Goal: Book appointment/travel/reservation

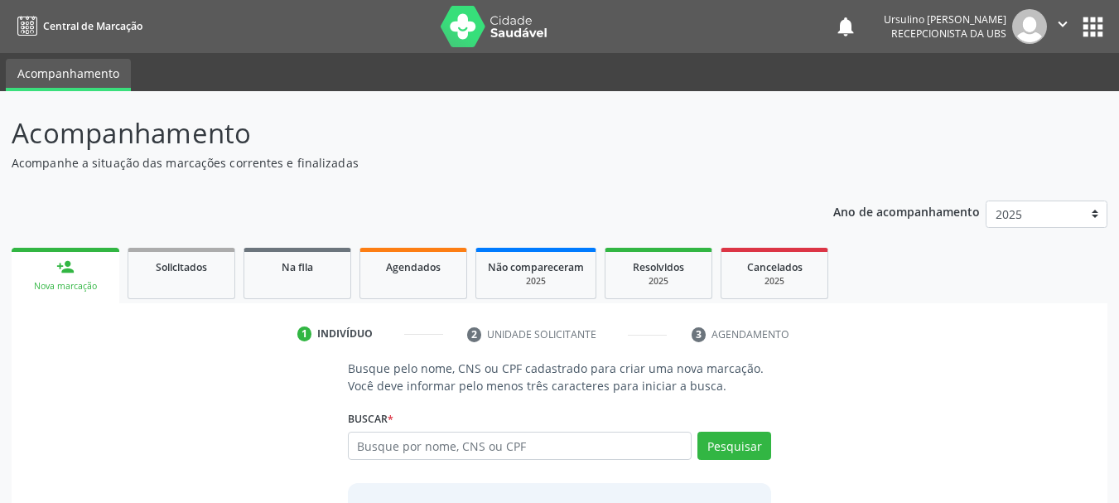
scroll to position [44, 0]
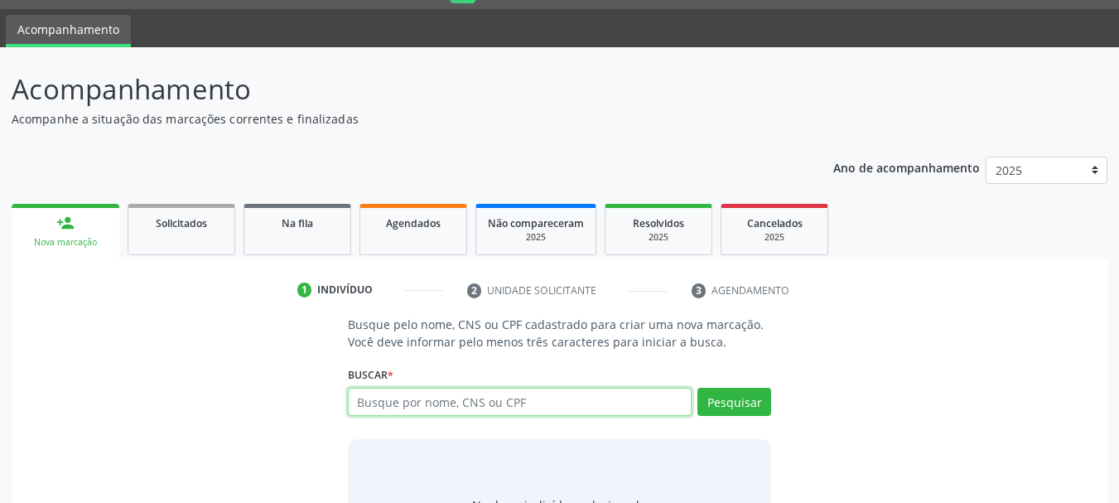
click at [426, 397] on input "text" at bounding box center [520, 402] width 345 height 28
paste input "700 2059 5931 4226"
type input "700 2059 5931 4226"
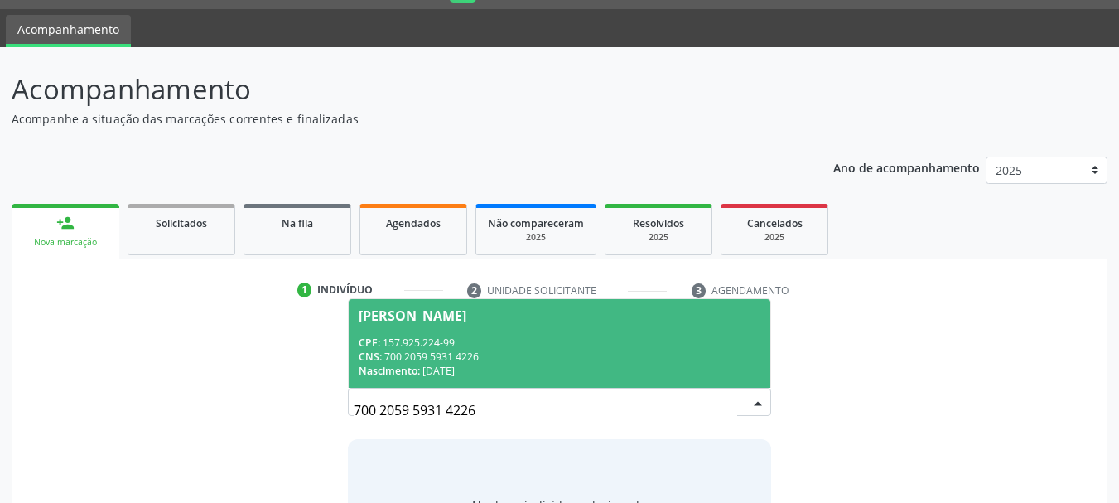
click at [422, 332] on span "[PERSON_NAME] CPF: 157.925.224-99 CNS: 700 2059 5931 4226 Nascimento: [DATE]" at bounding box center [560, 343] width 422 height 89
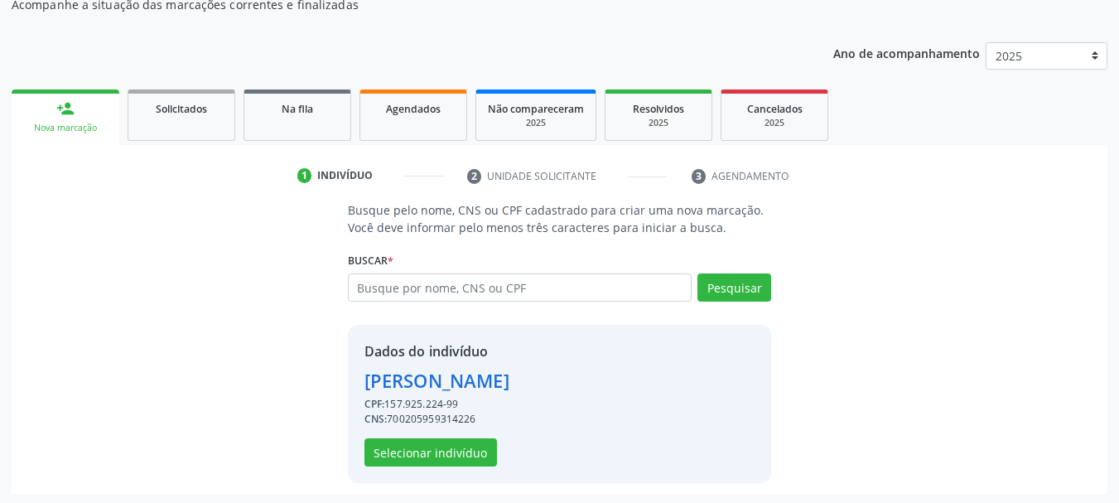
scroll to position [161, 0]
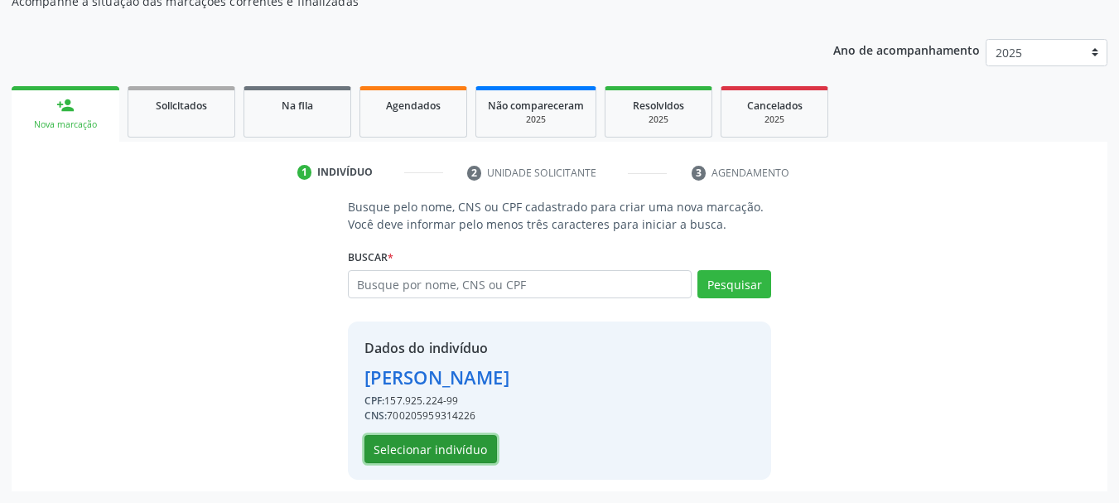
click at [403, 455] on button "Selecionar indivíduo" at bounding box center [430, 449] width 133 height 28
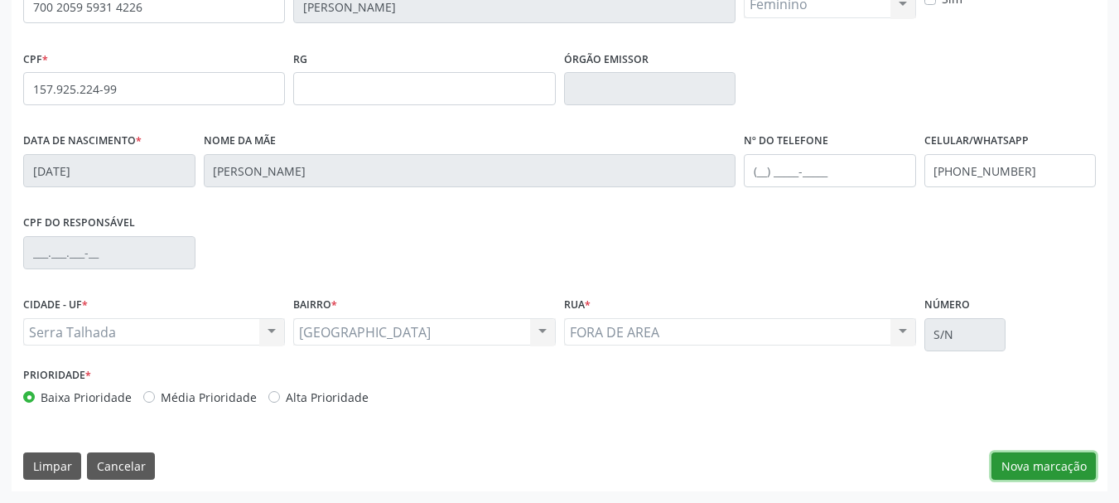
click at [1024, 467] on button "Nova marcação" at bounding box center [1043, 466] width 104 height 28
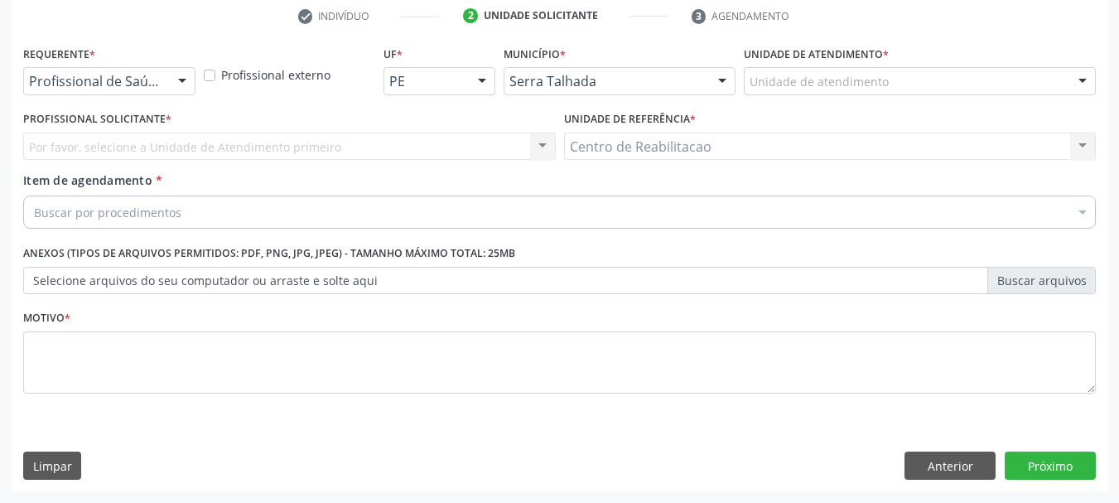
scroll to position [318, 0]
click at [51, 91] on div "Profissional de Saúde" at bounding box center [109, 81] width 172 height 28
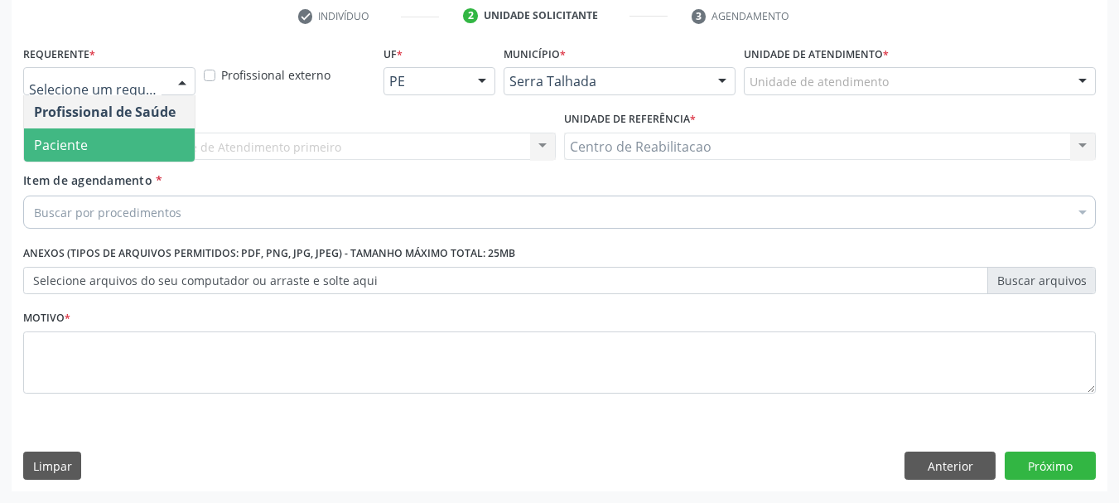
drag, startPoint x: 71, startPoint y: 156, endPoint x: 84, endPoint y: 156, distance: 12.4
click at [72, 156] on span "Paciente" at bounding box center [109, 144] width 171 height 33
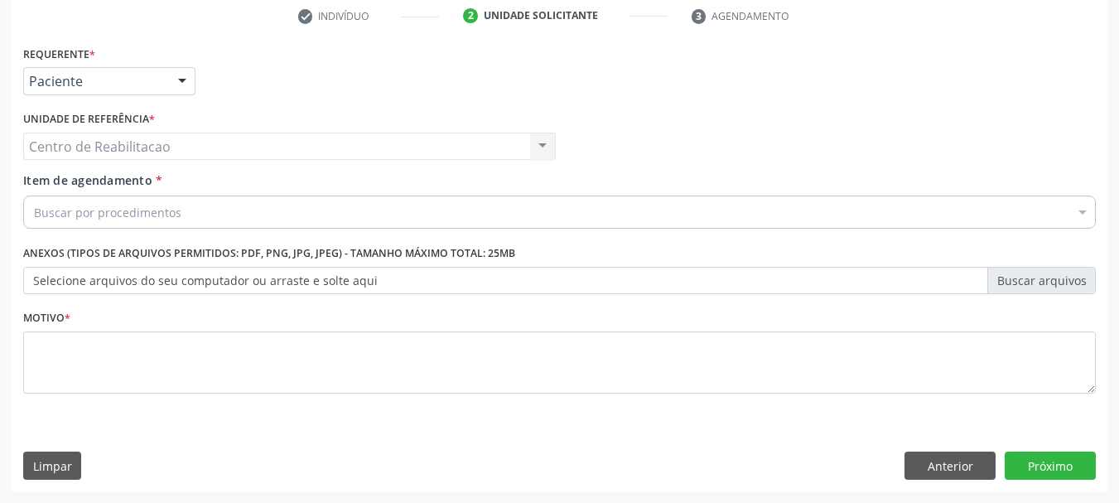
click at [126, 202] on div "Buscar por procedimentos" at bounding box center [559, 211] width 1073 height 33
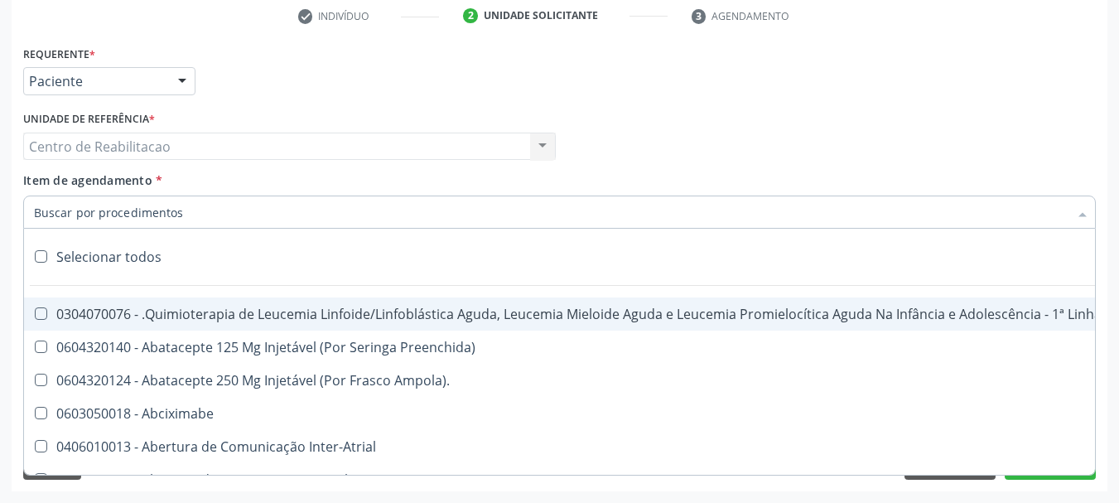
click at [126, 208] on input "Item de agendamento *" at bounding box center [551, 211] width 1034 height 33
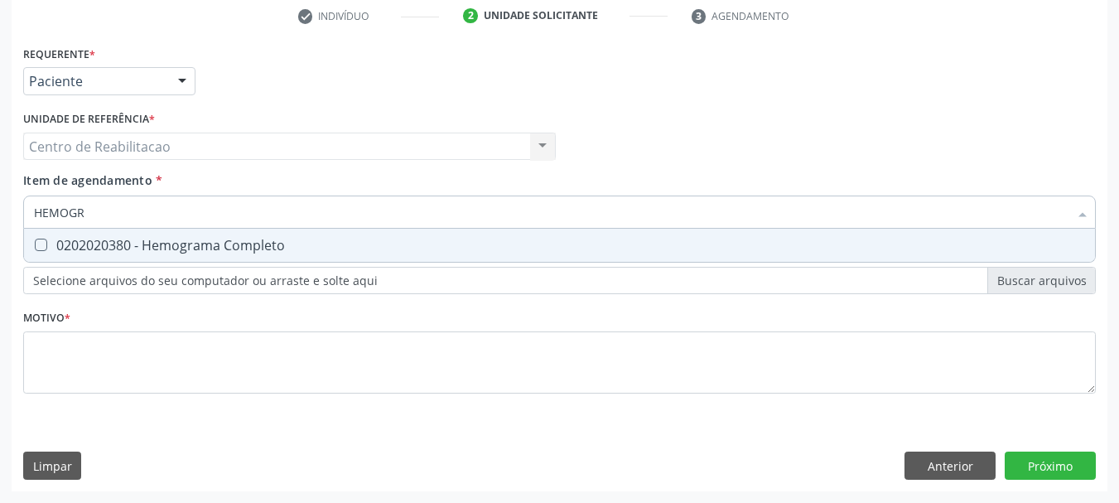
type input "HEMOGRA"
click at [161, 240] on div "0202020380 - Hemograma Completo" at bounding box center [559, 245] width 1051 height 13
checkbox Completo "true"
type input "URIN"
checkbox Completo "false"
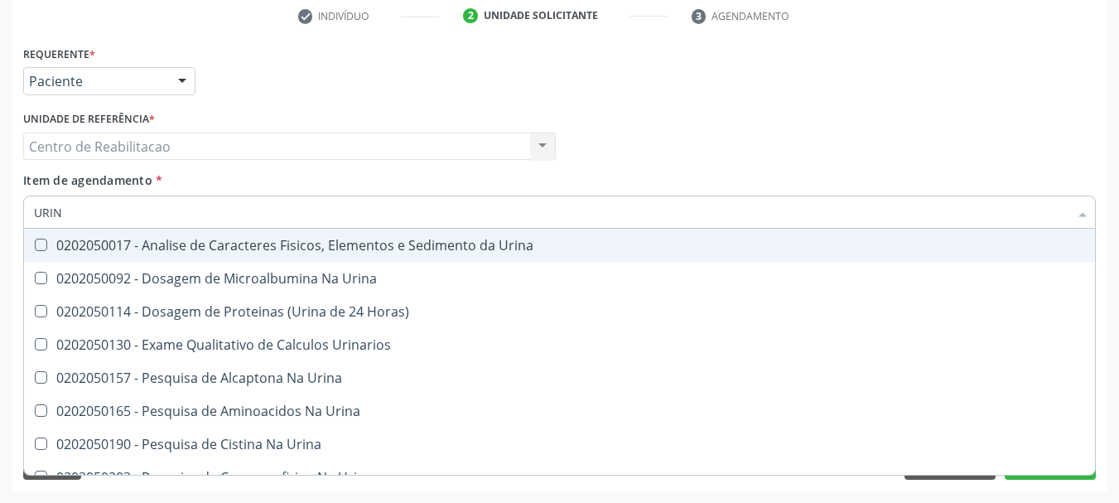
type input "URINA"
click at [258, 239] on div "0202050017 - Analise de Caracteres Fisicos, Elementos e Sedimento da Urina" at bounding box center [559, 245] width 1051 height 13
checkbox Urina "true"
type input "12"
checkbox Urina "false"
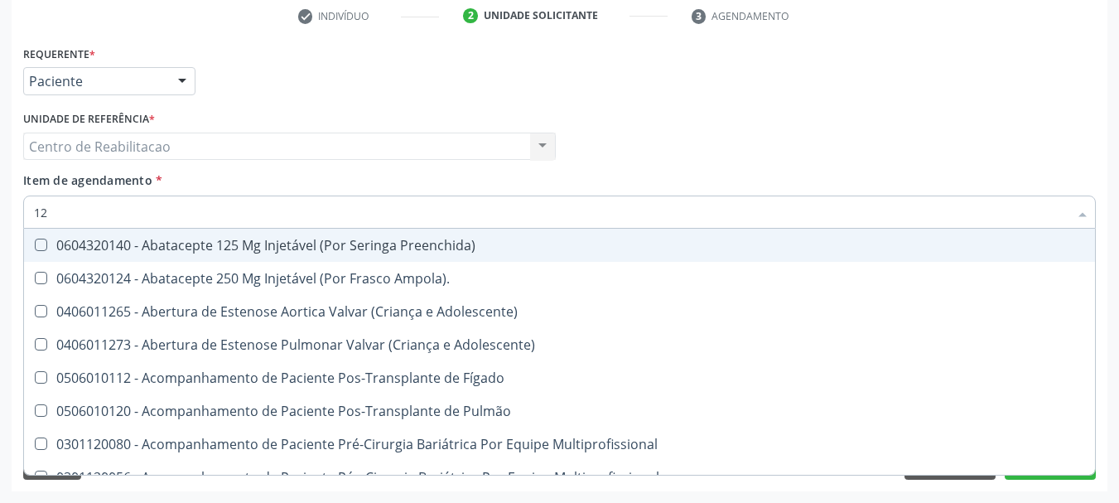
type input "127"
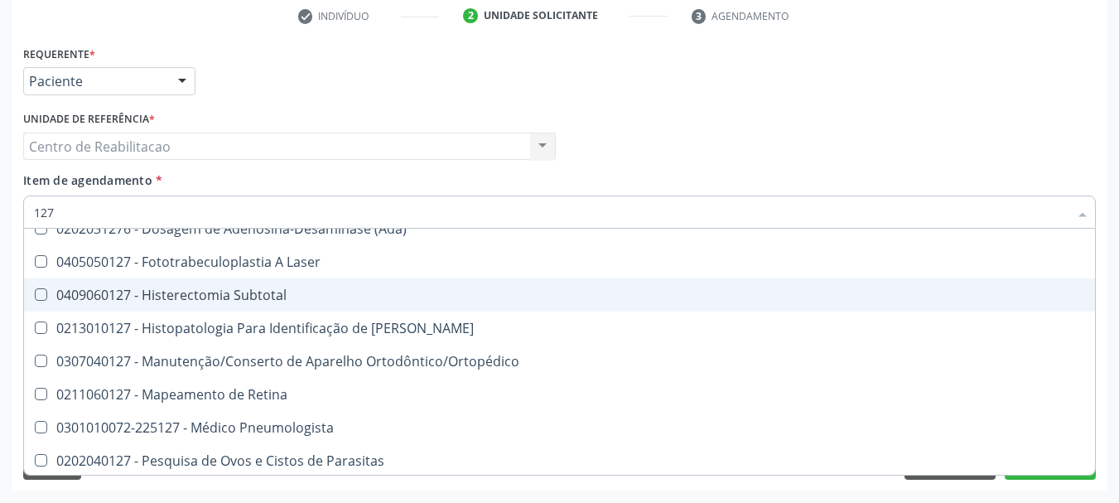
scroll to position [248, 0]
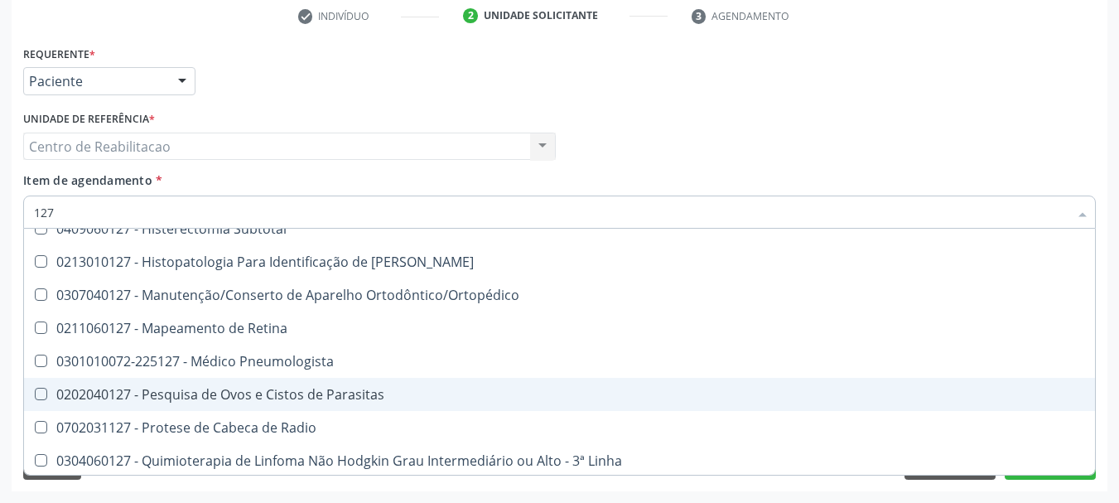
click at [361, 395] on div "0202040127 - Pesquisa de Ovos e Cistos de Parasitas" at bounding box center [559, 394] width 1051 height 13
checkbox Parasitas "true"
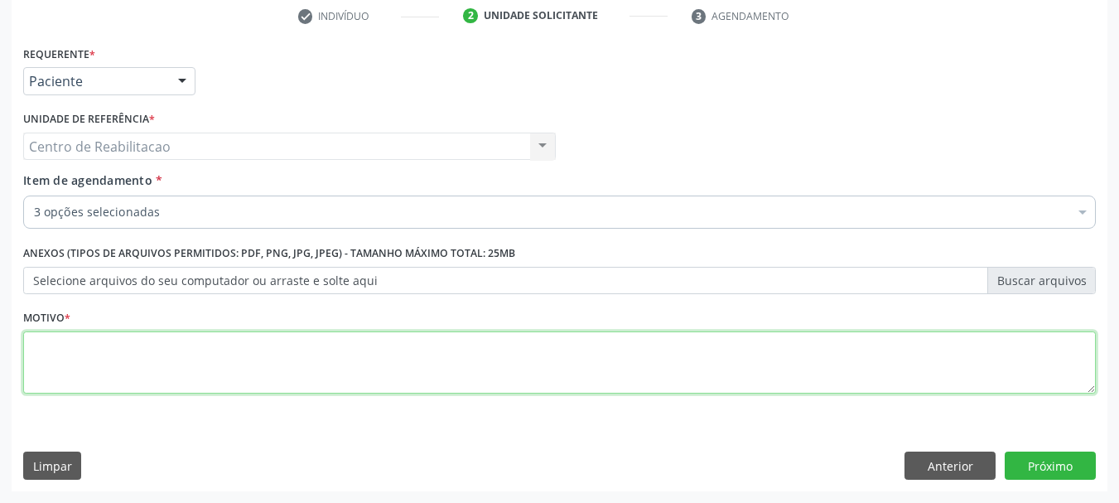
scroll to position [0, 0]
type textarea "."
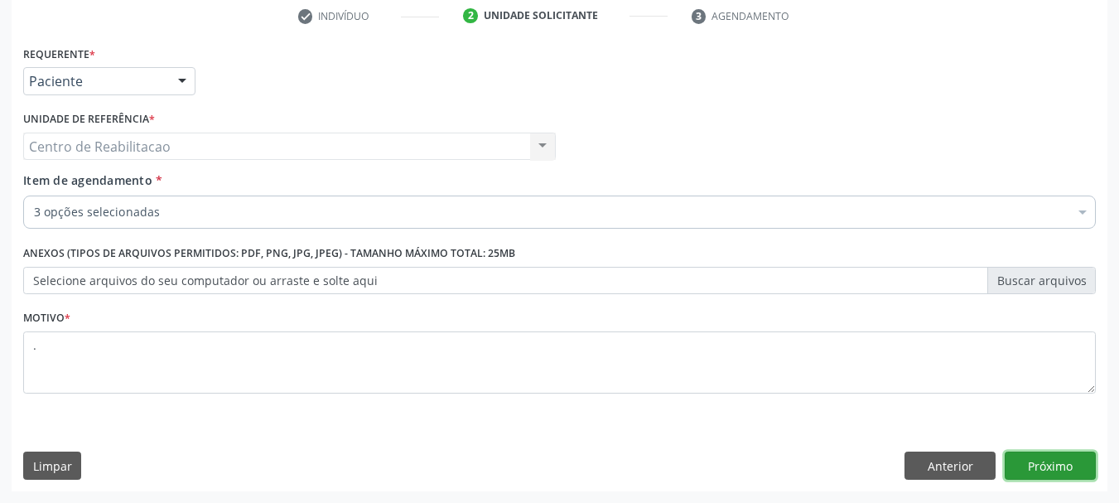
click button "Próximo" at bounding box center [1050, 465] width 91 height 28
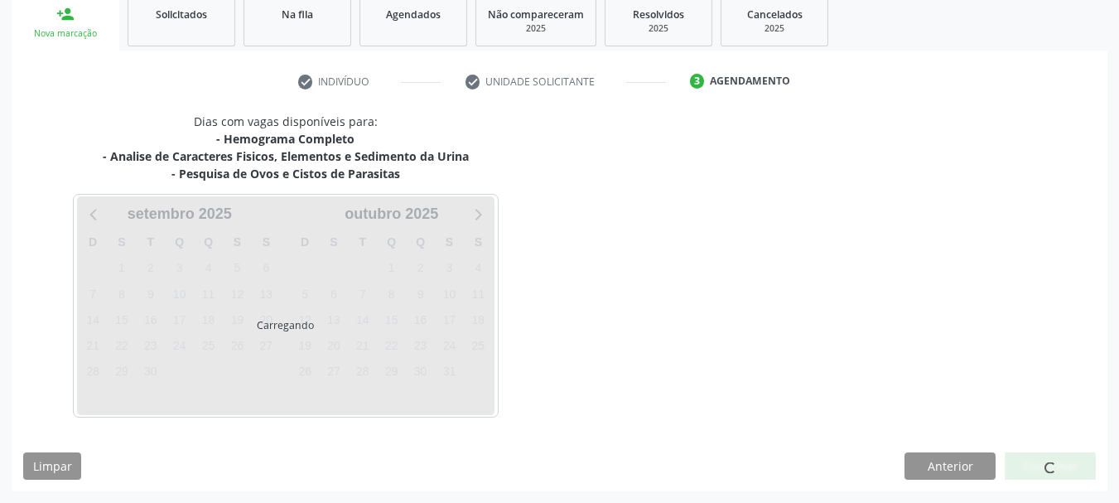
scroll to position [253, 0]
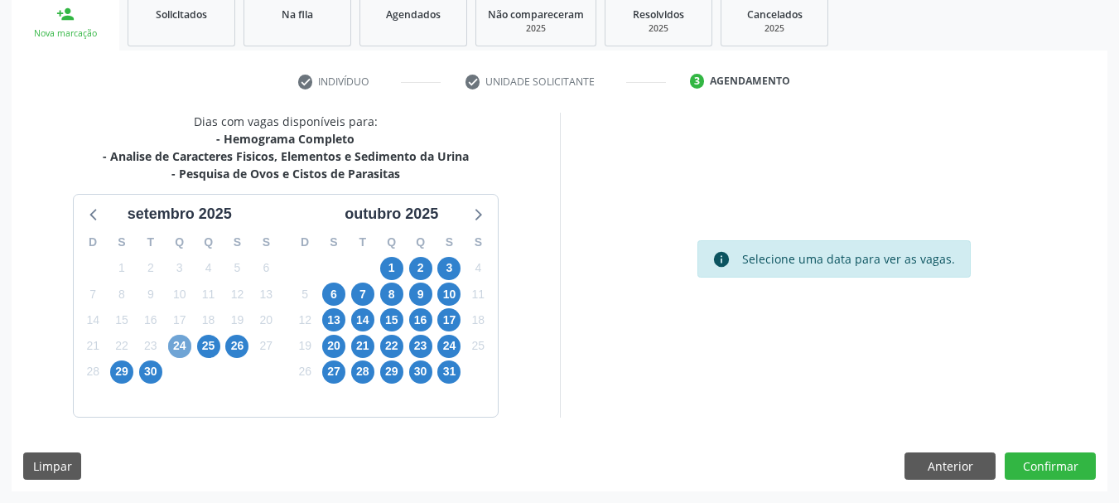
click at [179, 346] on span "24" at bounding box center [179, 346] width 23 height 23
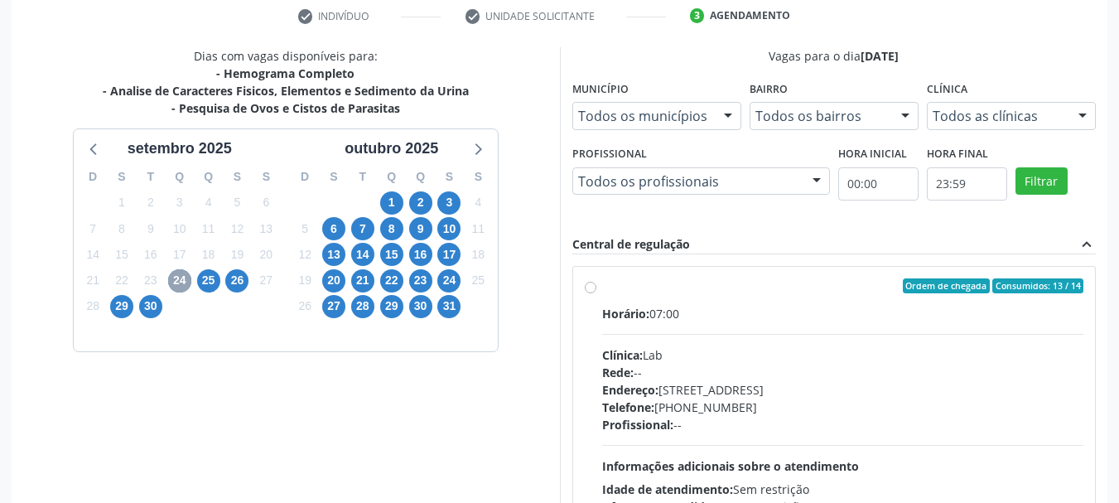
scroll to position [418, 0]
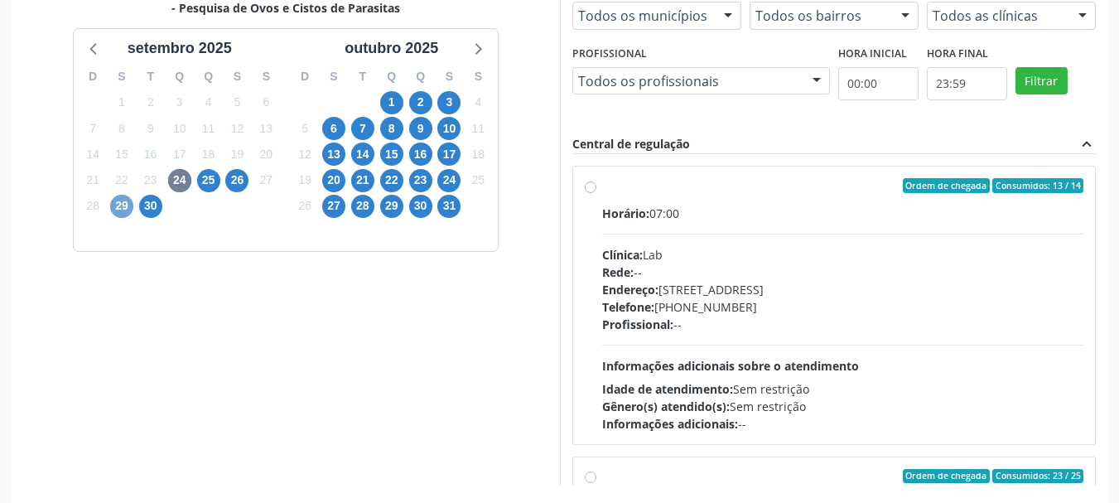
click at [115, 202] on span "29" at bounding box center [121, 206] width 23 height 23
click at [684, 200] on label "Ordem de chegada Consumidos: 6 / 14 Horário: 07:00 Clínica: Laboratorio [PERSON…" at bounding box center [843, 305] width 482 height 254
click at [596, 193] on input "Ordem de chegada Consumidos: 6 / 14 Horário: 07:00 Clínica: Laboratorio [PERSON…" at bounding box center [591, 185] width 12 height 15
radio input "true"
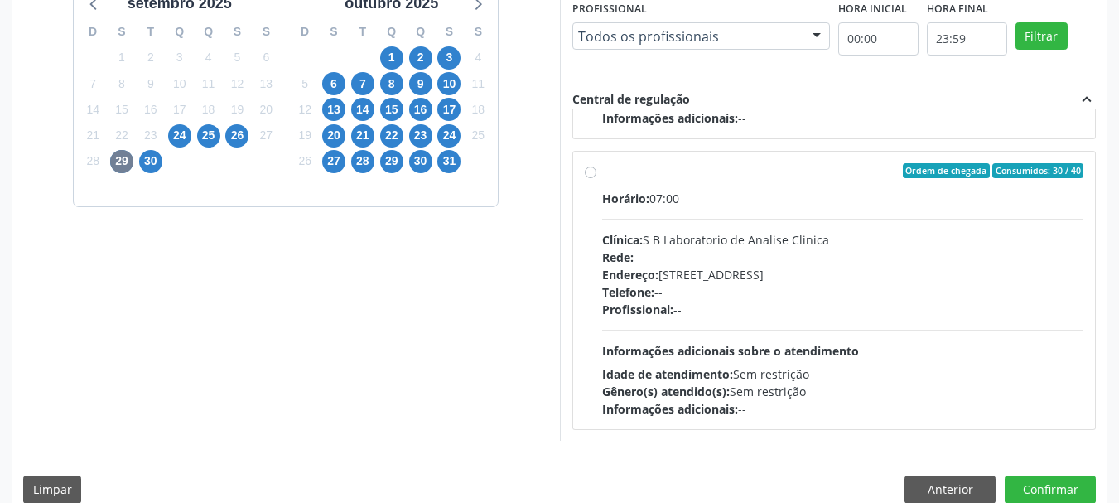
scroll to position [487, 0]
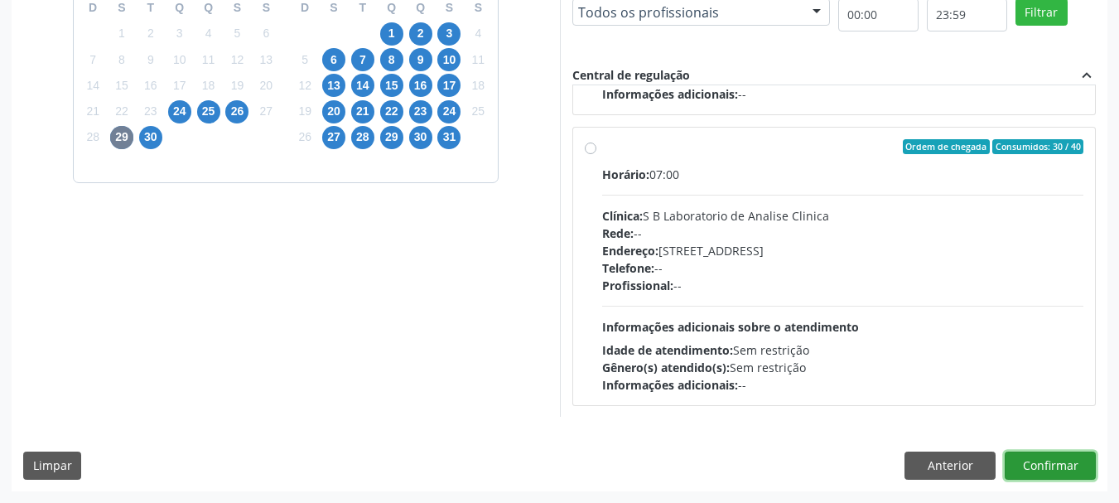
click at [1065, 458] on button "Confirmar" at bounding box center [1050, 465] width 91 height 28
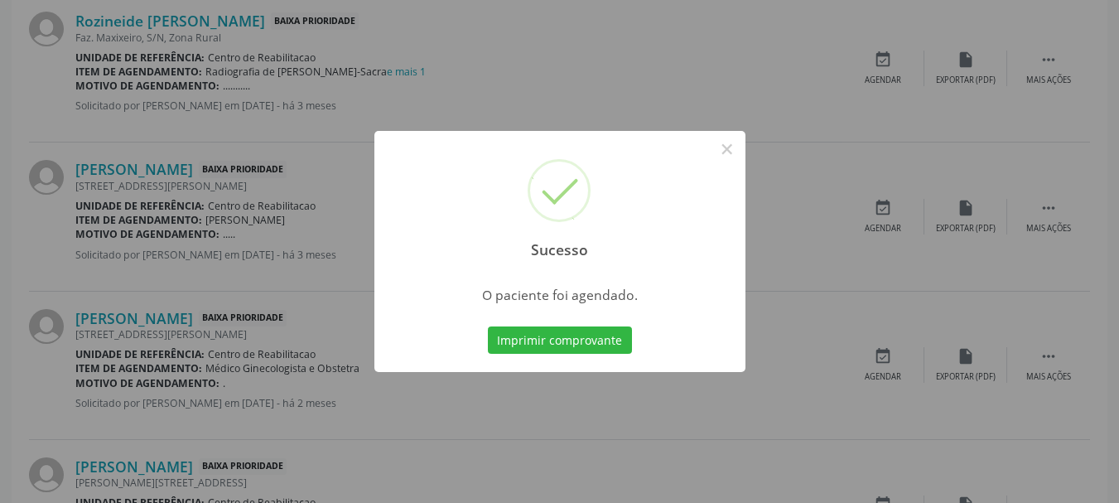
scroll to position [44, 0]
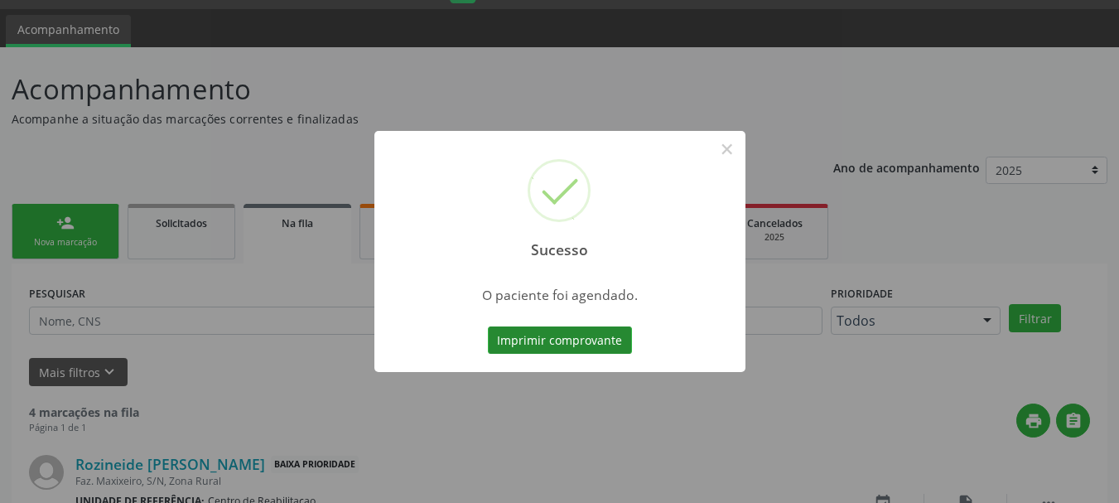
click at [591, 333] on button "Imprimir comprovante" at bounding box center [560, 340] width 144 height 28
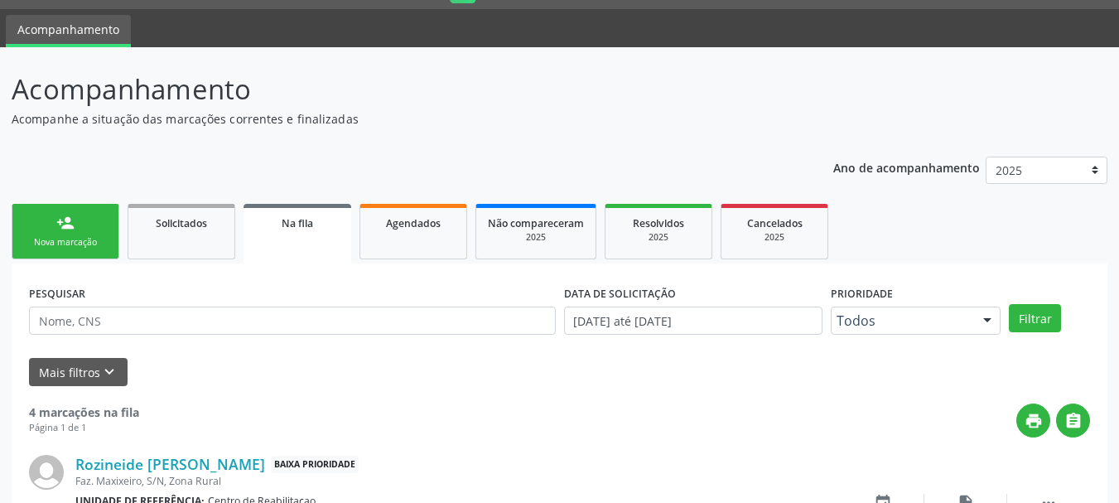
click at [45, 243] on div "Nova marcação" at bounding box center [65, 242] width 83 height 12
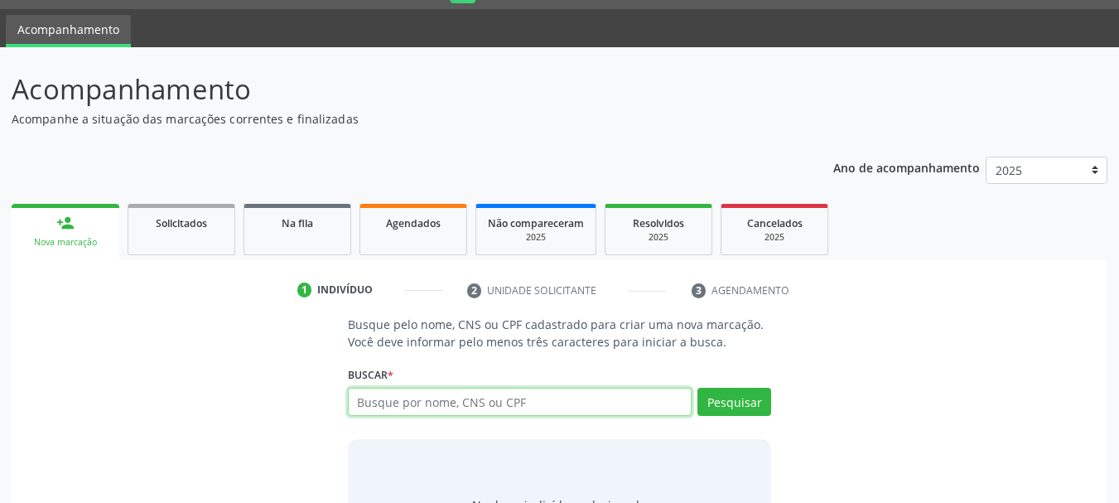
click at [387, 402] on input "text" at bounding box center [520, 402] width 345 height 28
type input "898002987550962"
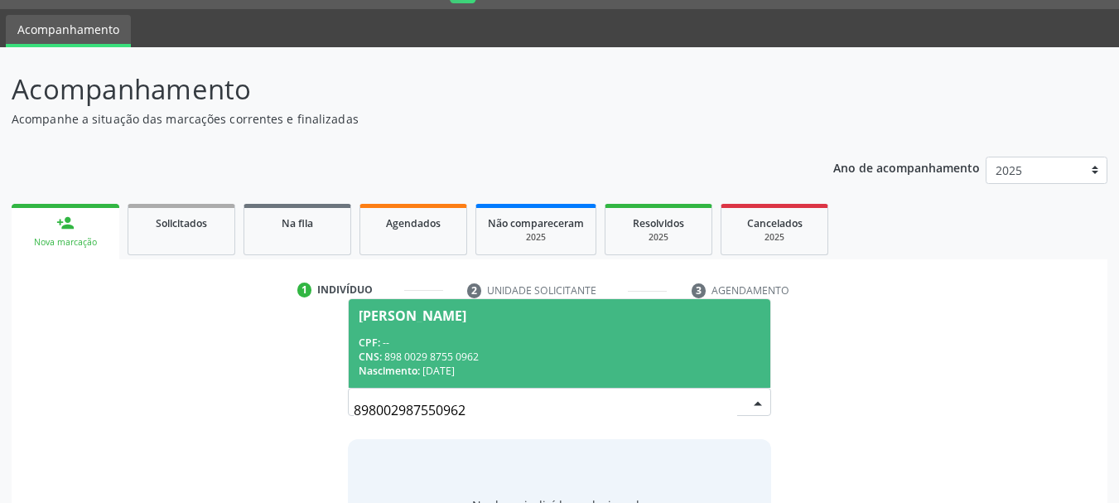
click at [634, 355] on div "CNS: 898 0029 8755 0962" at bounding box center [560, 357] width 403 height 14
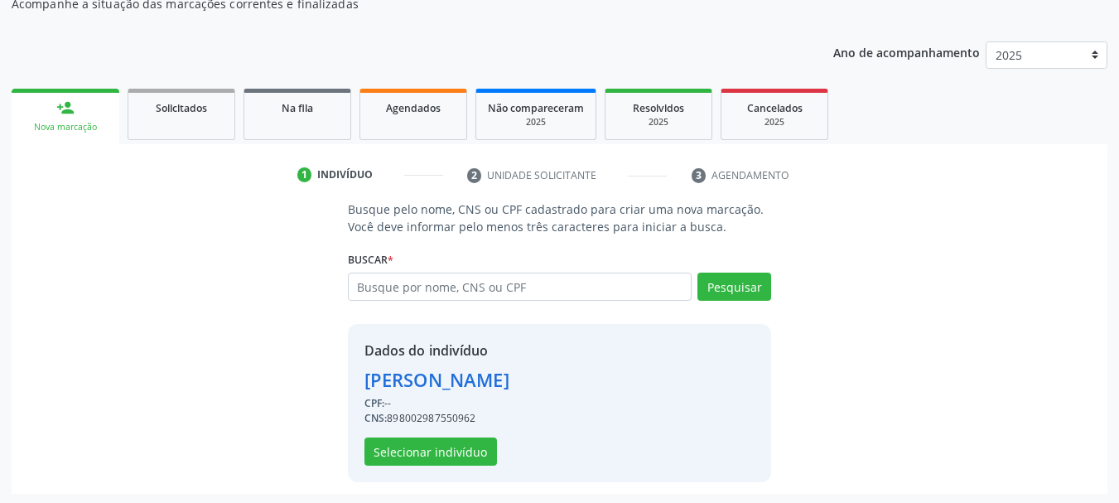
scroll to position [161, 0]
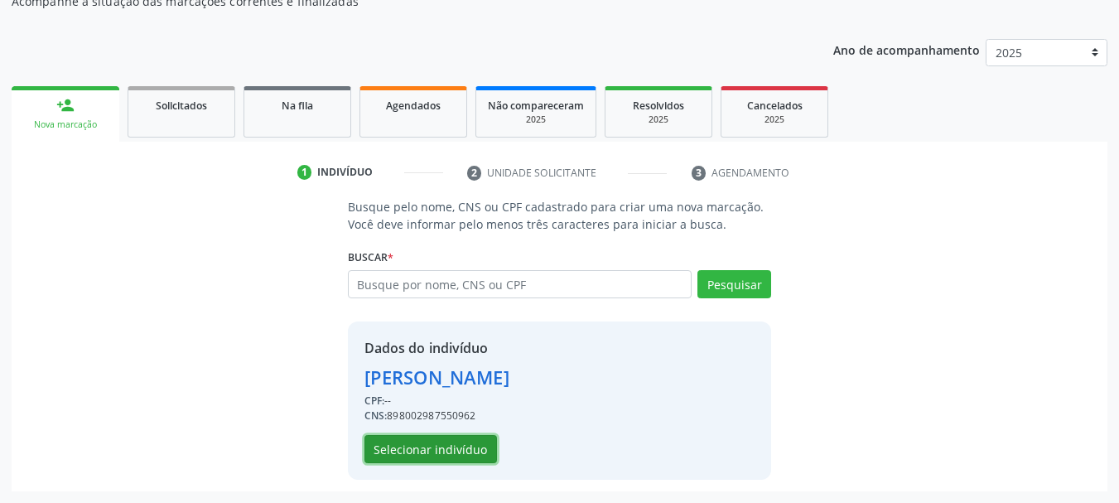
click at [443, 450] on button "Selecionar indivíduo" at bounding box center [430, 449] width 133 height 28
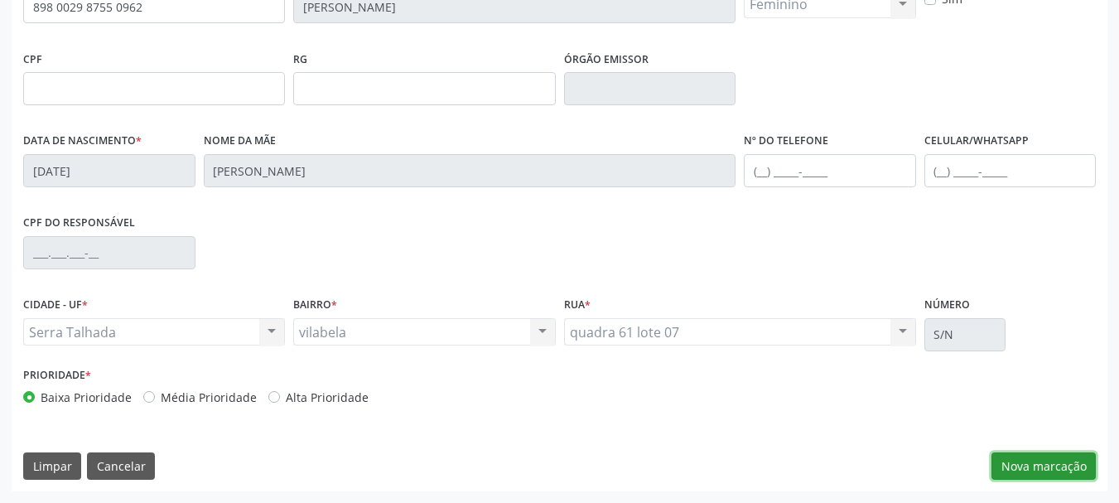
click at [1034, 465] on button "Nova marcação" at bounding box center [1043, 466] width 104 height 28
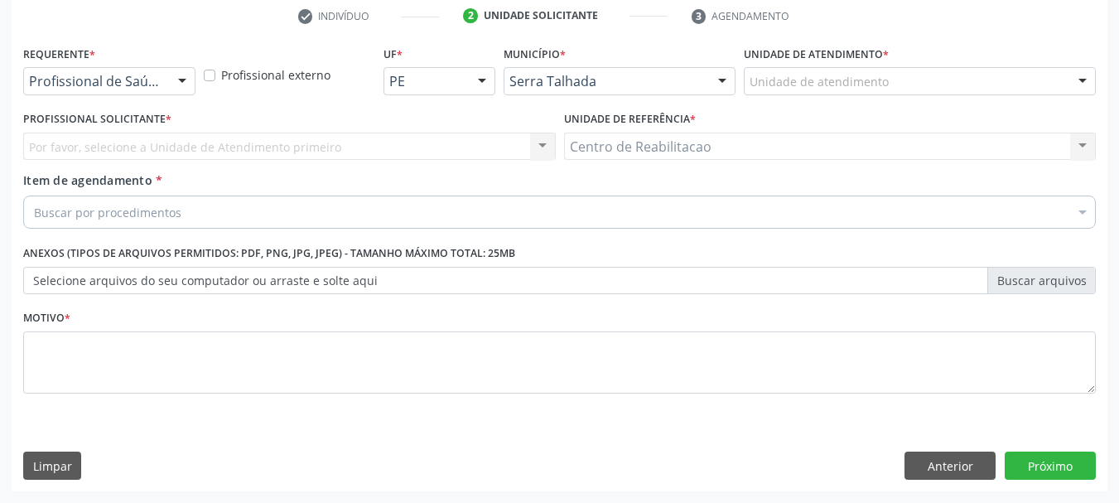
scroll to position [318, 0]
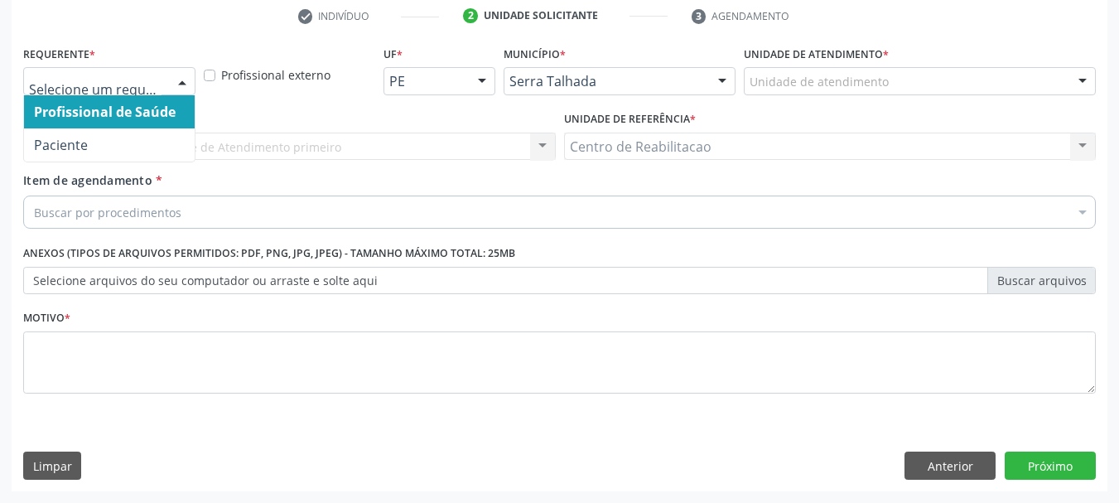
click at [113, 70] on div at bounding box center [109, 81] width 172 height 28
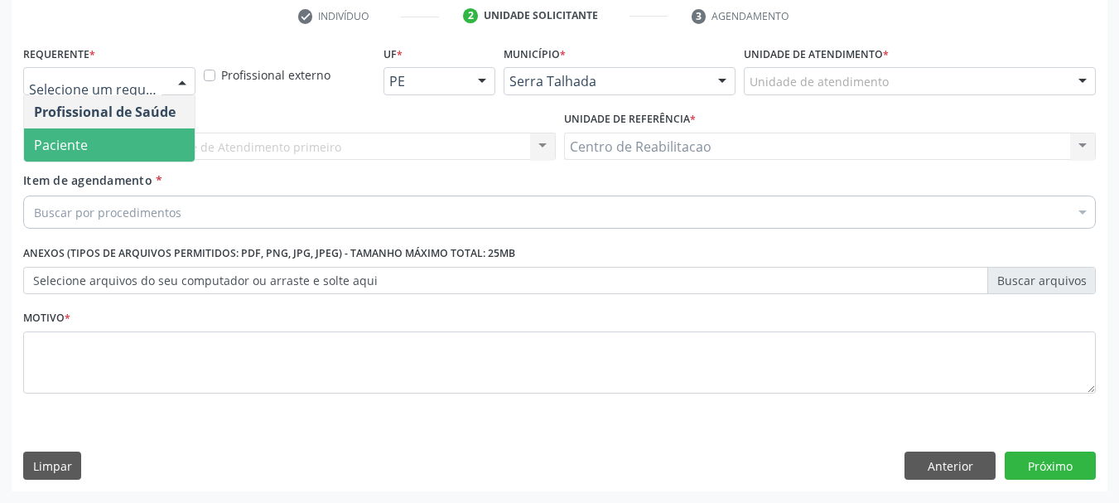
click at [92, 152] on span "Paciente" at bounding box center [109, 144] width 171 height 33
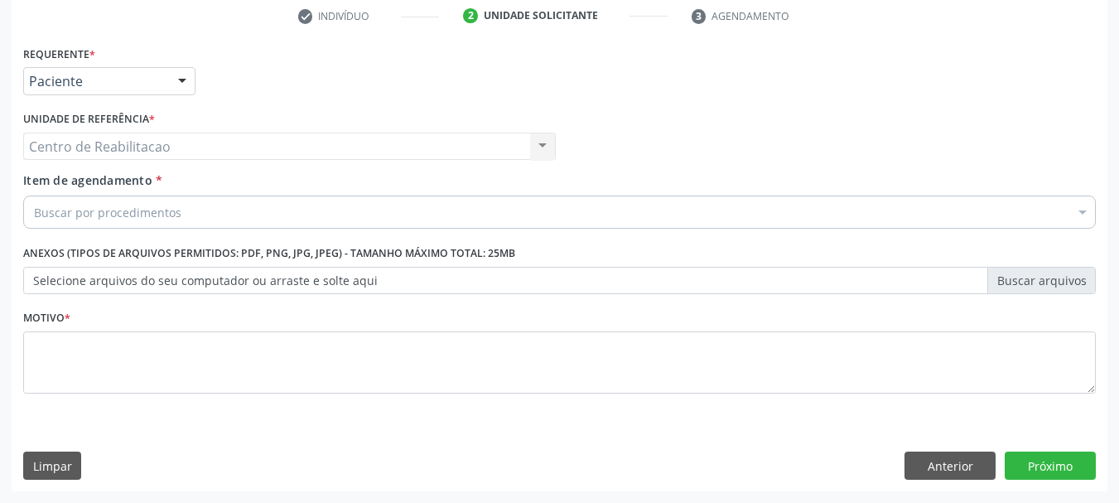
click at [165, 226] on div "Buscar por procedimentos" at bounding box center [559, 211] width 1073 height 33
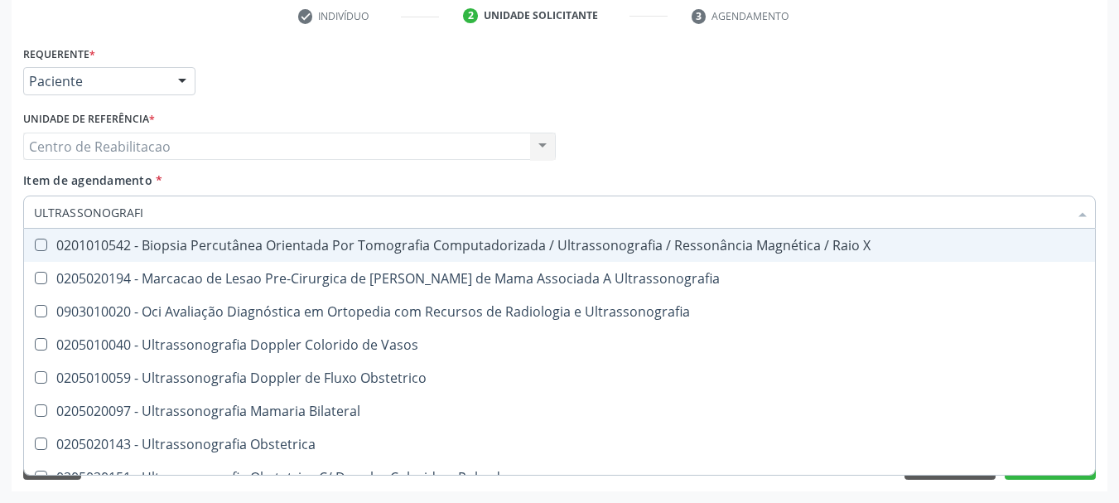
type input "ULTRASSONOGRAFIA"
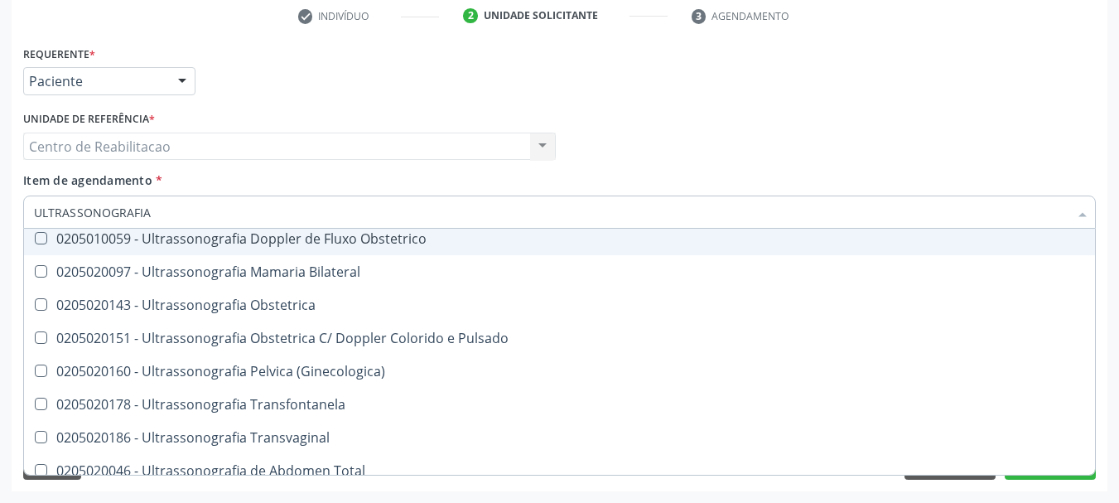
scroll to position [166, 0]
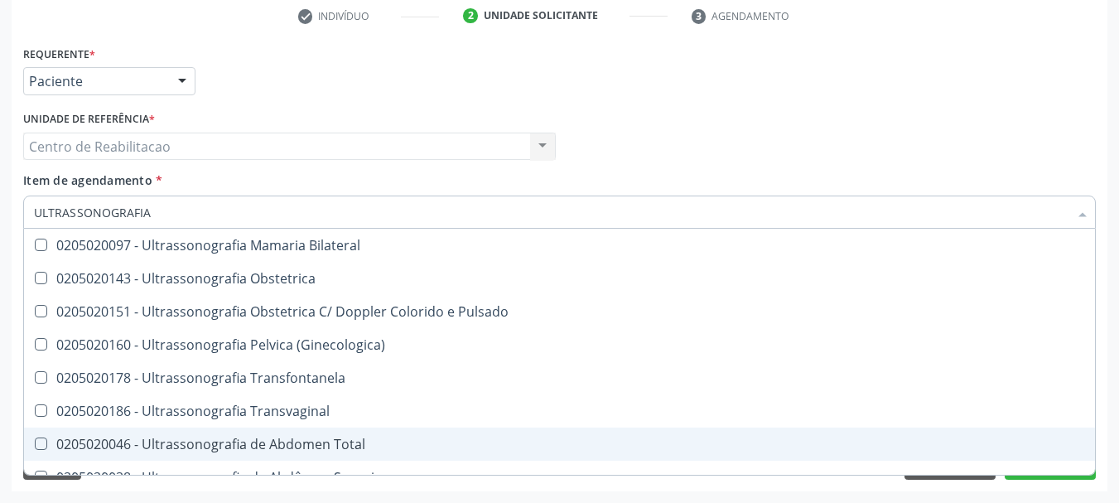
click at [337, 437] on div "0205020046 - Ultrassonografia de Abdomen Total" at bounding box center [559, 443] width 1051 height 13
checkbox Total "true"
type textarea "."
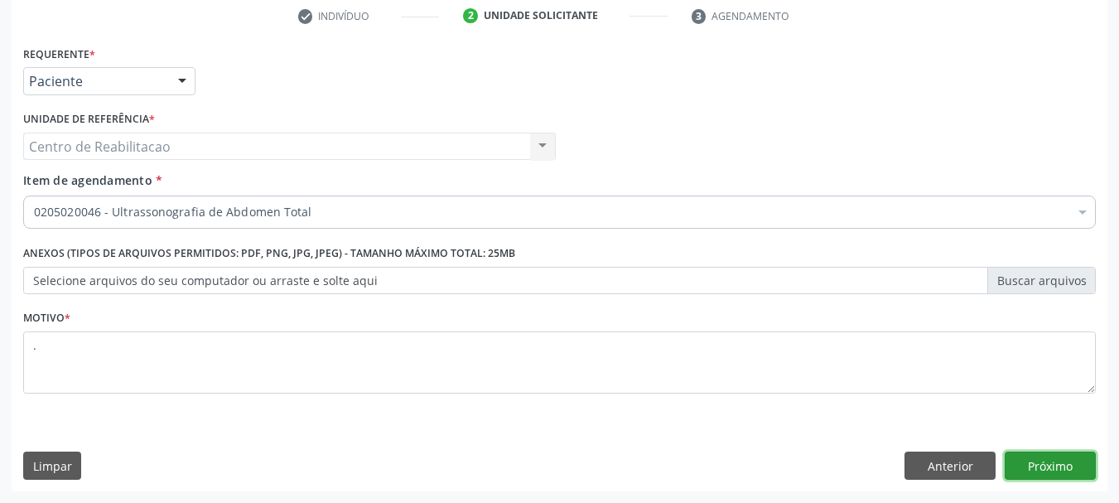
scroll to position [0, 0]
click button "Próximo" at bounding box center [1050, 465] width 91 height 28
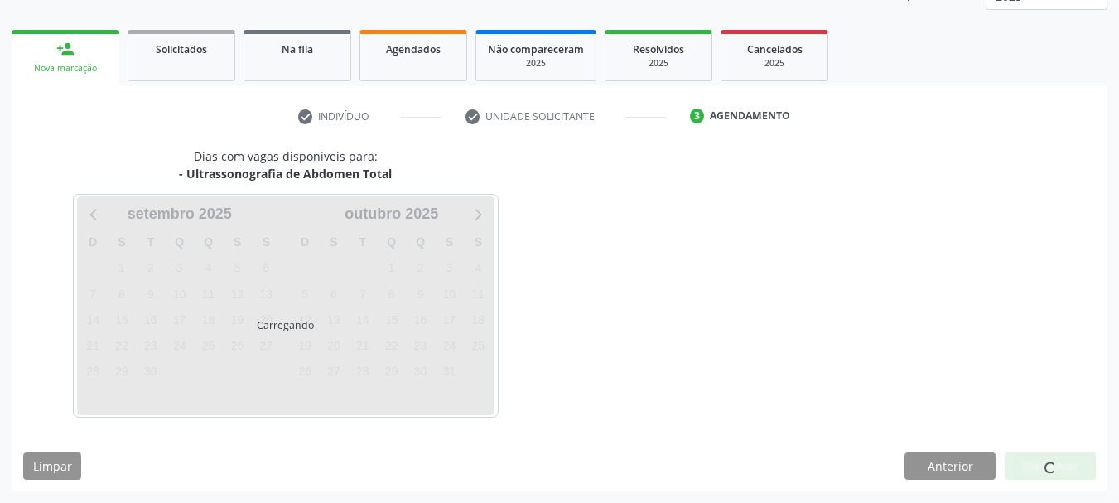
scroll to position [218, 0]
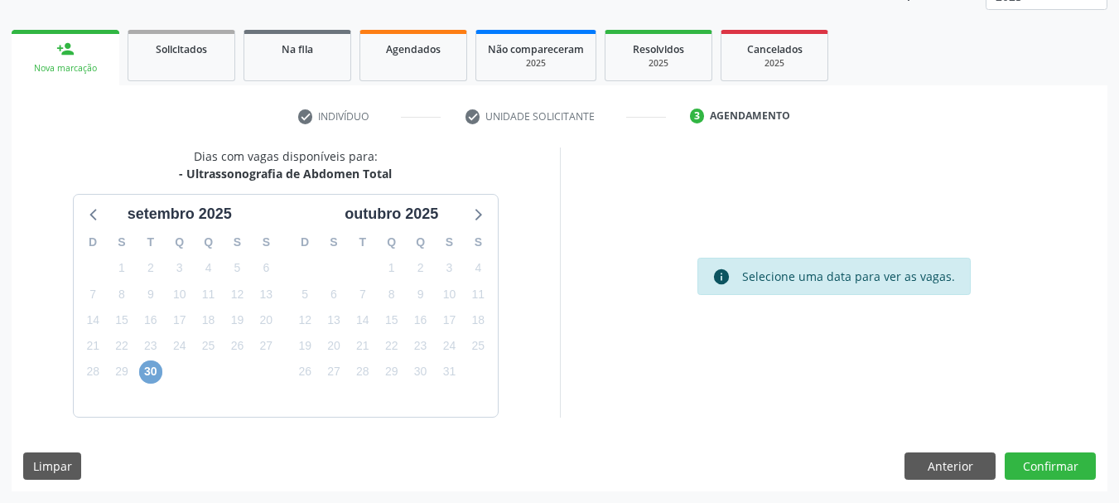
click at [145, 378] on span "30" at bounding box center [150, 371] width 23 height 23
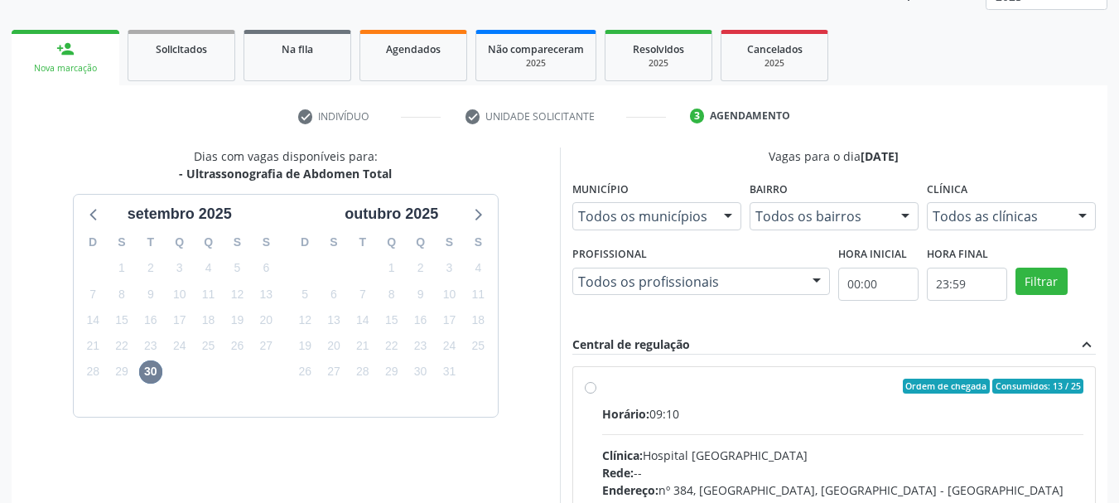
click at [671, 396] on label "Ordem de chegada Consumidos: 13 / 25 Horário: 09:10 Clínica: Hospital [GEOGRAPH…" at bounding box center [843, 505] width 482 height 254
click at [596, 393] on input "Ordem de chegada Consumidos: 13 / 25 Horário: 09:10 Clínica: Hospital [GEOGRAPH…" at bounding box center [591, 385] width 12 height 15
radio input "true"
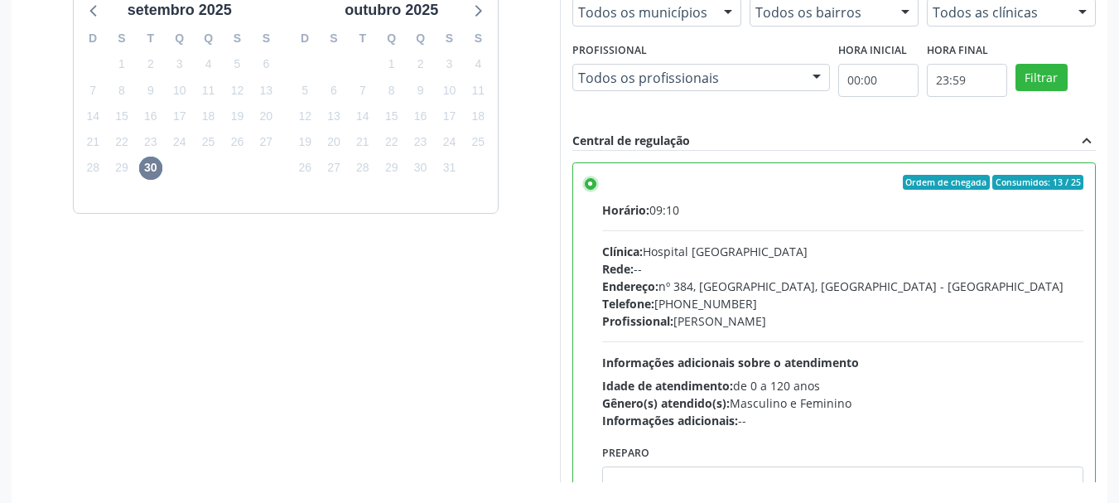
scroll to position [466, 0]
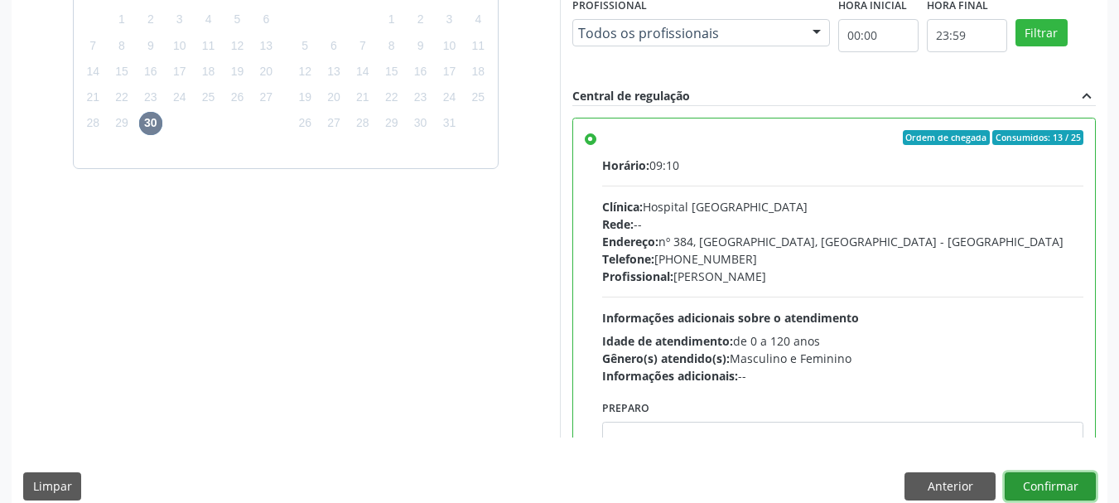
click at [1075, 480] on button "Confirmar" at bounding box center [1050, 486] width 91 height 28
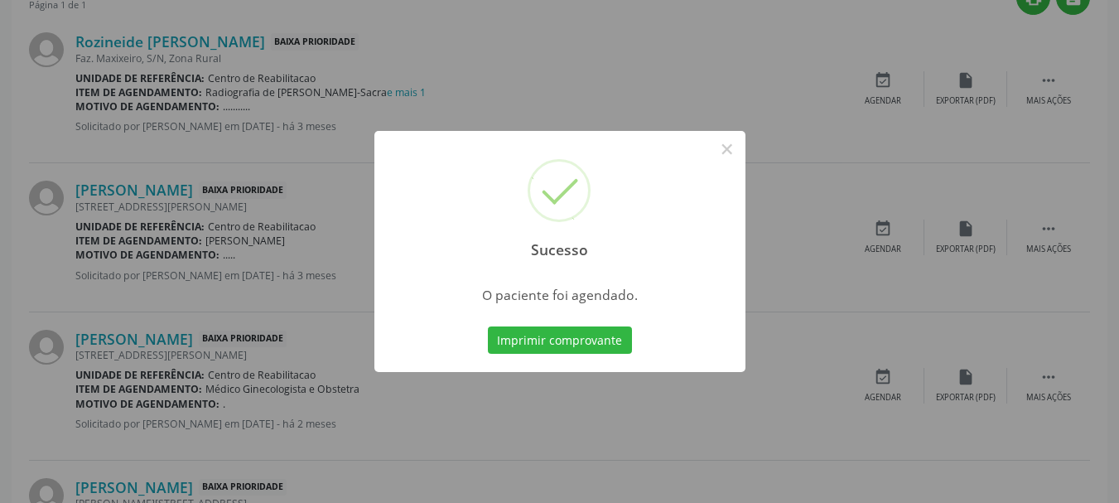
scroll to position [44, 0]
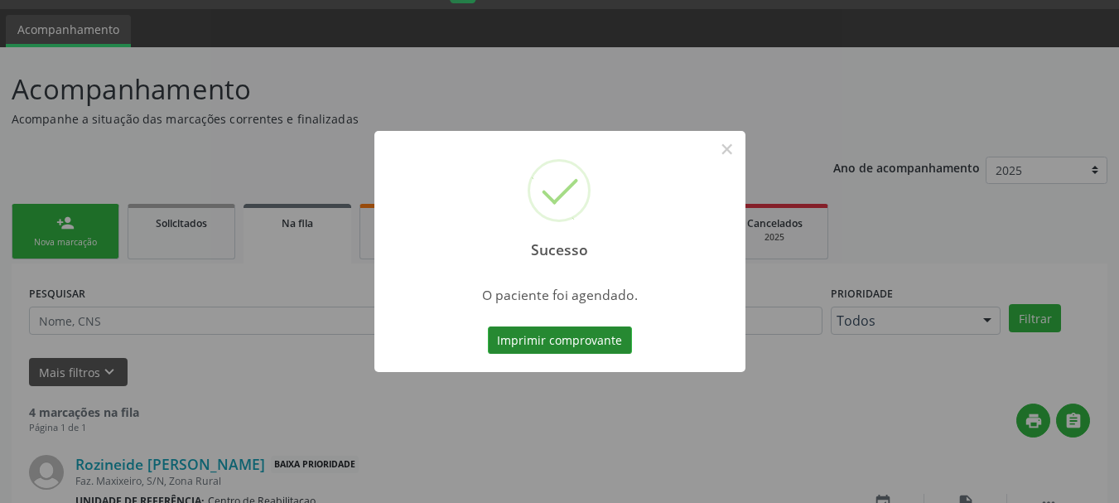
click at [577, 340] on button "Imprimir comprovante" at bounding box center [560, 340] width 144 height 28
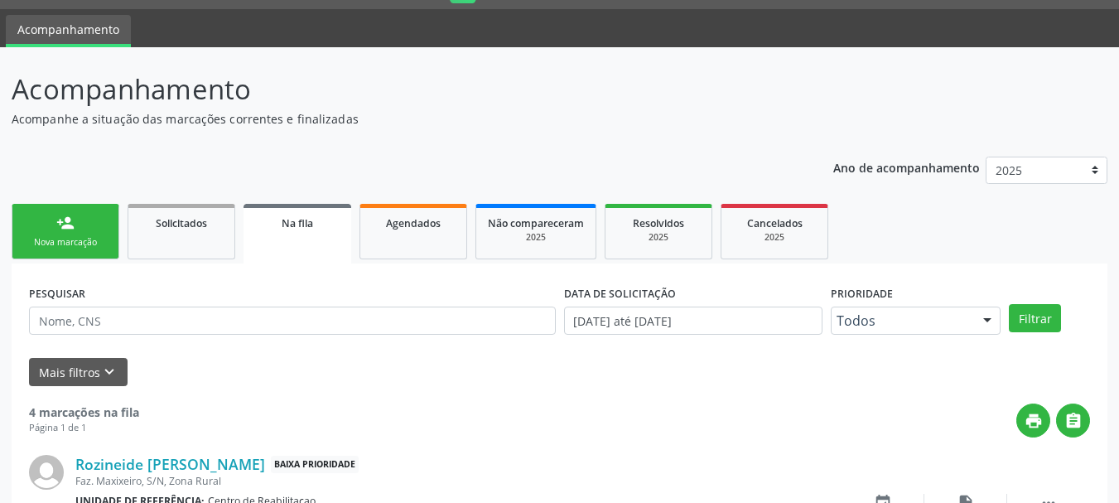
click at [94, 239] on div "Nova marcação" at bounding box center [65, 242] width 83 height 12
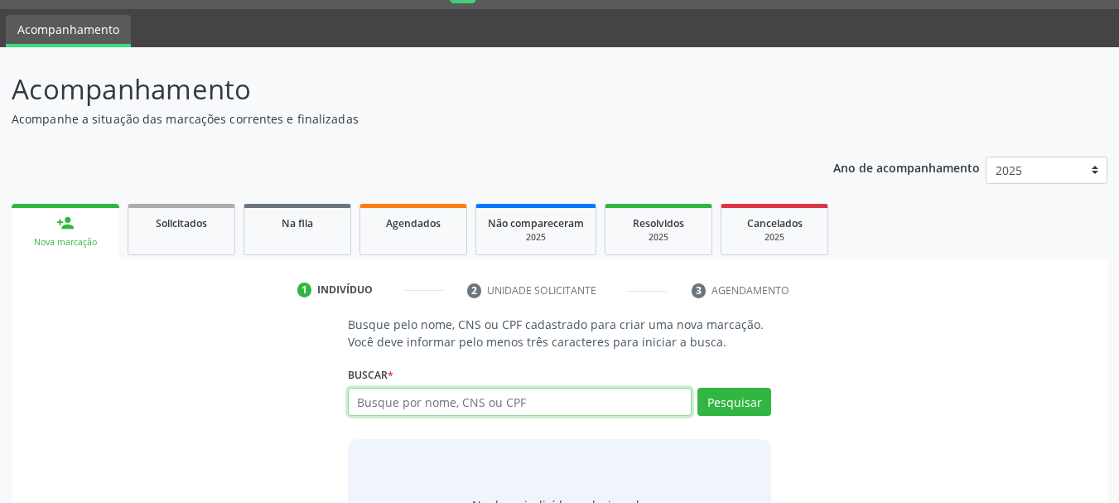
click at [423, 393] on input "text" at bounding box center [520, 402] width 345 height 28
type input "898006197773505"
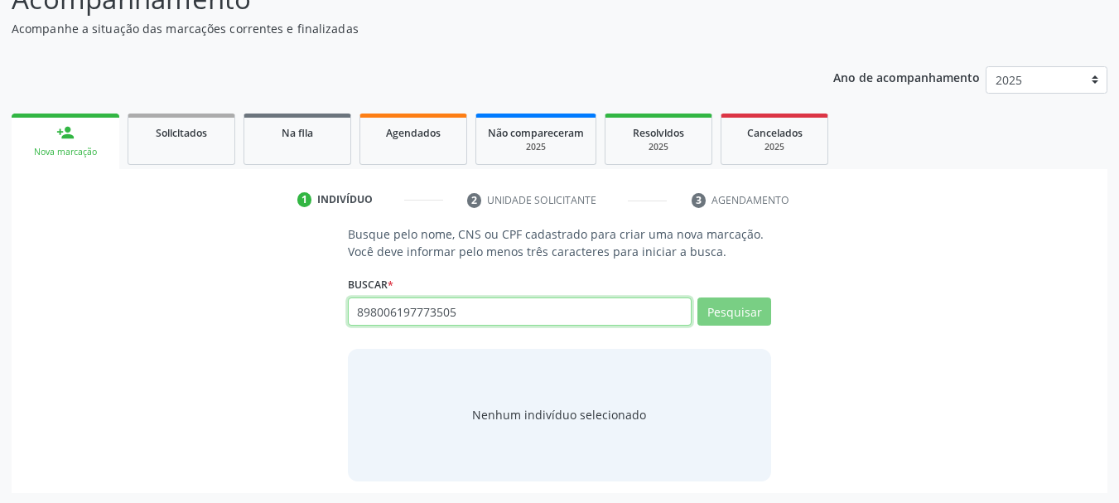
scroll to position [136, 0]
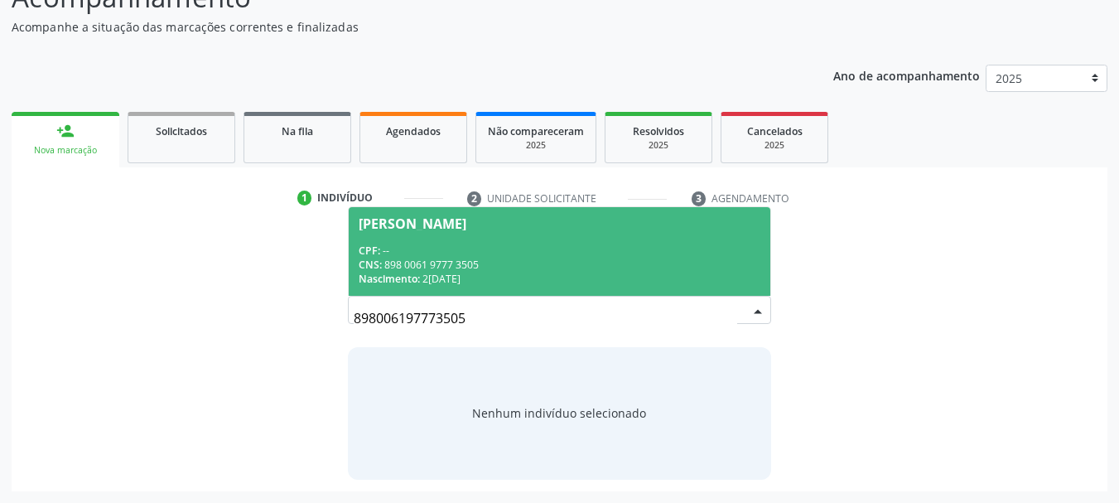
click at [474, 255] on div "CPF: --" at bounding box center [560, 250] width 403 height 14
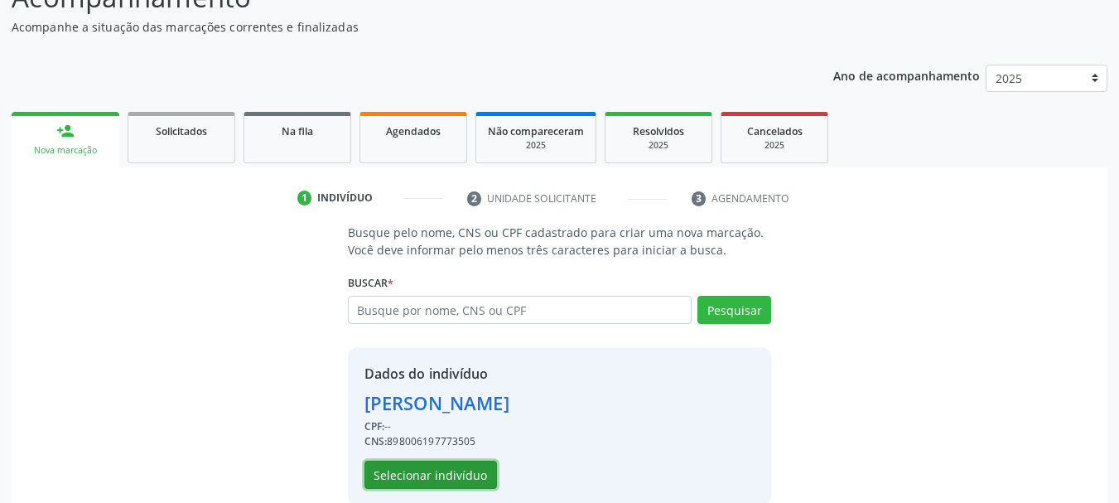
click at [451, 480] on button "Selecionar indivíduo" at bounding box center [430, 474] width 133 height 28
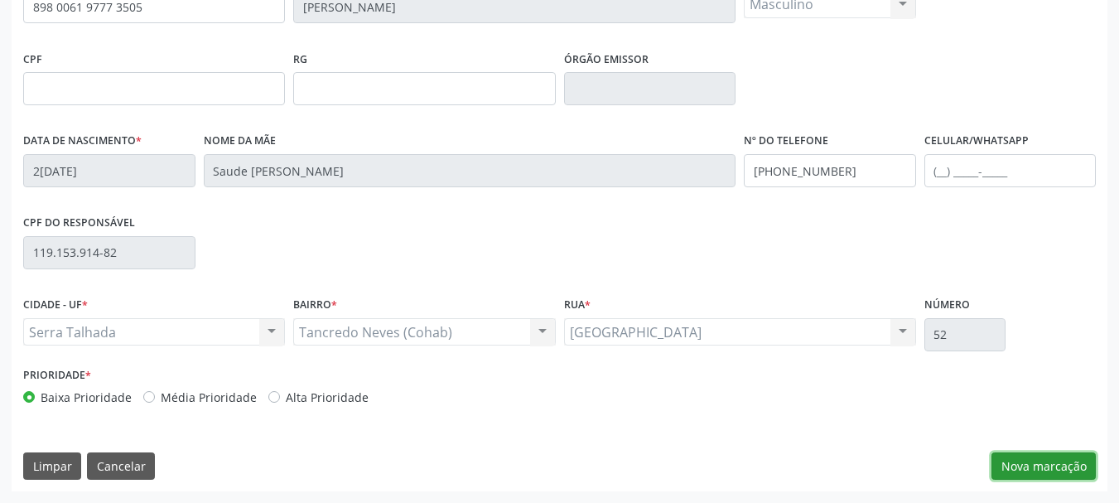
click at [1055, 458] on button "Nova marcação" at bounding box center [1043, 466] width 104 height 28
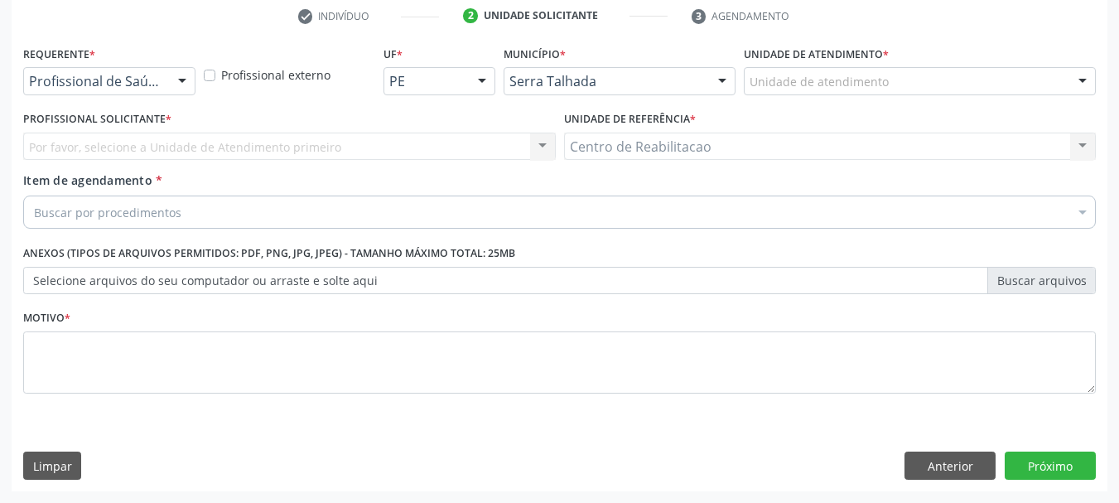
scroll to position [318, 0]
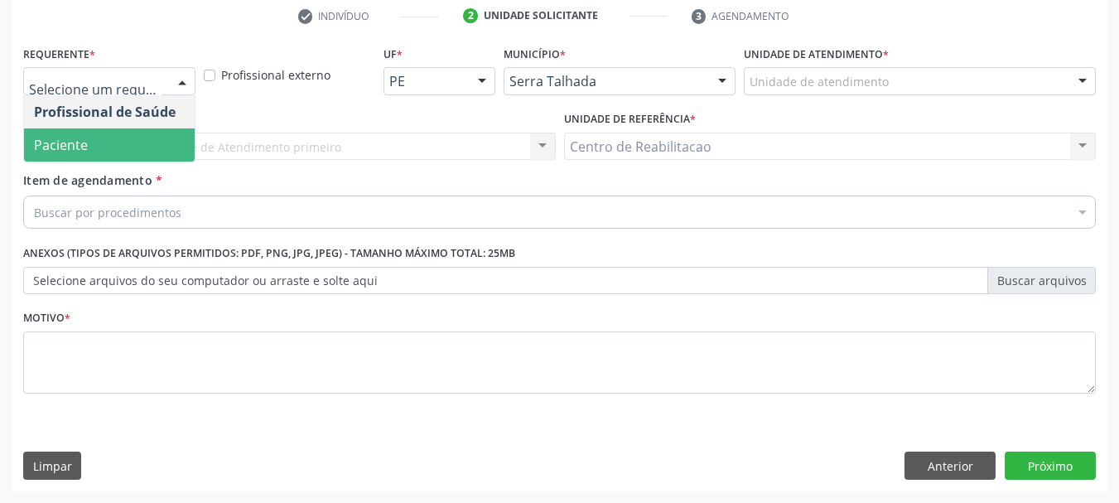
drag, startPoint x: 122, startPoint y: 138, endPoint x: 138, endPoint y: 166, distance: 32.7
click at [121, 139] on span "Paciente" at bounding box center [109, 144] width 171 height 33
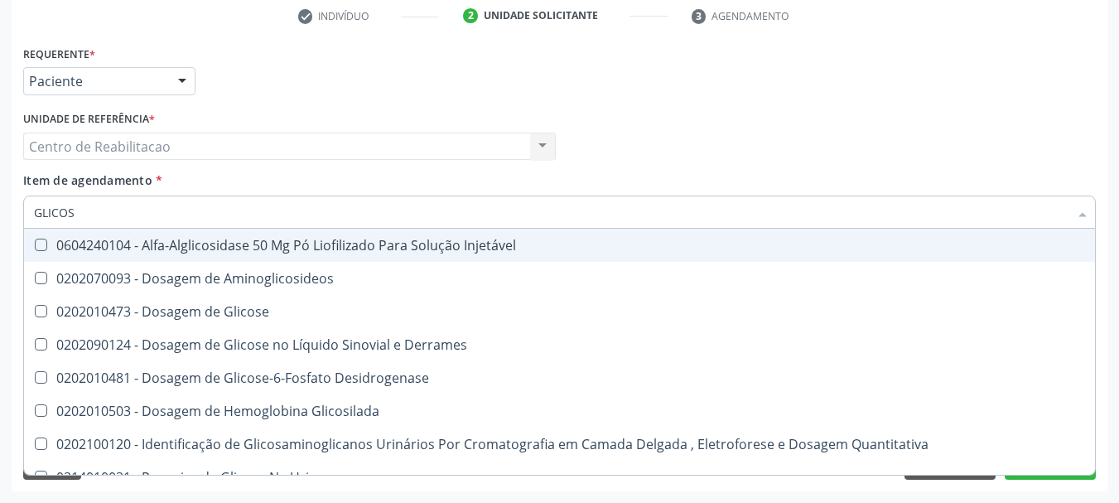
type input "GLICOSE"
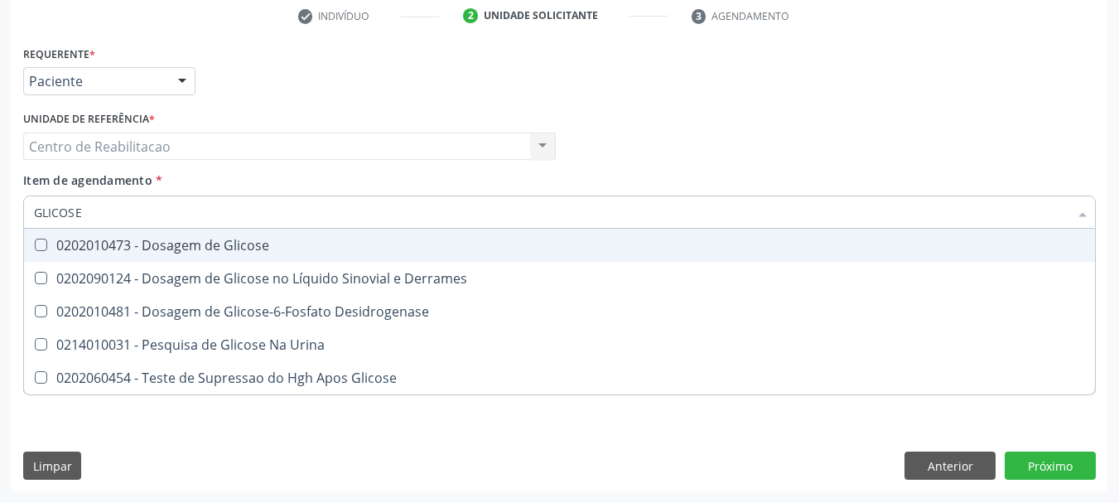
click at [215, 244] on div "0202010473 - Dosagem de Glicose" at bounding box center [559, 245] width 1051 height 13
checkbox Glicose "true"
type input "T"
checkbox Glicose "false"
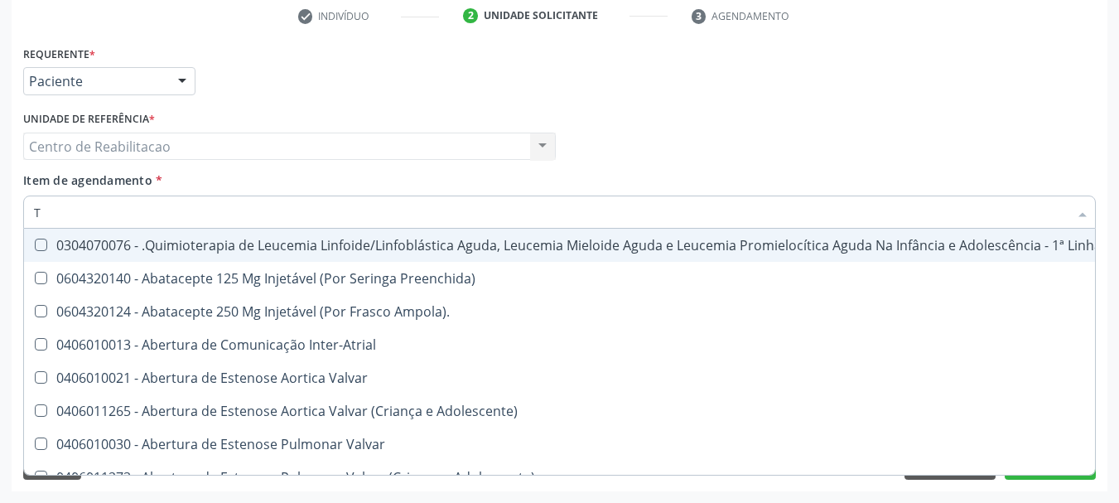
type input "TG"
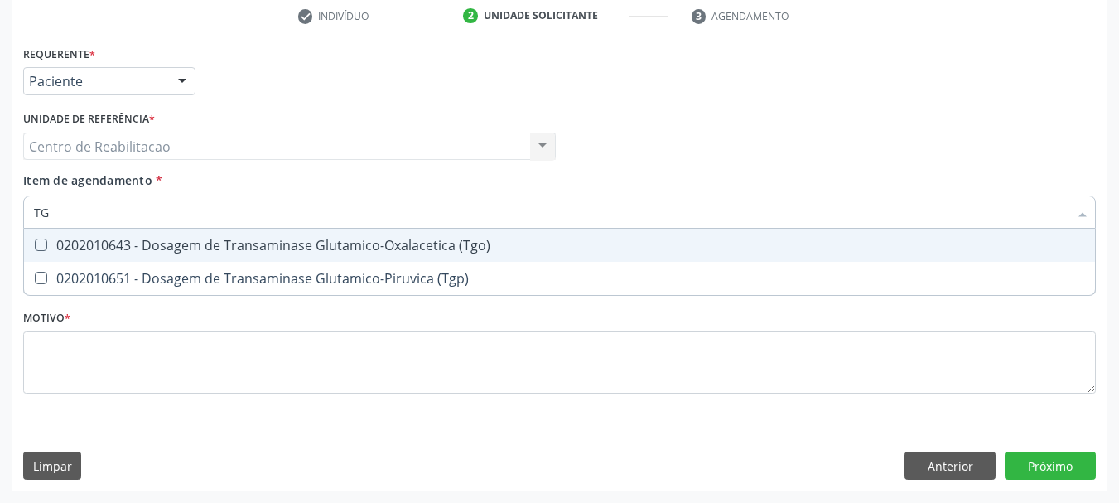
click at [239, 234] on span "0202010643 - Dosagem de Transaminase Glutamico-Oxalacetica (Tgo)" at bounding box center [559, 245] width 1071 height 33
checkbox \(Tgo\) "true"
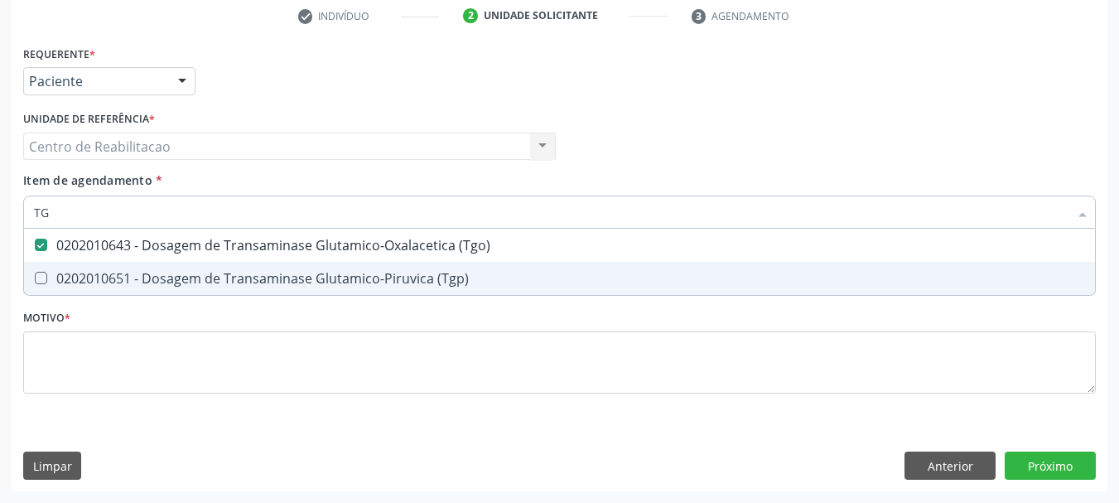
click at [239, 268] on span "0202010651 - Dosagem de Transaminase Glutamico-Piruvica (Tgp)" at bounding box center [559, 278] width 1071 height 33
checkbox \(Tgp\) "true"
type input "HEMOGRAMA"
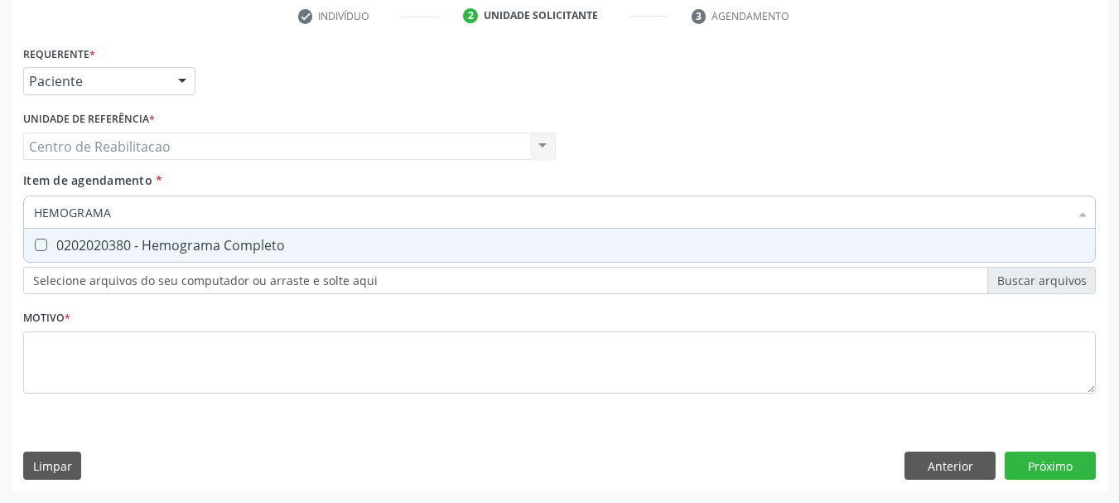
click at [283, 239] on div "0202020380 - Hemograma Completo" at bounding box center [559, 245] width 1051 height 13
checkbox Completo "true"
type input "PROTEINA"
checkbox Completo "false"
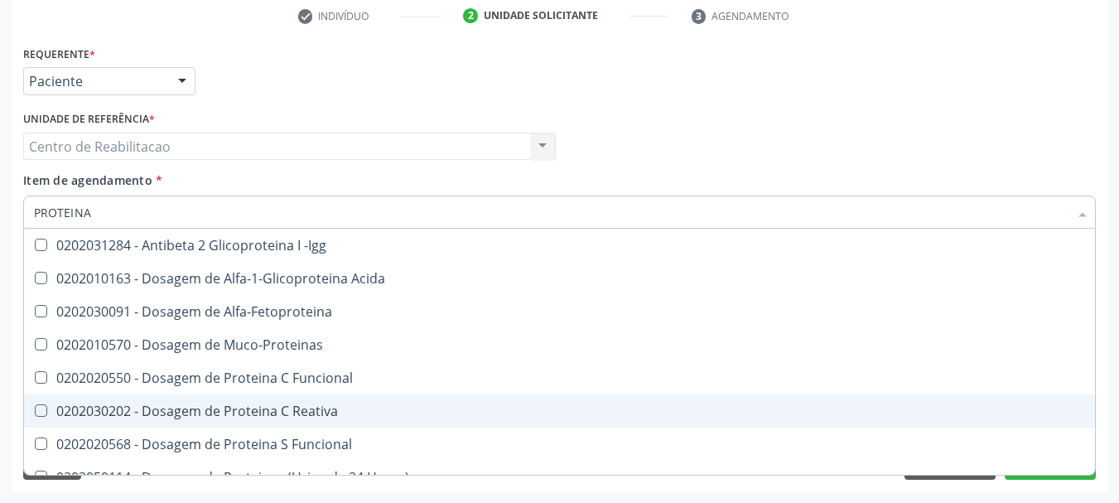
click at [352, 407] on div "0202030202 - Dosagem de Proteina C Reativa" at bounding box center [559, 410] width 1051 height 13
checkbox Reativa "true"
type input "URI"
checkbox Reativa "false"
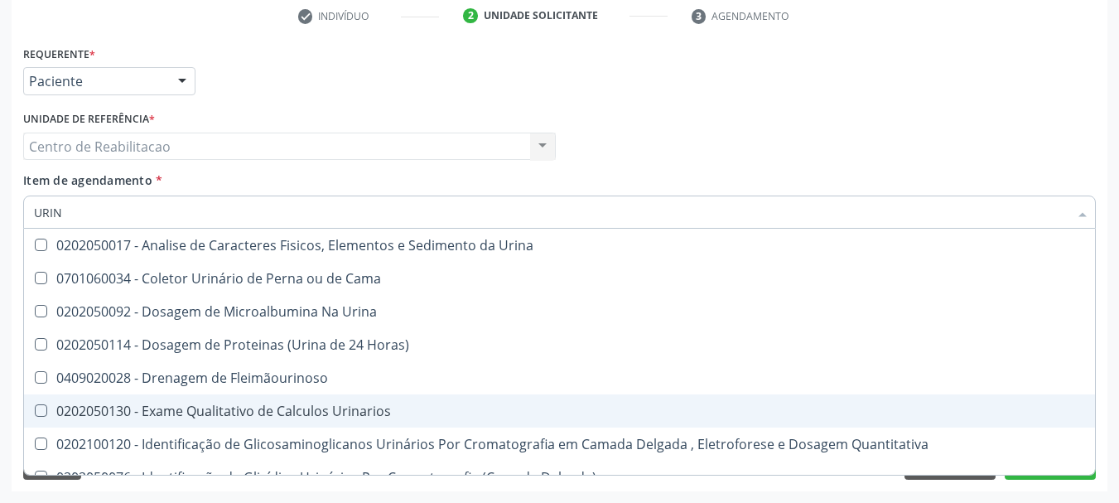
type input "URINA"
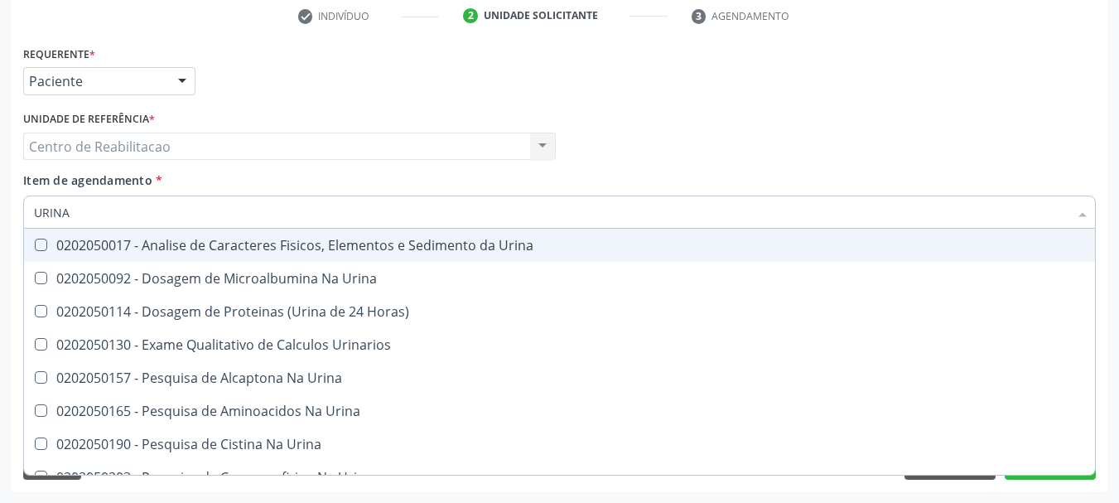
click at [478, 245] on div "0202050017 - Analise de Caracteres Fisicos, Elementos e Sedimento da Urina" at bounding box center [559, 245] width 1051 height 13
checkbox Urina "true"
type input "12"
checkbox Urina "false"
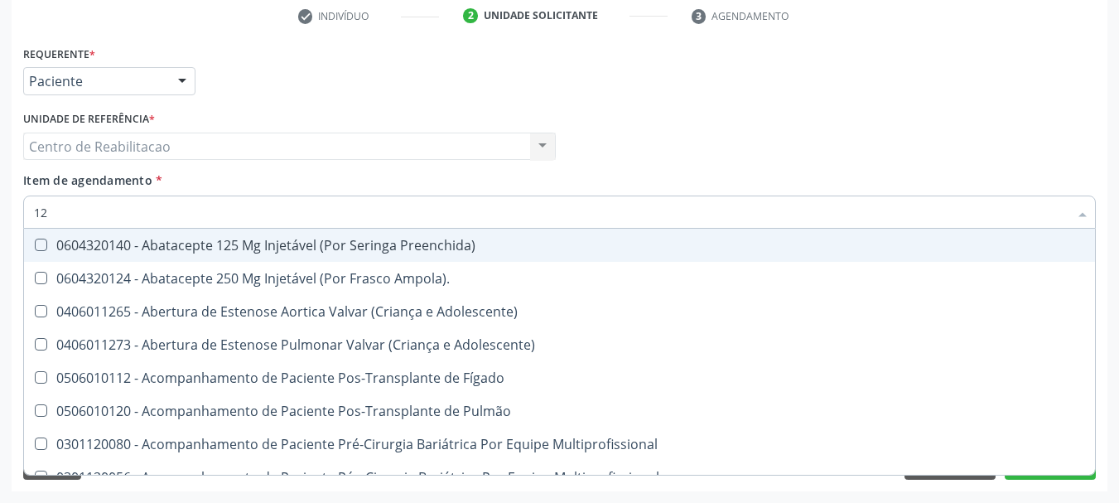
type input "127"
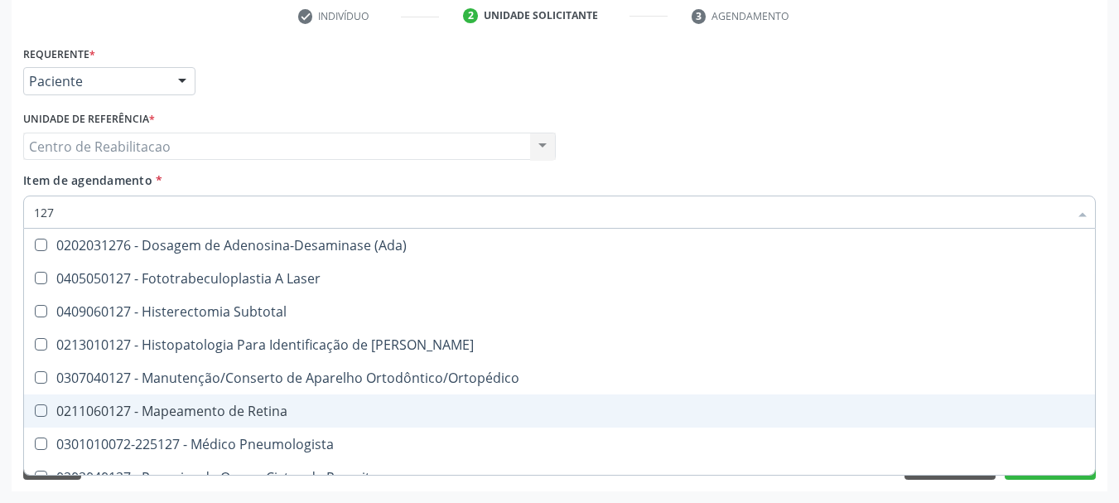
scroll to position [248, 0]
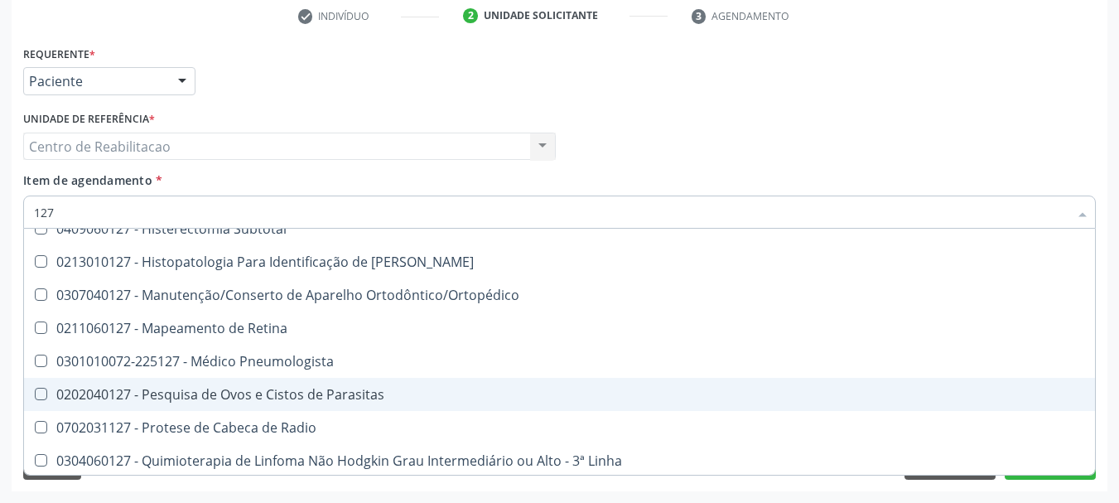
click at [340, 392] on div "0202040127 - Pesquisa de Ovos e Cistos de Parasitas" at bounding box center [559, 394] width 1051 height 13
checkbox Parasitas "true"
type textarea "."
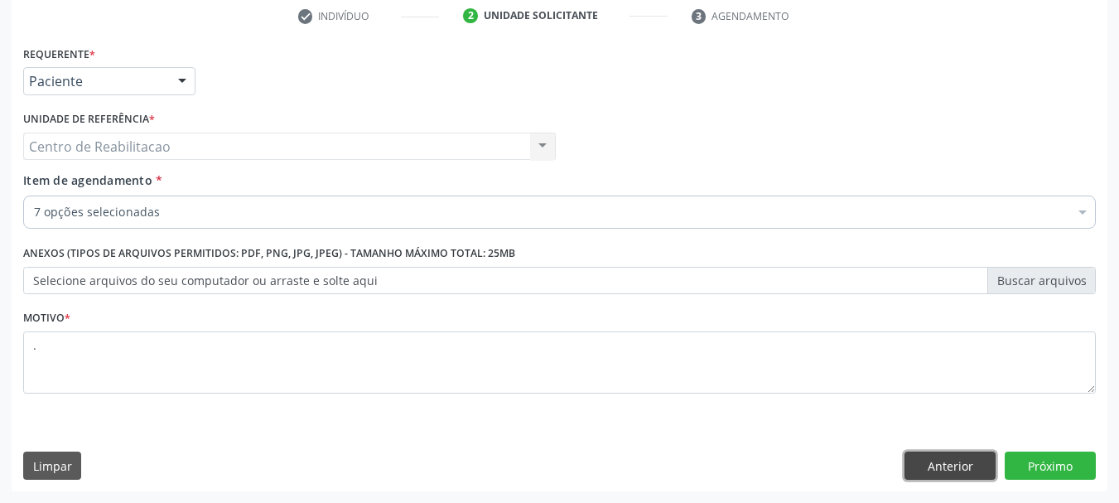
scroll to position [0, 0]
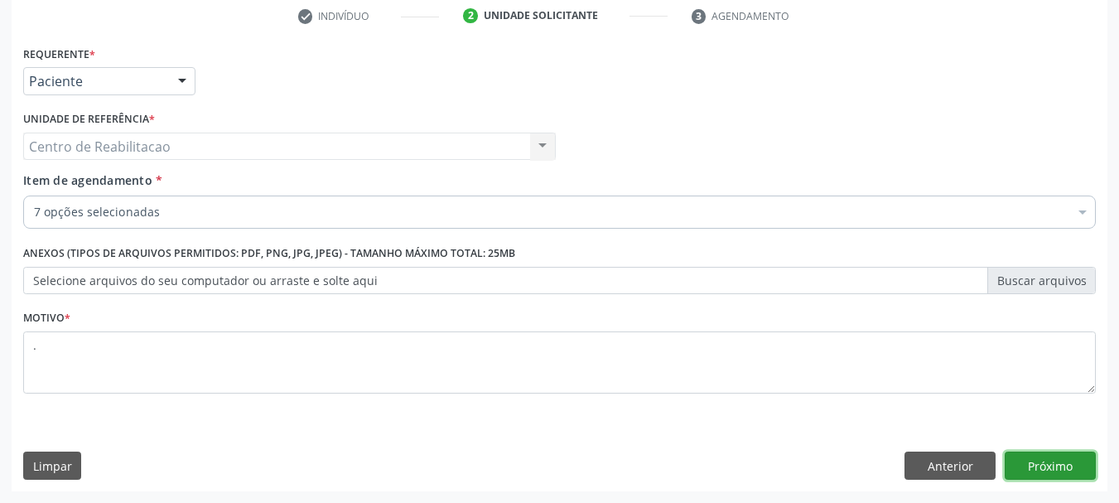
click button "Próximo" at bounding box center [1050, 465] width 91 height 28
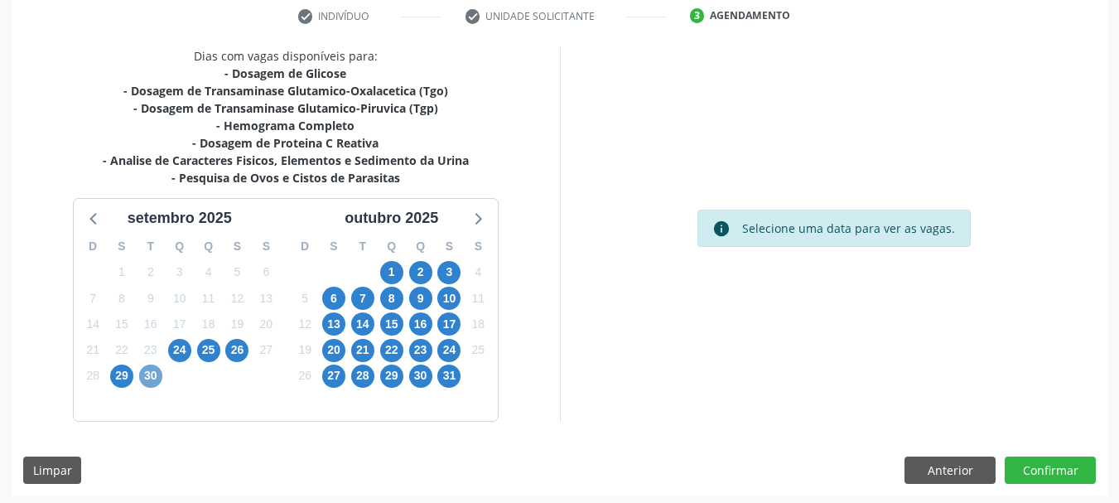
click at [144, 375] on span "30" at bounding box center [150, 375] width 23 height 23
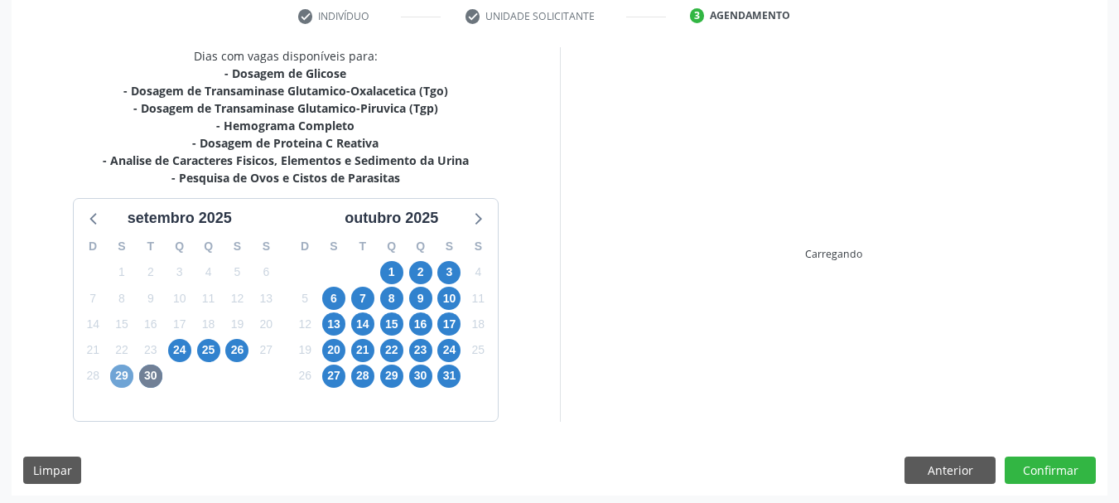
click at [128, 376] on span "29" at bounding box center [121, 375] width 23 height 23
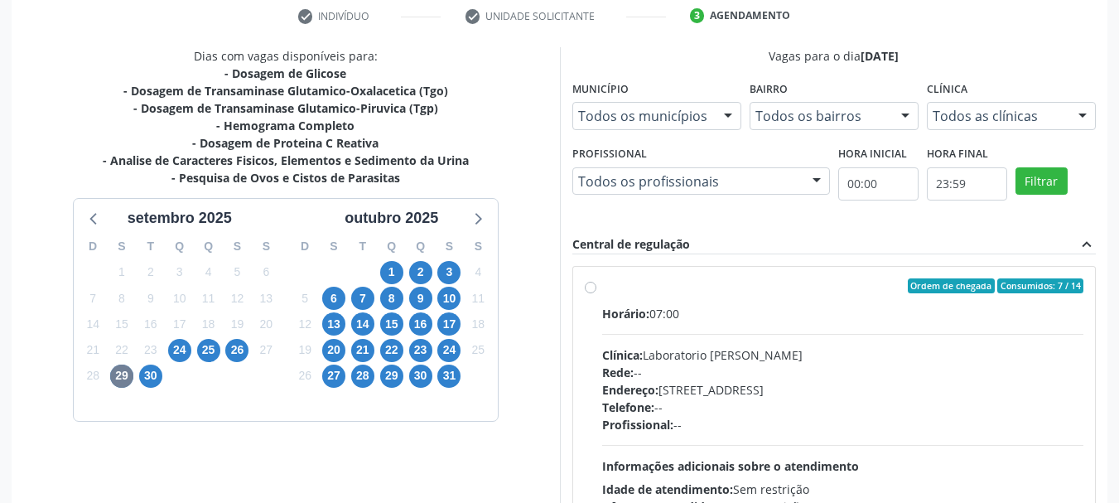
click at [780, 303] on label "Ordem de chegada Consumidos: 7 / 14 Horário: 07:00 Clínica: Laboratorio [PERSON…" at bounding box center [843, 405] width 482 height 254
click at [596, 293] on input "Ordem de chegada Consumidos: 7 / 14 Horário: 07:00 Clínica: Laboratorio [PERSON…" at bounding box center [591, 285] width 12 height 15
radio input "true"
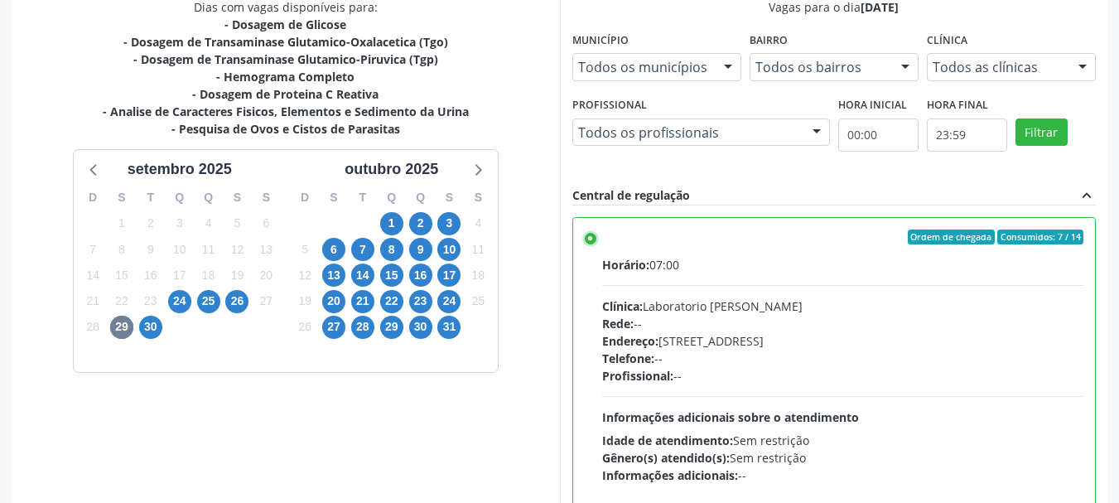
scroll to position [487, 0]
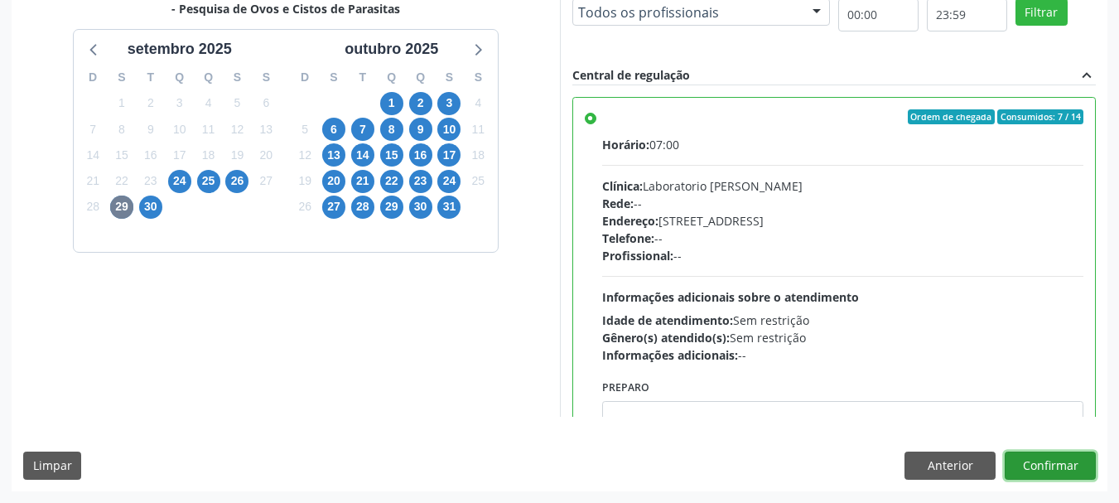
click at [1069, 464] on button "Confirmar" at bounding box center [1050, 465] width 91 height 28
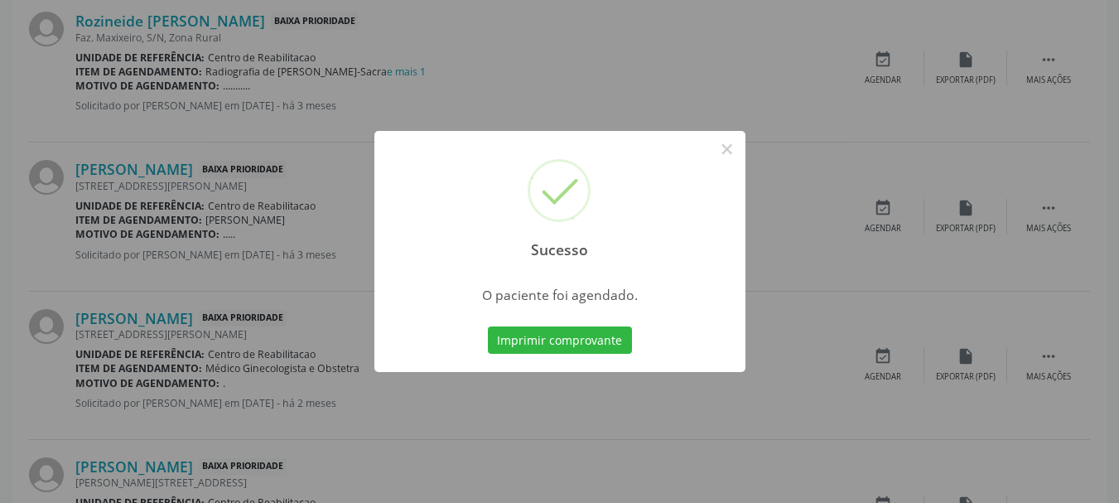
scroll to position [44, 0]
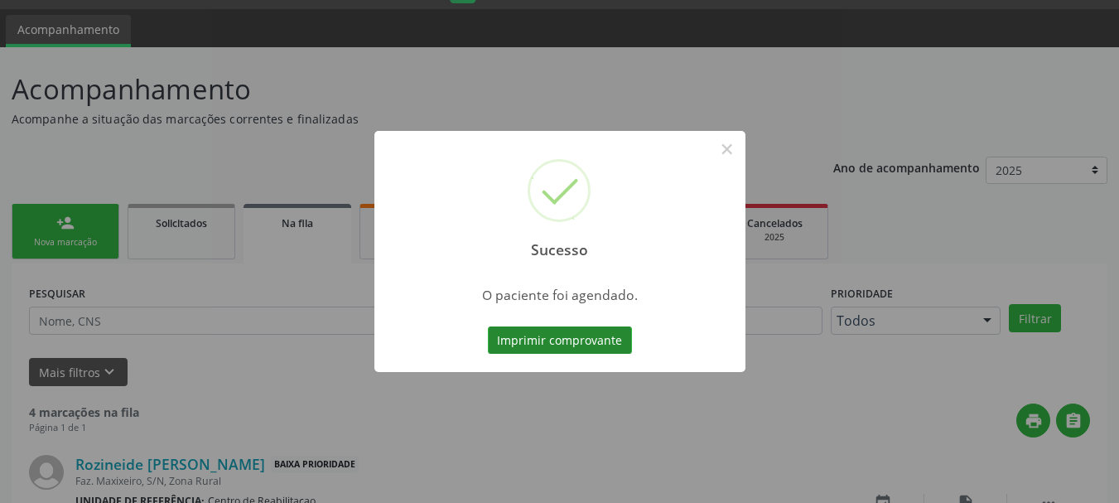
click at [591, 342] on button "Imprimir comprovante" at bounding box center [560, 340] width 144 height 28
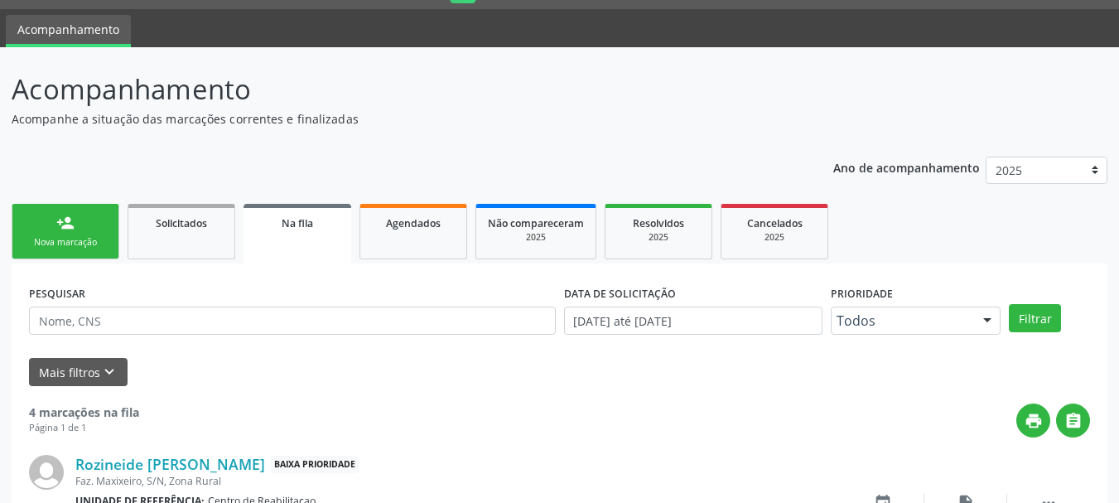
click at [69, 243] on div "Nova marcação" at bounding box center [65, 242] width 83 height 12
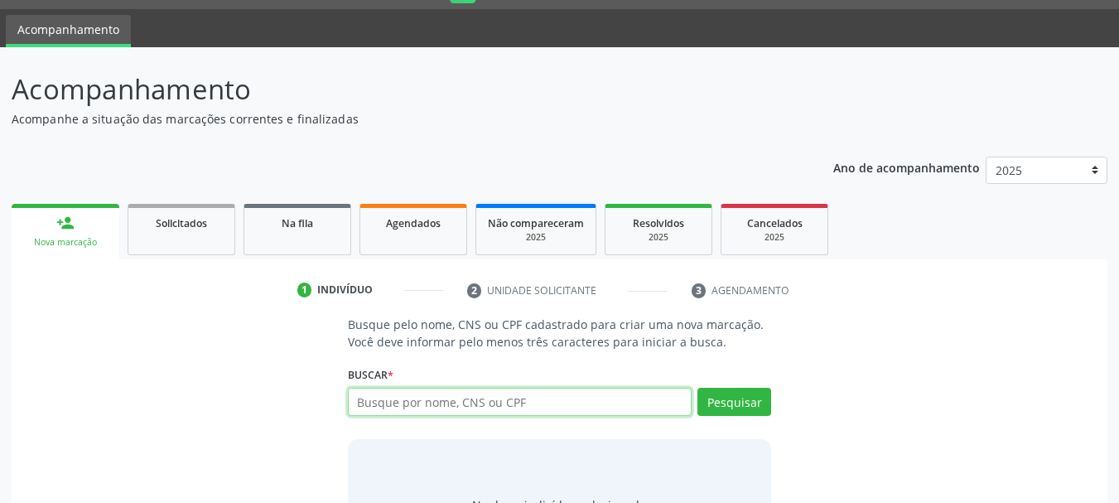
click at [450, 412] on input "text" at bounding box center [520, 402] width 345 height 28
type input "898003716207111"
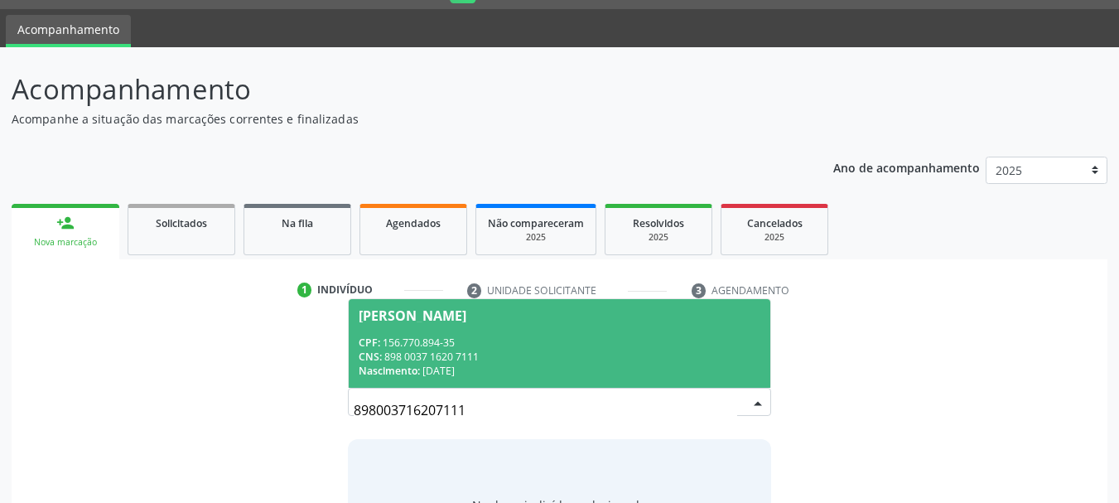
click at [468, 362] on div "CNS: 898 0037 1620 7111" at bounding box center [560, 357] width 403 height 14
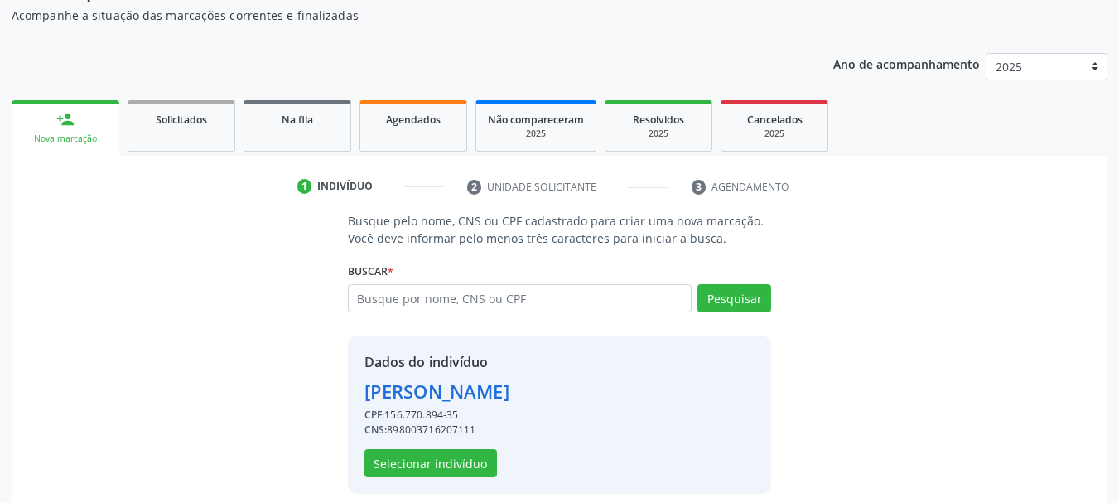
scroll to position [161, 0]
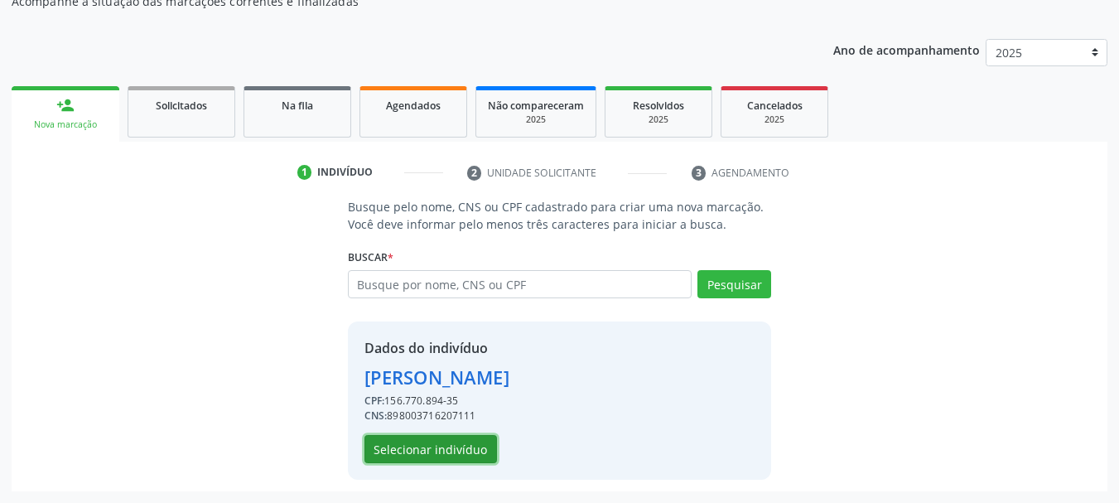
click at [407, 449] on button "Selecionar indivíduo" at bounding box center [430, 449] width 133 height 28
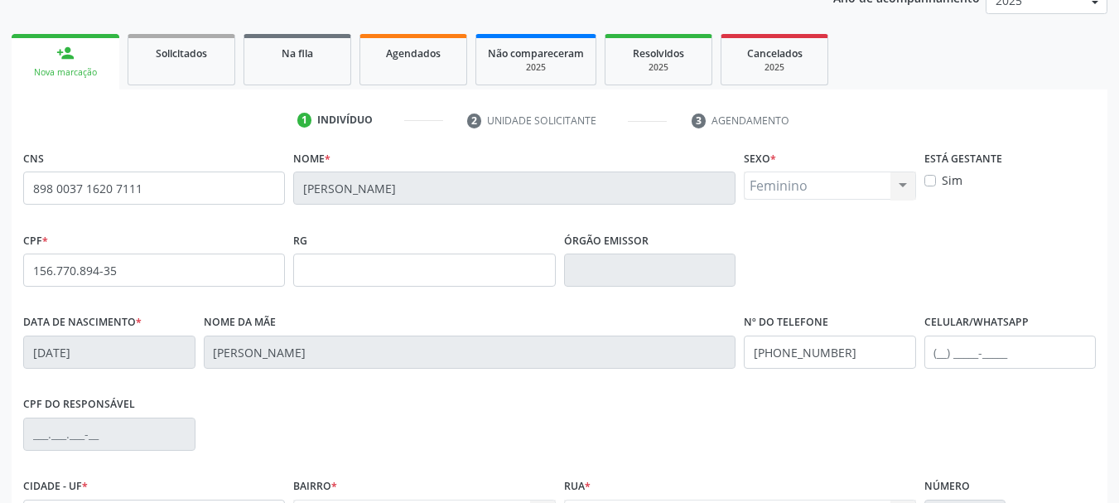
scroll to position [395, 0]
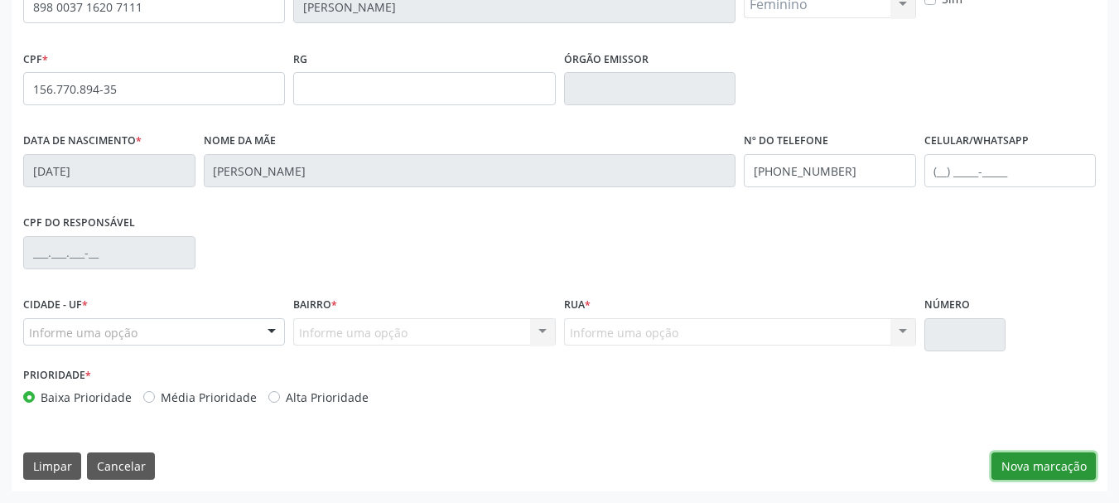
click at [1042, 475] on button "Nova marcação" at bounding box center [1043, 466] width 104 height 28
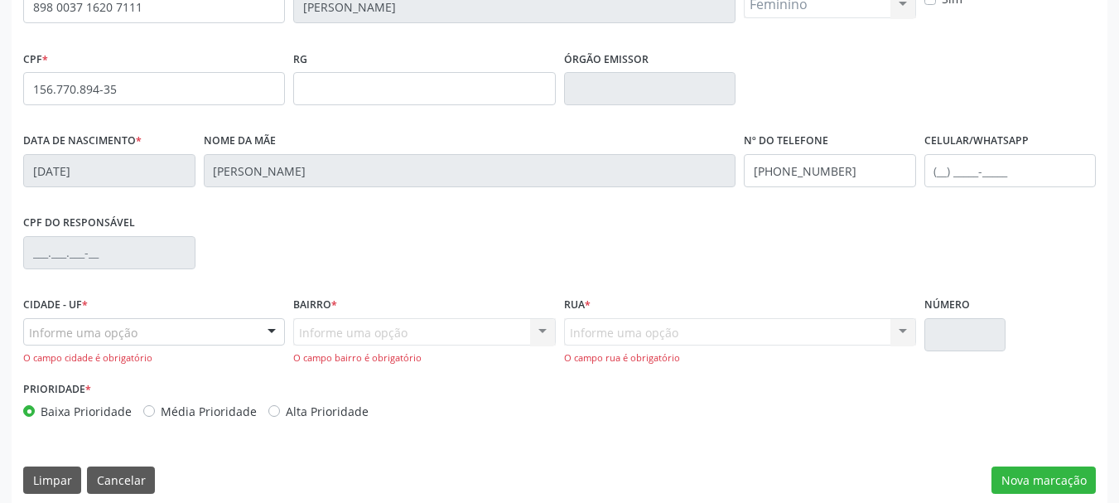
click at [235, 328] on div "Informe uma opção" at bounding box center [154, 332] width 262 height 28
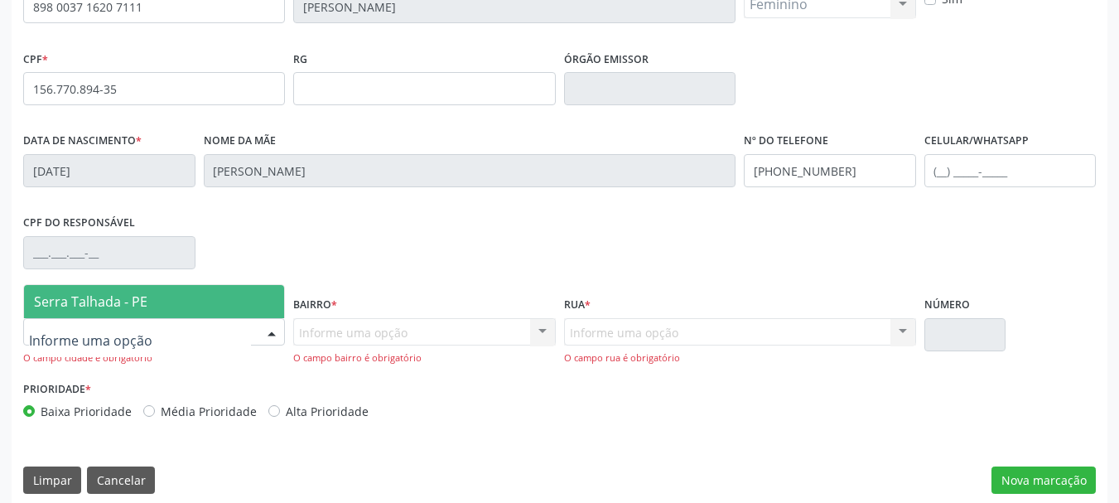
click at [222, 292] on span "Serra Talhada - PE" at bounding box center [154, 301] width 260 height 33
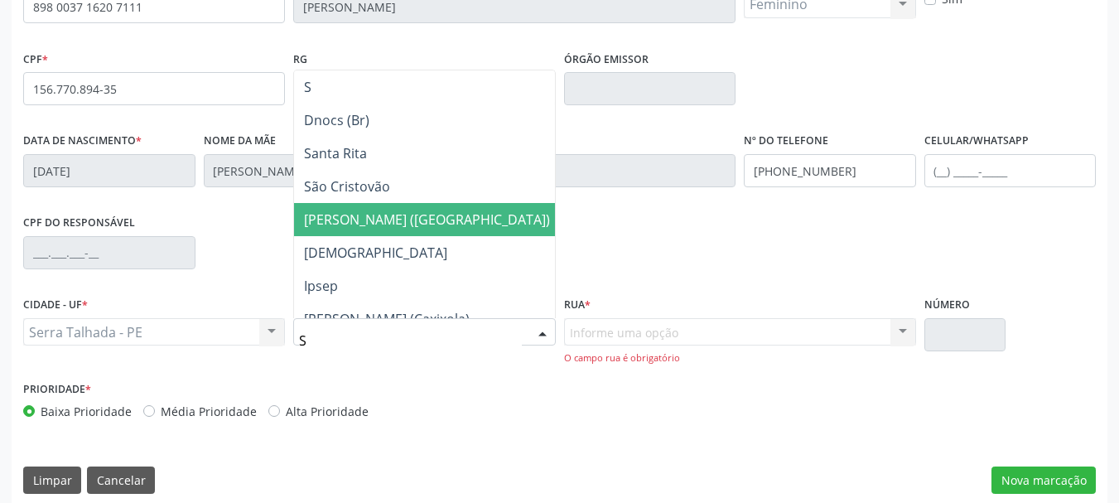
type input "SE"
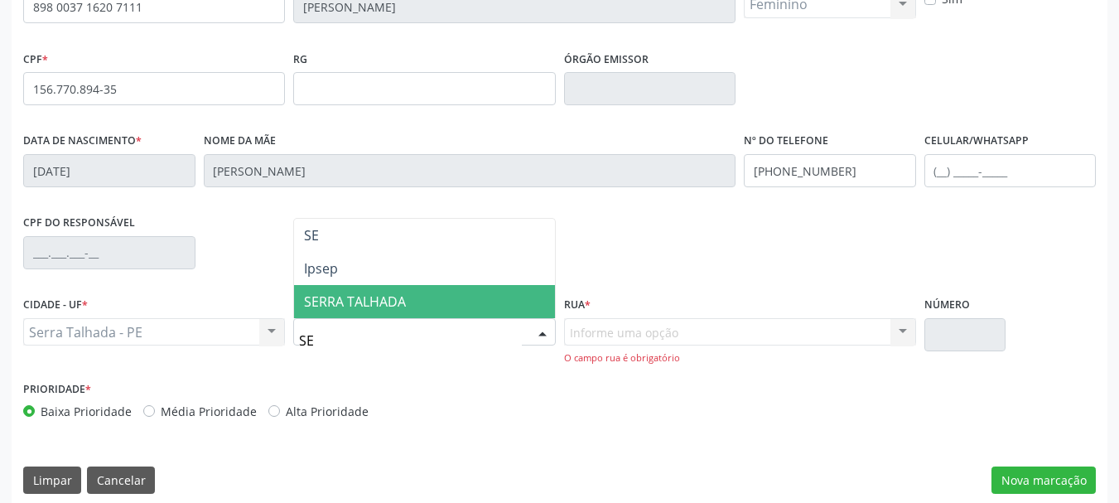
click at [405, 292] on span "SERRA TALHADA" at bounding box center [355, 301] width 102 height 18
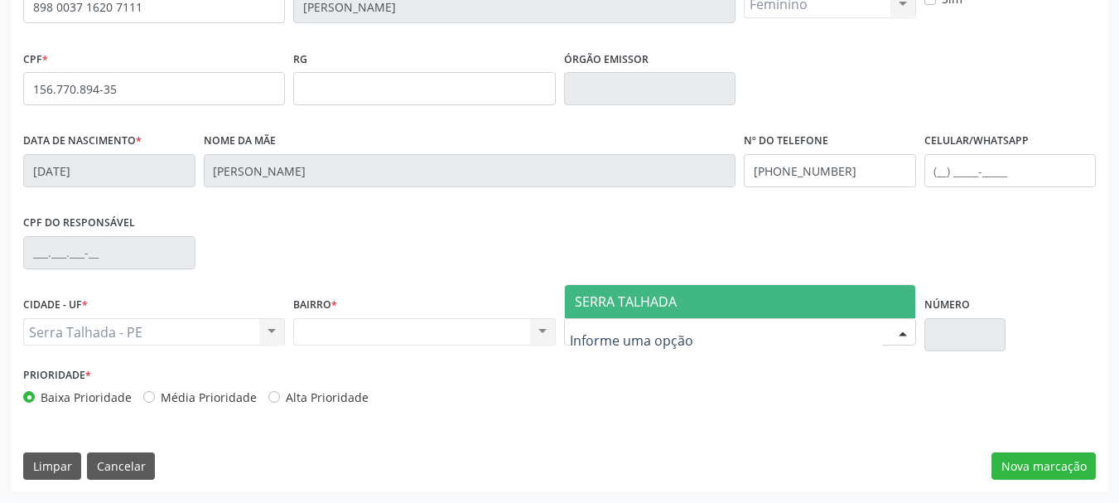
click at [632, 297] on span "SERRA TALHADA" at bounding box center [626, 301] width 102 height 18
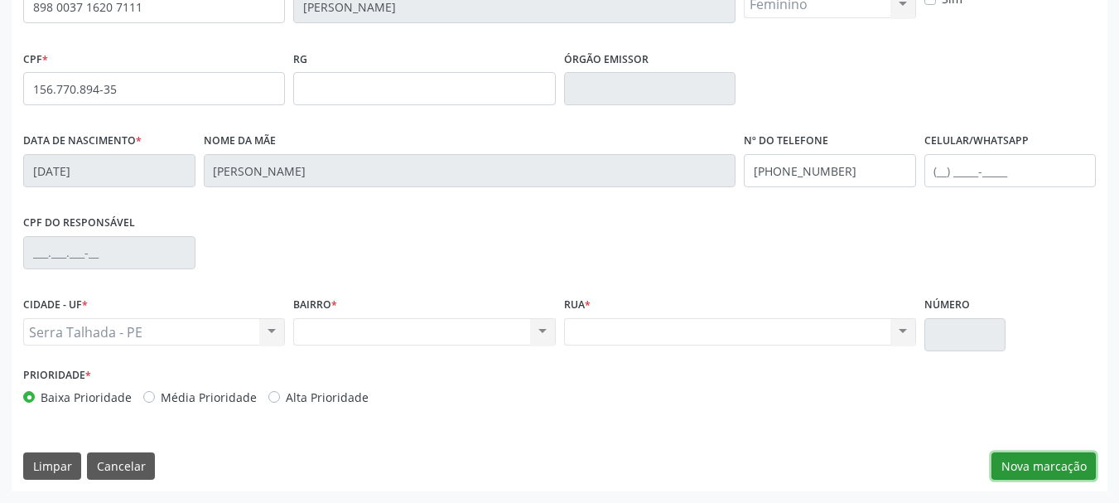
click at [1026, 456] on button "Nova marcação" at bounding box center [1043, 466] width 104 height 28
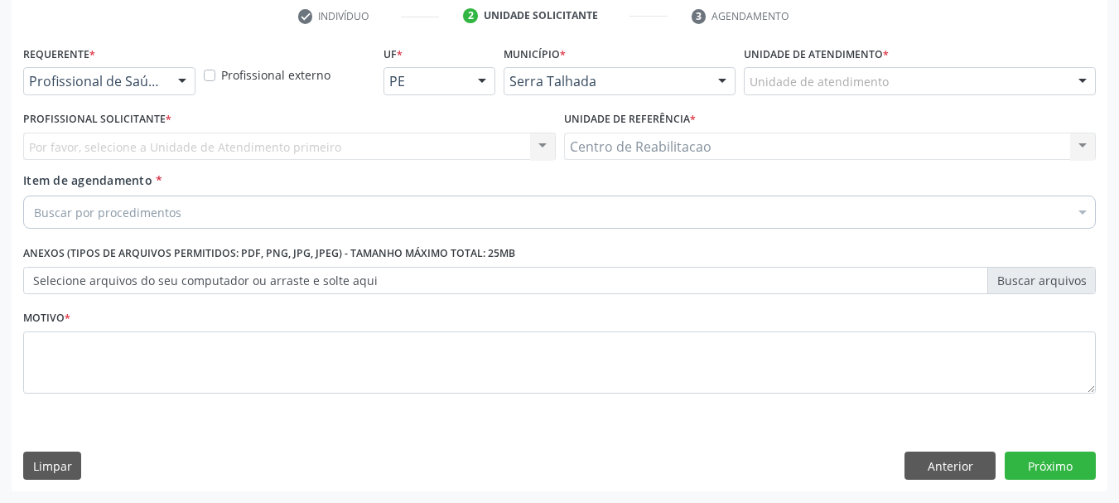
scroll to position [318, 0]
click at [133, 65] on div "Requerente * Profissional de Saúde Profissional de Saúde Paciente Nenhum result…" at bounding box center [109, 67] width 172 height 53
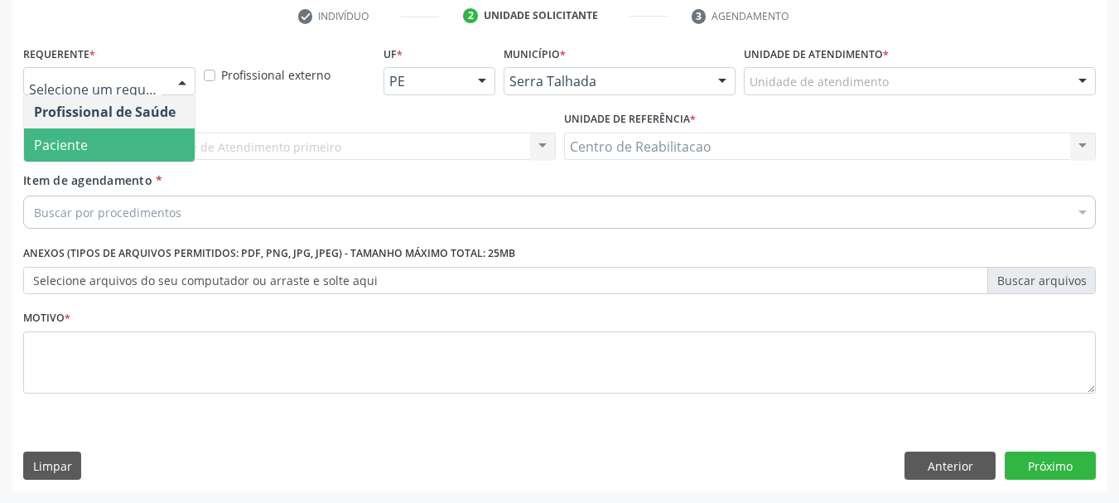
click at [139, 151] on span "Paciente" at bounding box center [109, 144] width 171 height 33
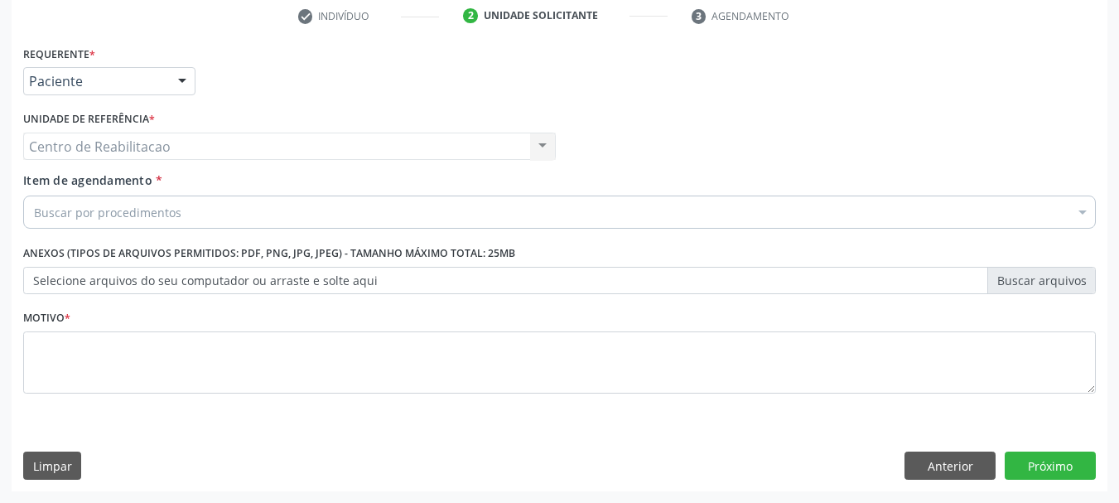
click at [181, 219] on div "Buscar por procedimentos" at bounding box center [559, 211] width 1073 height 33
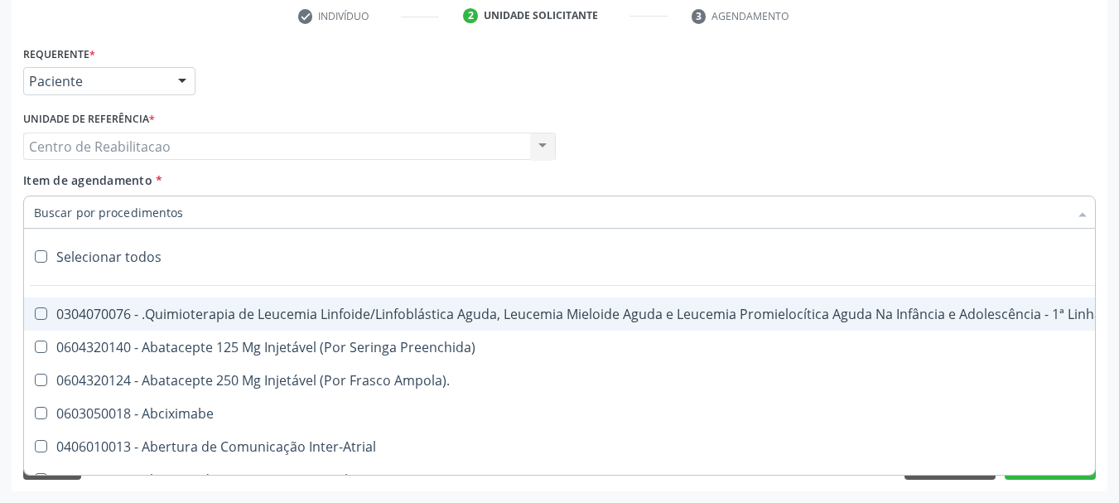
click at [180, 247] on div "Selecionar todos" at bounding box center [678, 256] width 1309 height 33
checkbox input "true"
checkbox Manutenção "true"
checkbox Preenchida\) "true"
checkbox Ampola\)\ "true"
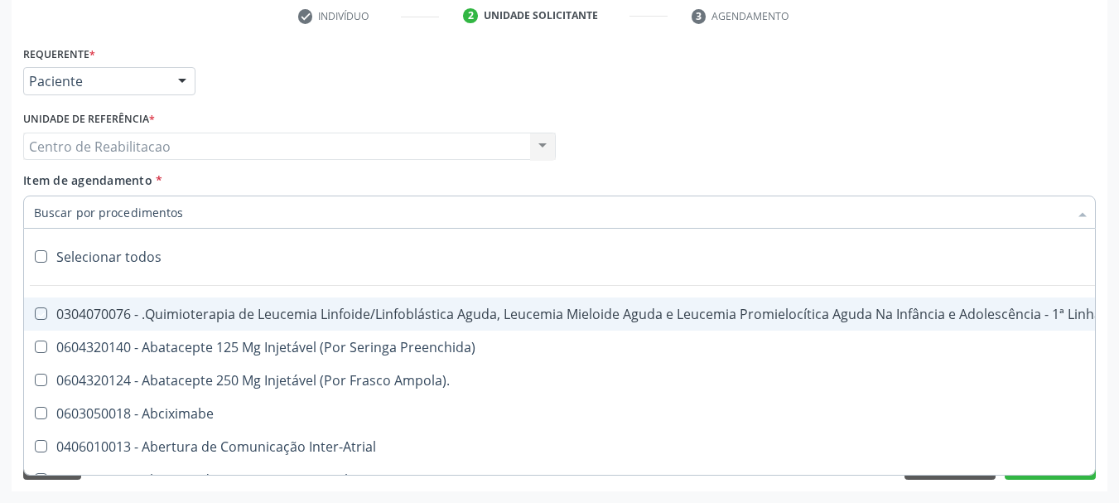
checkbox Abciximabe "true"
checkbox Inter-Atrial "true"
checkbox Valvar "true"
checkbox Adolescente\) "true"
checkbox Valvar "true"
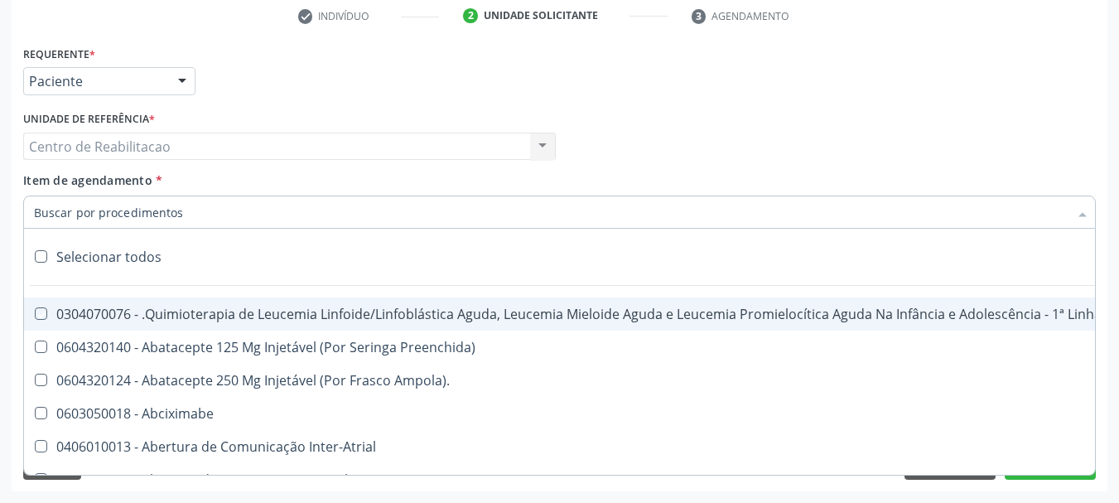
checkbox Adolescente\) "true"
checkbox Paciente\) "true"
checkbox Dente\) "true"
checkbox Comprimido\) "true"
checkbox \(Dornic\) "true"
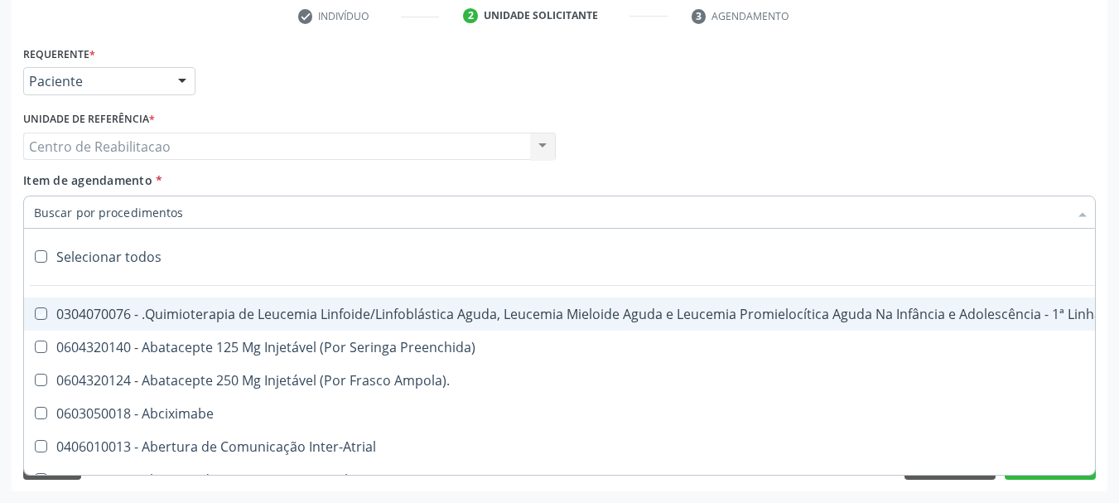
checkbox Capsula\) "true"
checkbox Psicossocial "true"
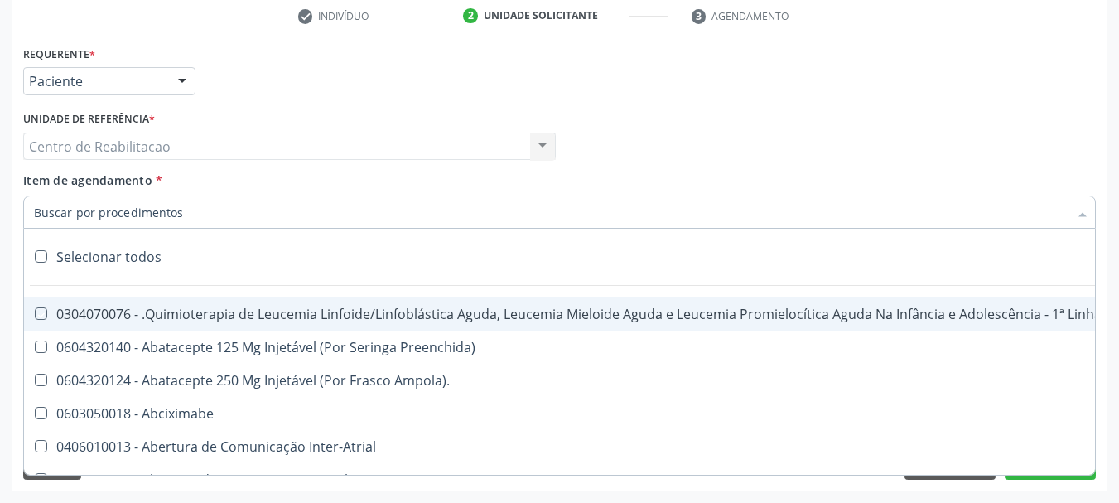
checkbox Risco "true"
checkbox Lei "true"
checkbox Psicossocial "true"
checkbox Diálise "true"
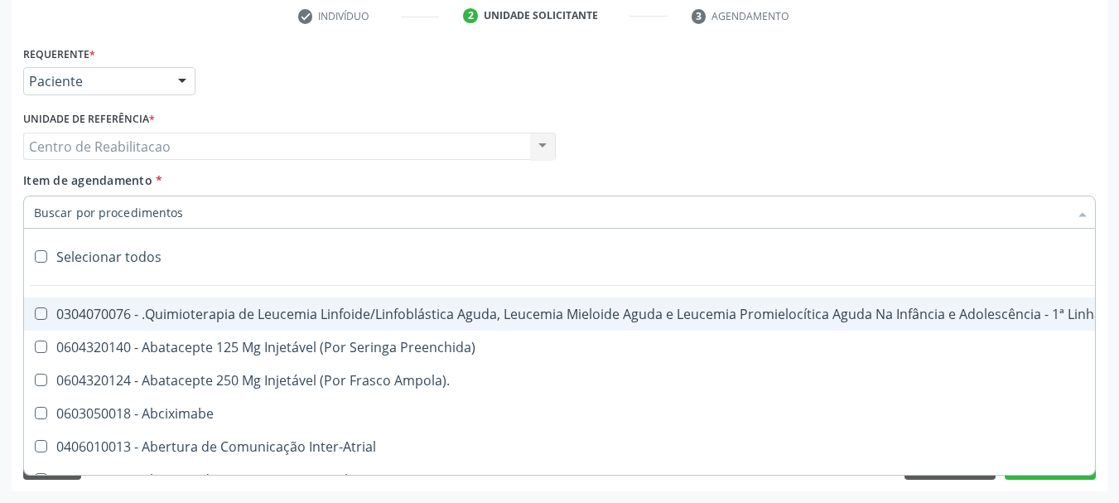
checkbox Reabilitação "true"
checkbox Reabilitacao "true"
checkbox \(Uai\)\ "true"
checkbox Fígado "true"
checkbox Pulmão "true"
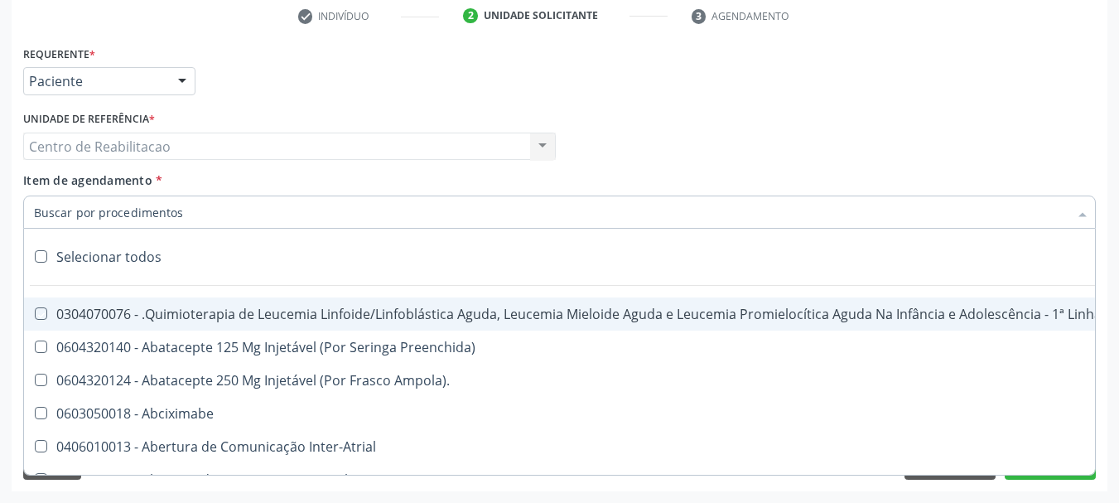
checkbox Rim "true"
checkbox Coclear "true"
checkbox Queimado "true"
checkbox Bilateral "true"
checkbox Queimado "true"
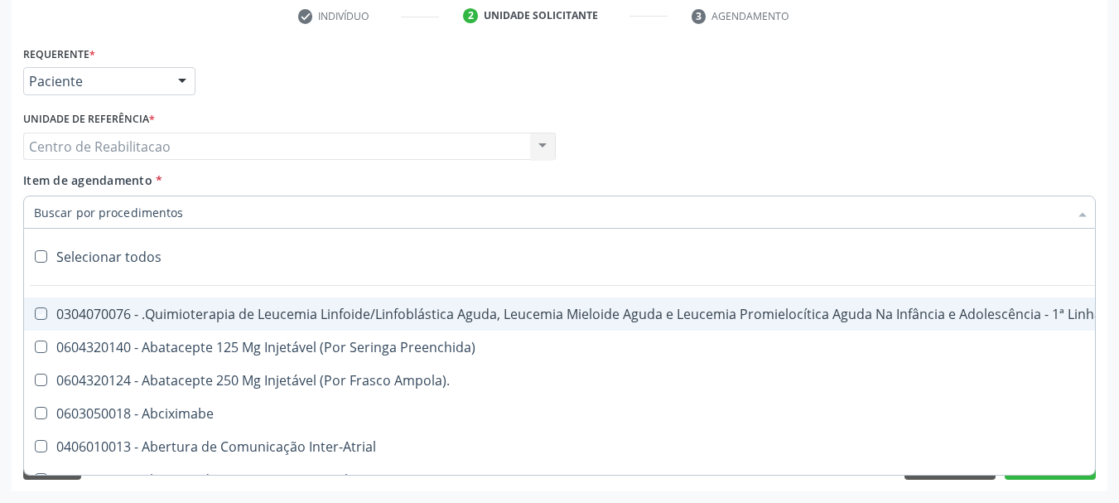
checkbox Trabalho "true"
checkbox Coração "true"
checkbox Cornea "true"
checkbox Fígado "true"
checkbox Aparentado "true"
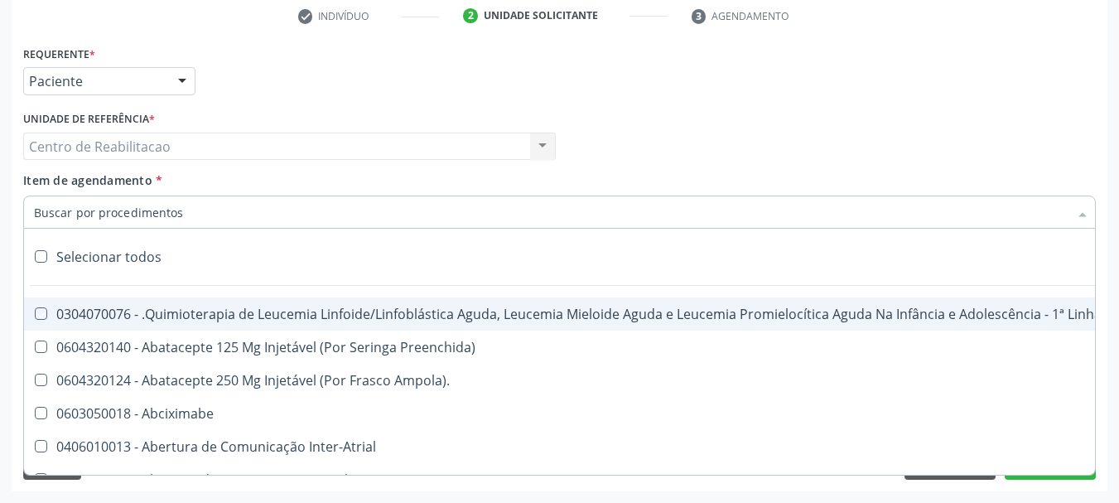
checkbox Aparentado "true"
checkbox Autogênico "true"
checkbox Pulmão "true"
checkbox Pâncreas "true"
checkbox Rim "true"
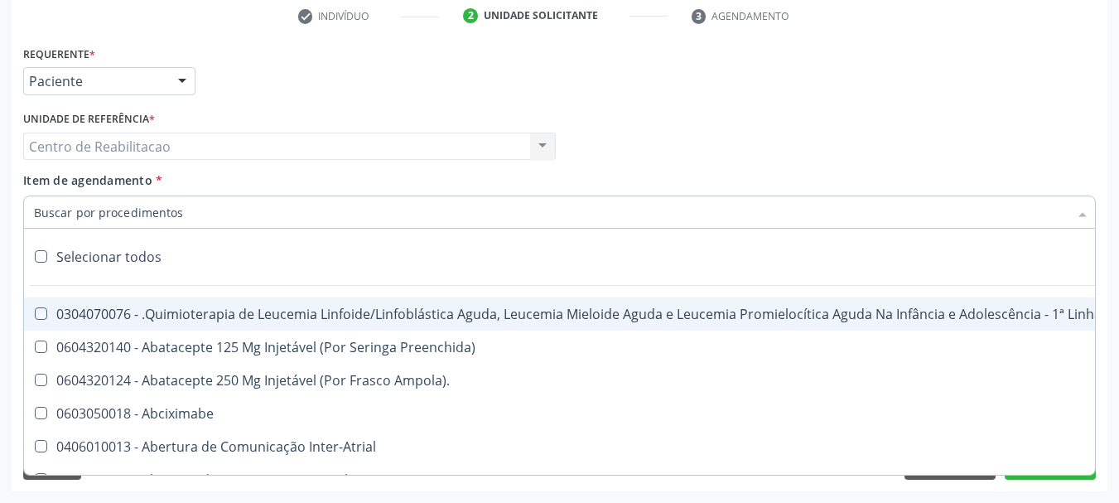
checkbox Multiprofissional "true"
checkbox Fenilcetonúria "true"
checkbox Cística "true"
checkbox Hemoglobinopatias "true"
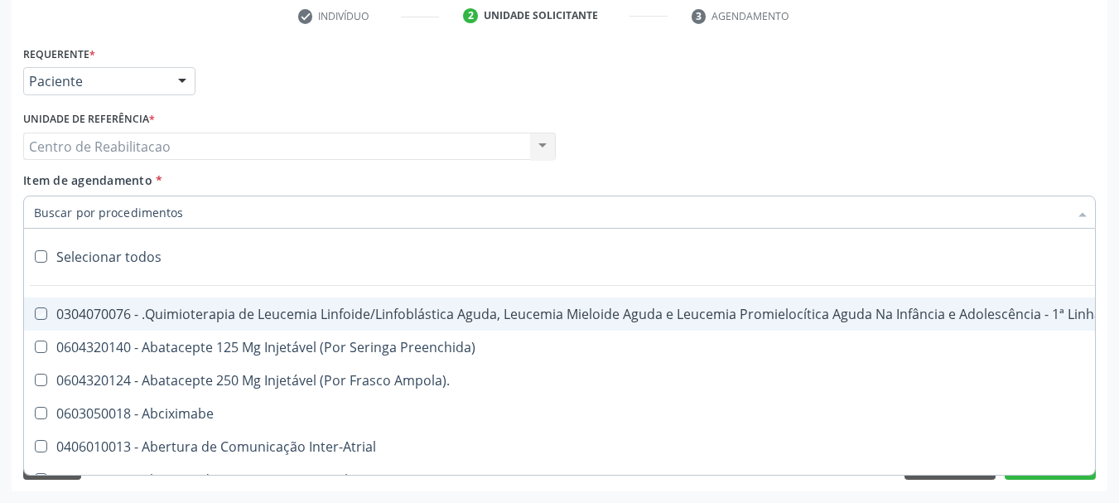
checkbox Congênito "true"
checkbox Coclear "true"
checkbox Osso "true"
checkbox Alternativa "true"
checkbox Terapeutica\) "true"
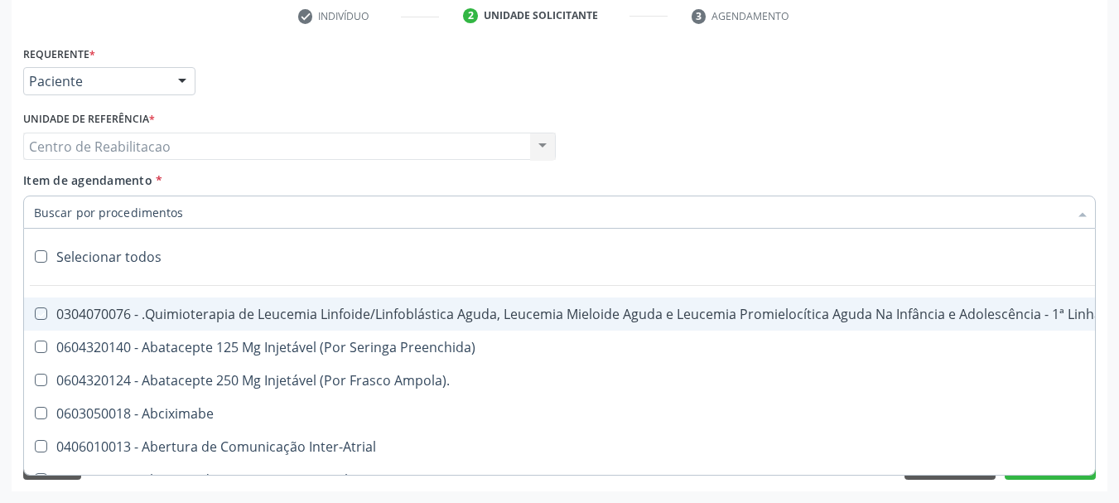
checkbox Nutricional "true"
checkbox Bloco "true"
checkbox Coração "true"
checkbox Fígado "true"
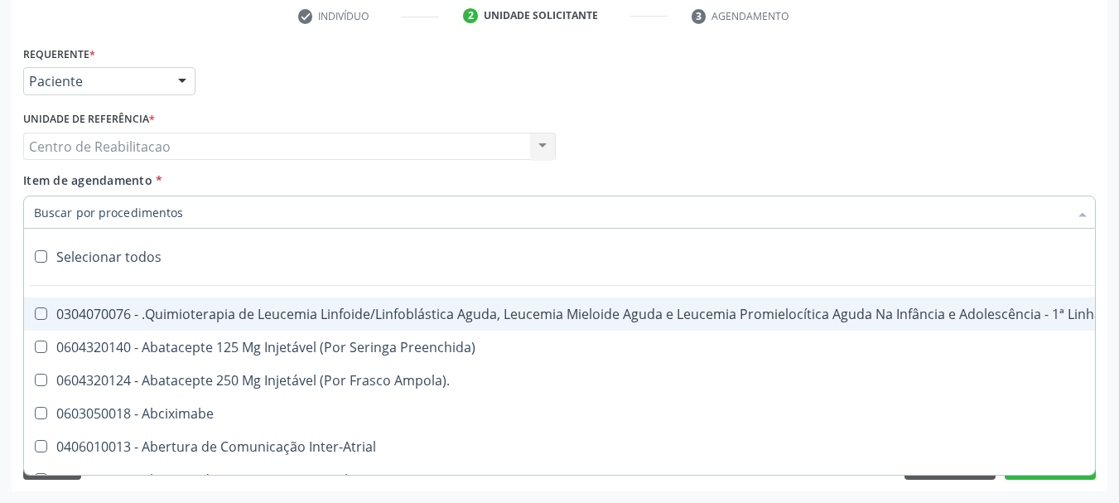
checkbox Pulmão "true"
checkbox Pâncreas "true"
checkbox Rim "true"
checkbox \(Uaa\)\ "true"
checkbox Terapêuticas\)\ "true"
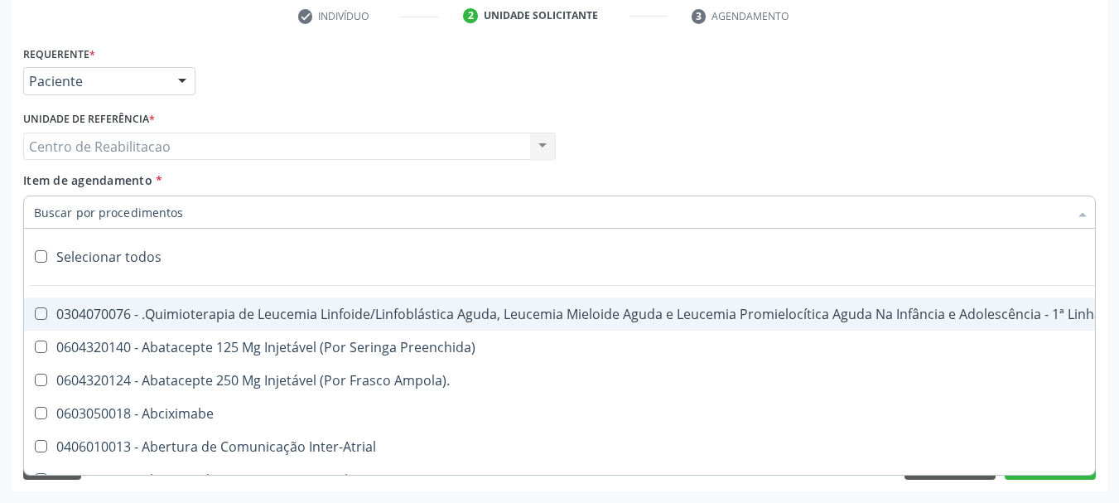
checkbox Psicossocial "true"
checkbox Complicada "true"
checkbox Tonometria "true"
checkbox Paciente\/Mês "true"
checkbox Biotinidase "true"
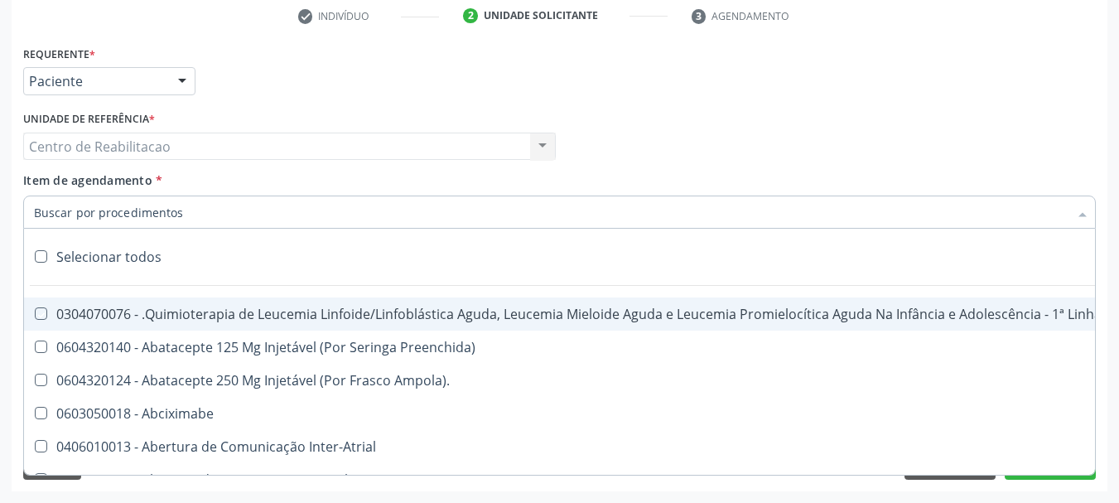
checkbox Congênita\ "true"
checkbox Clínico "true"
checkbox Pós-Operatório "true"
checkbox Trabalho "true"
checkbox Genético "true"
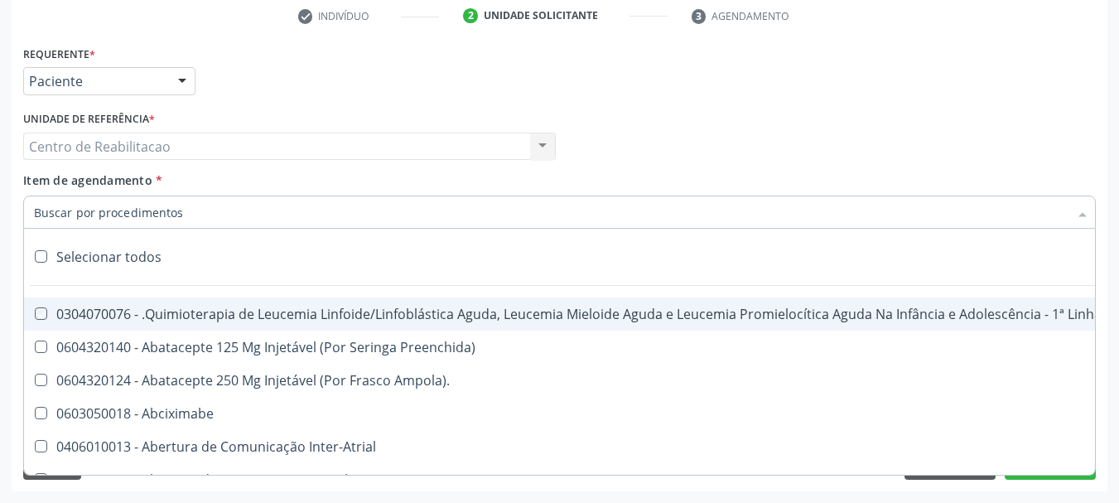
checkbox Preenchida\) "true"
checkbox A\) "true"
checkbox Ampola\) "true"
checkbox Preenchida\) "true"
checkbox B\) "true"
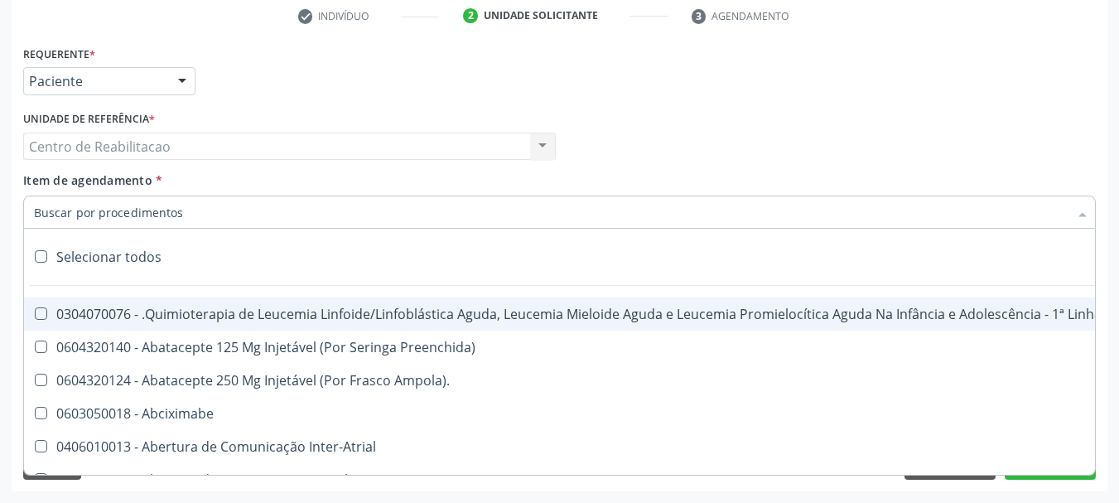
checkbox Rodas "true"
checkbox Quadril "true"
checkbox Tronco "true"
checkbox Locomoção "true"
checkbox Oftalmológica "true"
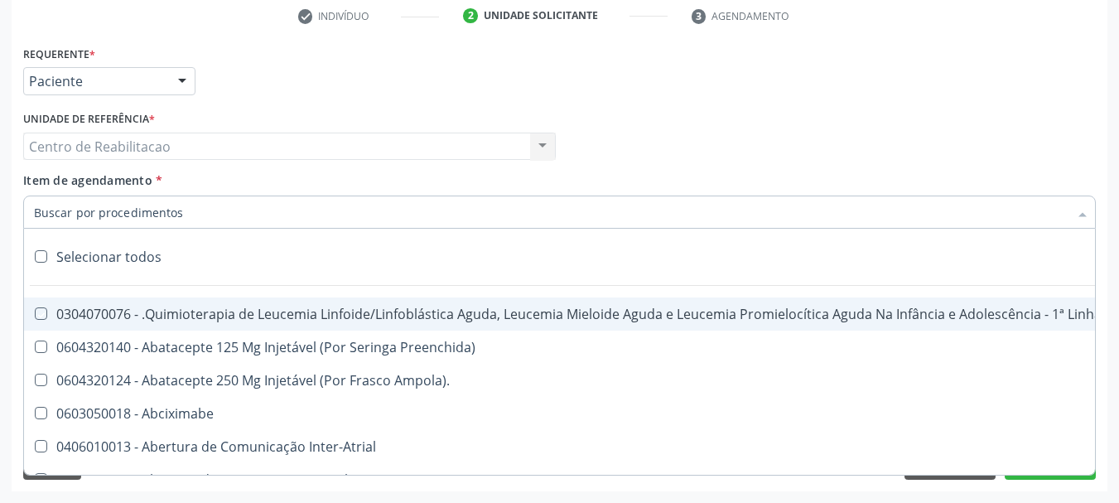
checkbox Ortopédica "true"
checkbox Dentária "true"
checkbox Rodas "true"
checkbox Adenograma "true"
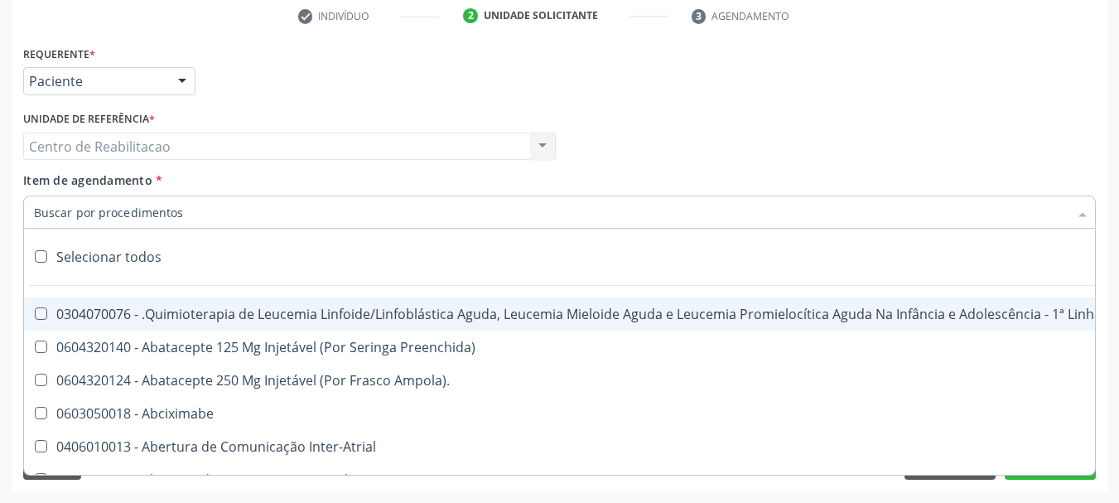
checkbox Adenoidectomia "true"
checkbox Deficiência "true"
checkbox Crianças "true"
checkbox I\) "true"
checkbox Especializada\ "true"
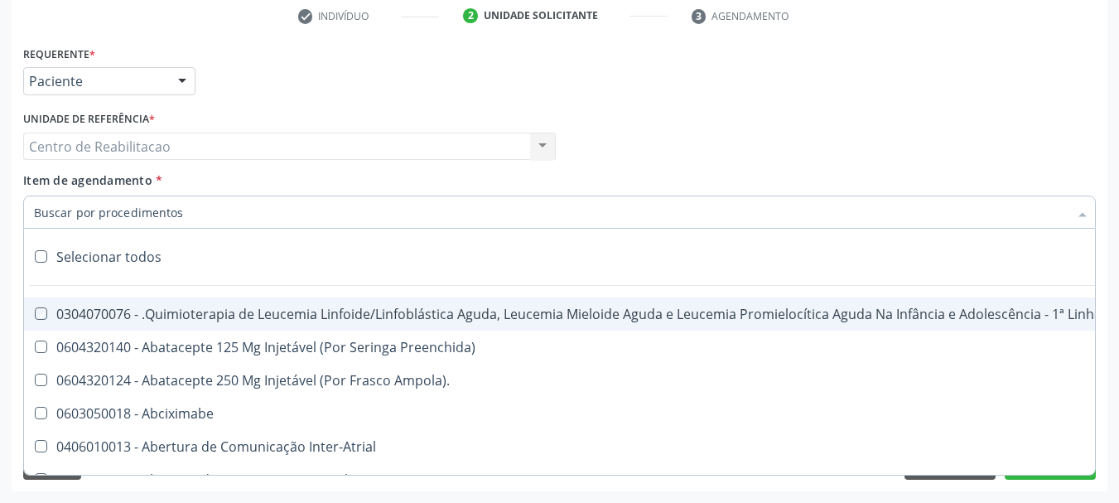
checkbox Medicamento\(S\) "true"
checkbox Parenteral\) "true"
checkbox Endovenosa "true"
checkbox Intramuscular "true"
checkbox Oral "true"
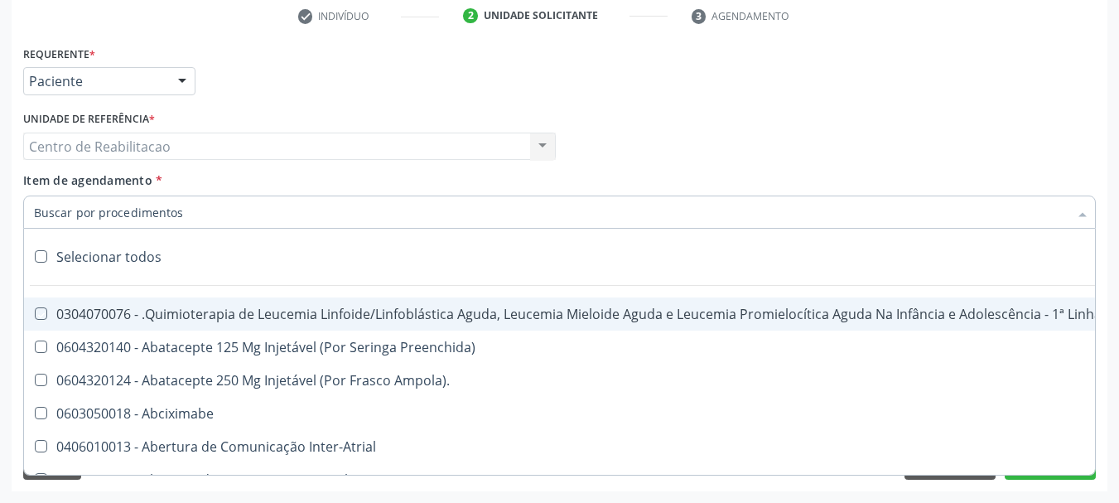
checkbox \(Sc\) "true"
checkbox Sífilis "true"
checkbox A "true"
checkbox Terapeutica "true"
checkbox Arterial "true"
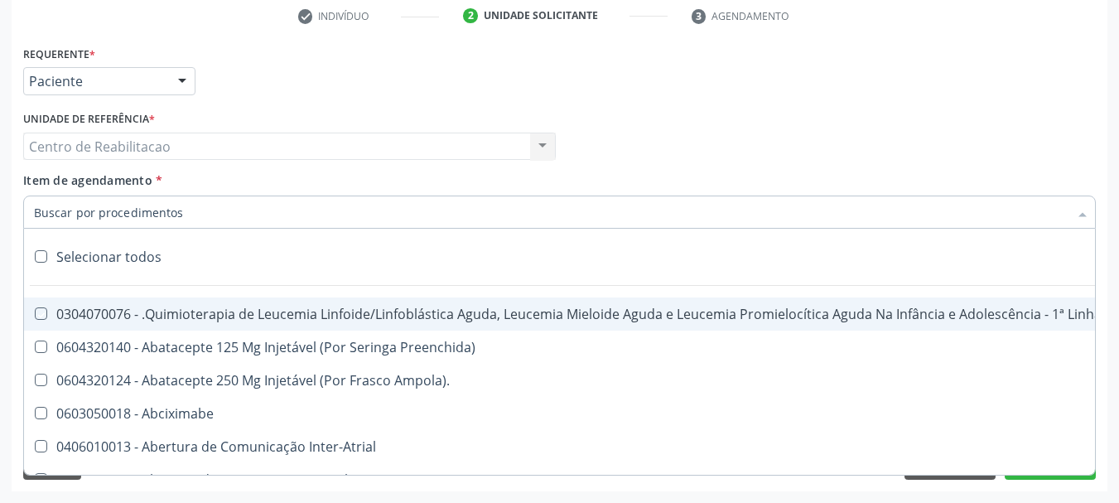
checkbox Temperatura "true"
checkbox Transeptal "true"
checkbox Cnrac\) "true"
checkbox Paciente "true"
checkbox Cnrac\) "true"
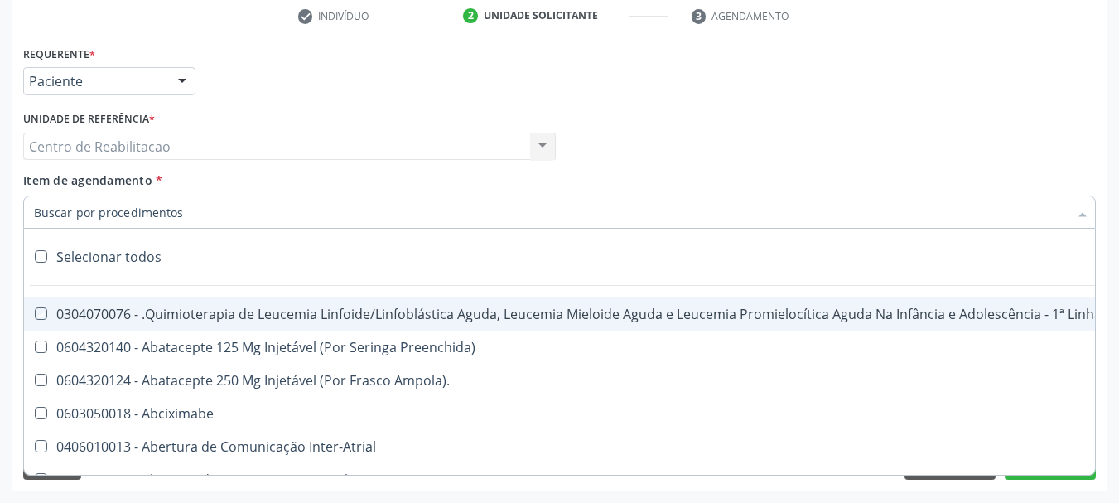
checkbox S\/Pernoite "true"
checkbox Pernoite "true"
checkbox Acompanhante "true"
checkbox Agudizadas "true"
checkbox Oclusal "true"
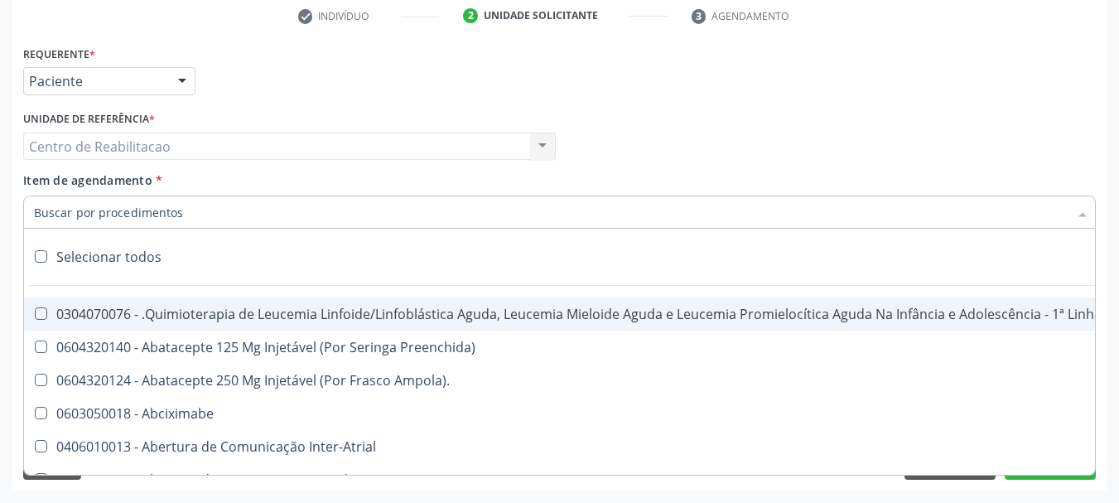
checkbox Vaginal "true"
checkbox Ml\) "true"
checkbox Hepático "true"
checkbox Angiografico\) "true"
checkbox Craniano "true"
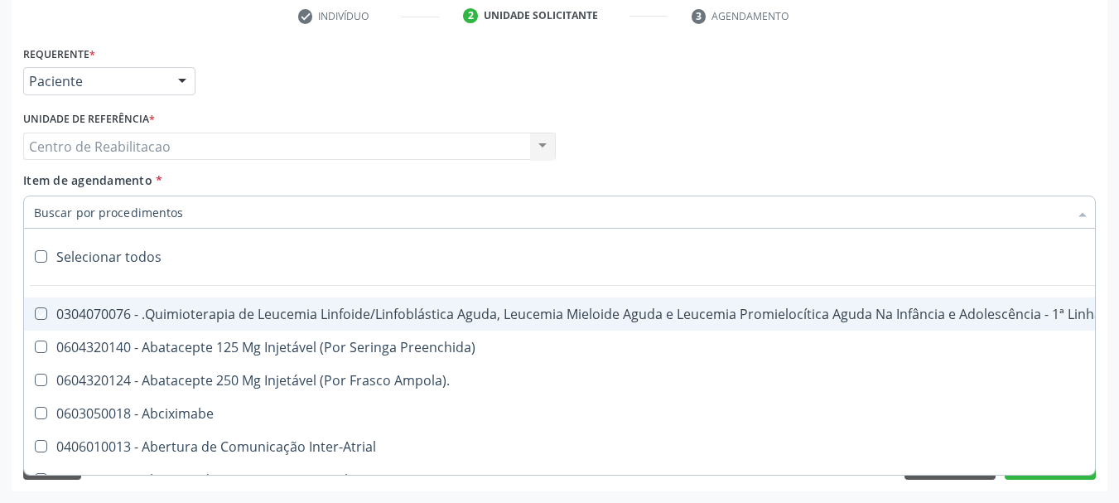
checkbox Ml\) "true"
checkbox Injetável "true"
checkbox Capsula\) "true"
checkbox Ampola\) "true"
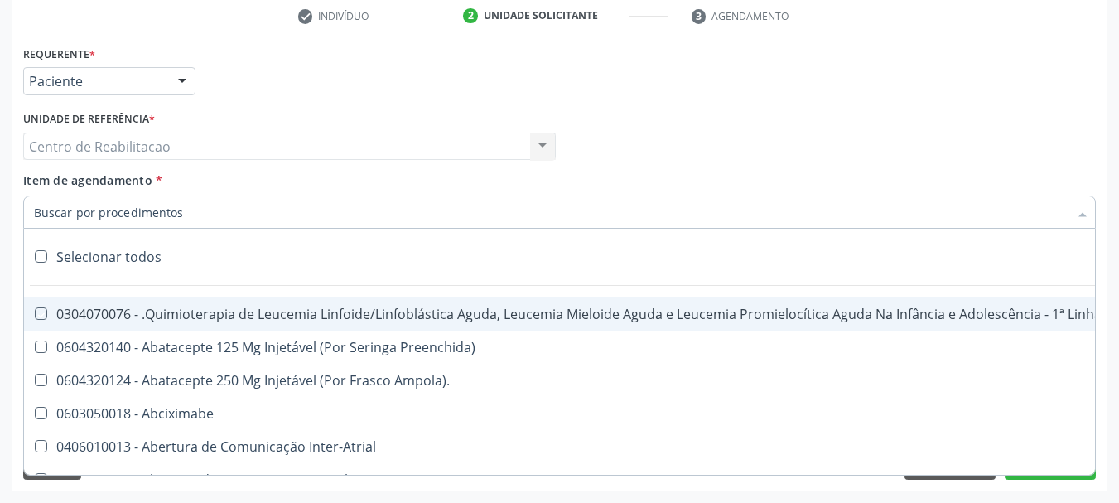
checkbox Ml\) "true"
checkbox Frasco-Ampola\) "true"
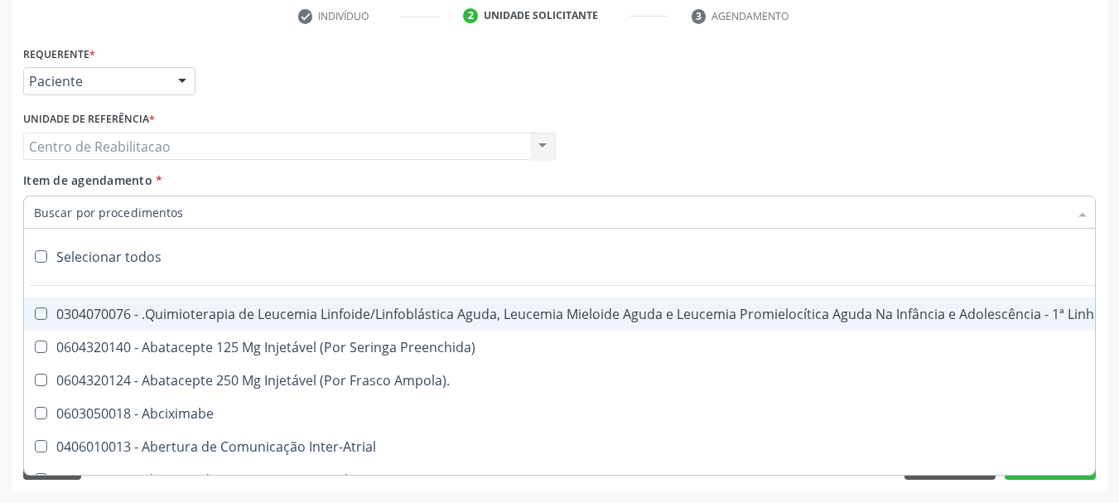
checkbox Frasco-Ampola\) "true"
checkbox Ml\) "true"
checkbox Frasco-Ampola\) "true"
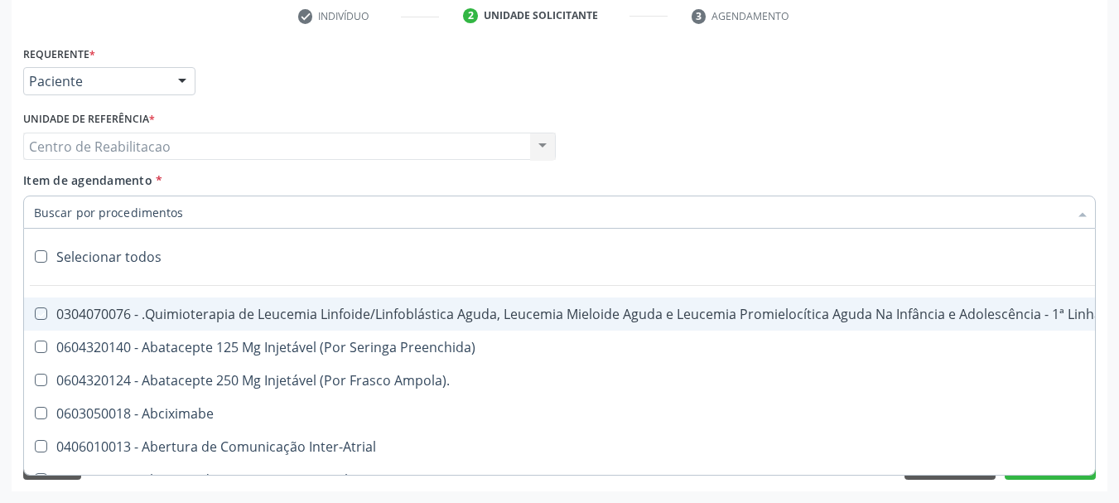
checkbox Ampola\) "true"
checkbox 5Ml\) "true"
checkbox Simples "true"
checkbox Ar "true"
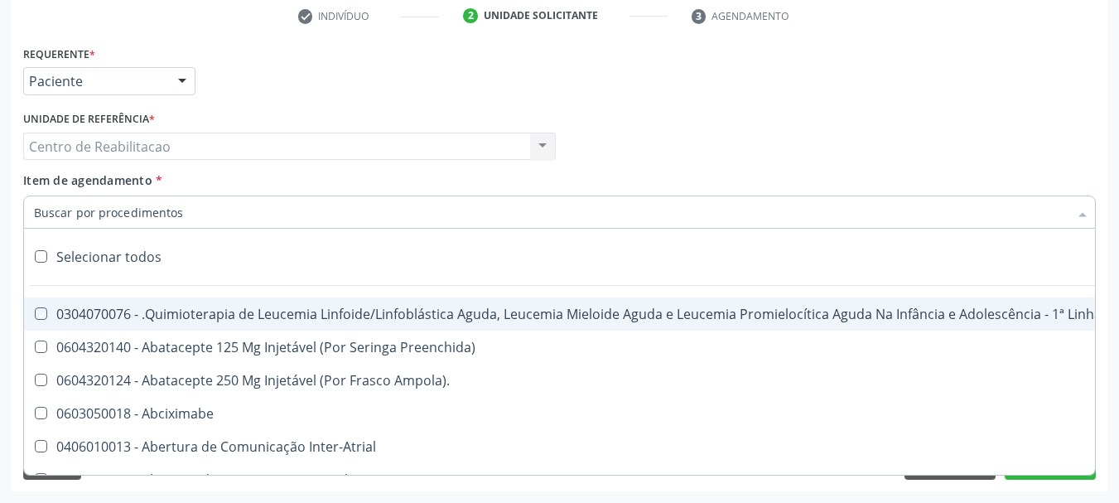
checkbox Miotendinoso "true"
checkbox Pé "true"
checkbox Pé\) "true"
checkbox Columela "true"
checkbox Bucomaxilofacial "true"
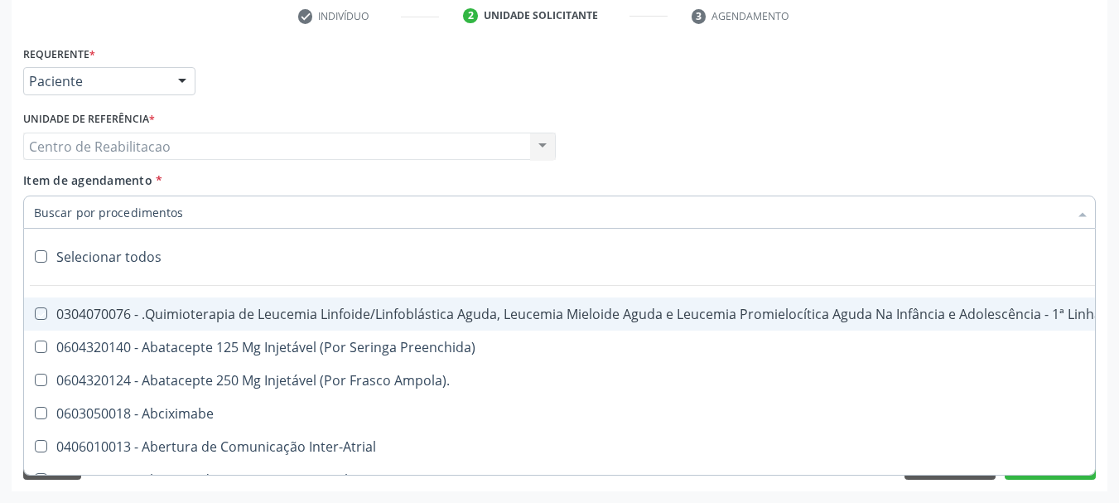
checkbox Especializada "true"
checkbox Ampola\) "true"
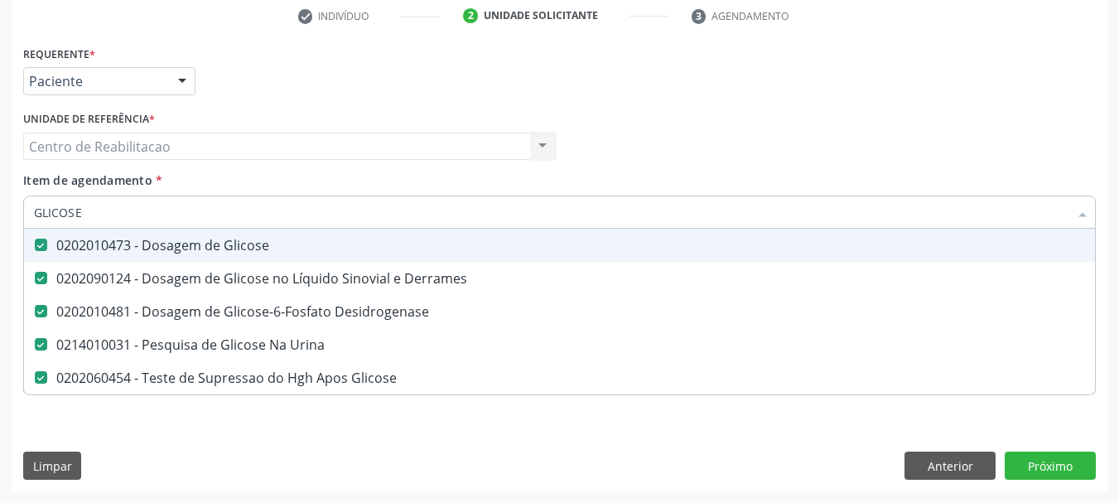
click at [151, 175] on span "Item de agendamento" at bounding box center [87, 180] width 129 height 16
click at [151, 195] on input "GLICOSE" at bounding box center [551, 211] width 1034 height 33
click at [179, 200] on input "GLICOSE" at bounding box center [551, 211] width 1034 height 33
click at [186, 179] on div "Item de agendamento * GLICOSE Desfazer seleção 0202010473 - Dosagem de Glicose …" at bounding box center [559, 197] width 1073 height 52
click at [11, 256] on div "Acompanhamento Acompanhe a situação das marcações correntes e finalizadas Relat…" at bounding box center [559, 138] width 1119 height 730
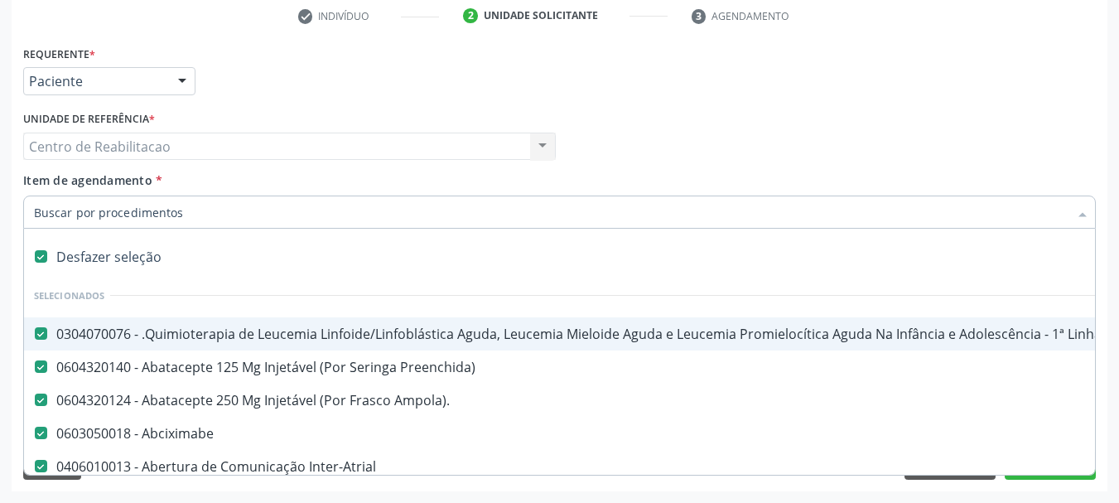
click at [125, 259] on div "Desfazer seleção" at bounding box center [678, 256] width 1309 height 33
click at [175, 203] on input "Item de agendamento *" at bounding box center [551, 211] width 1034 height 33
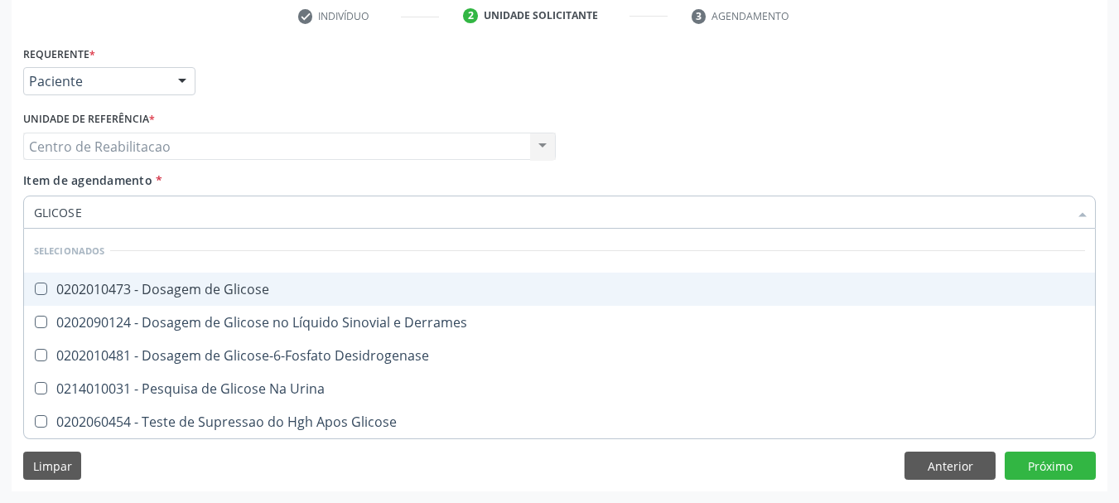
click at [245, 282] on div "0202010473 - Dosagem de Glicose" at bounding box center [559, 288] width 1051 height 13
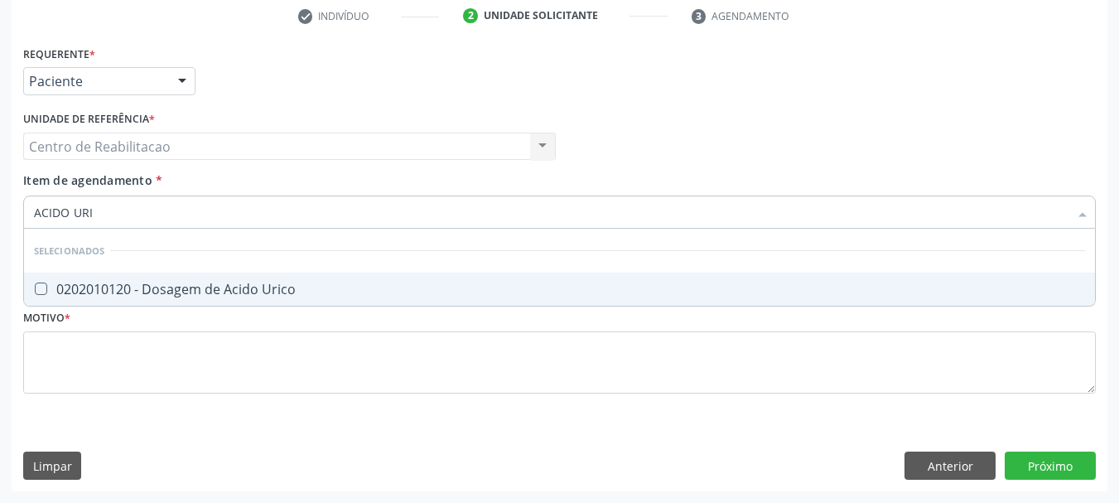
click at [245, 282] on div "0202010120 - Dosagem de Acido Urico" at bounding box center [559, 288] width 1051 height 13
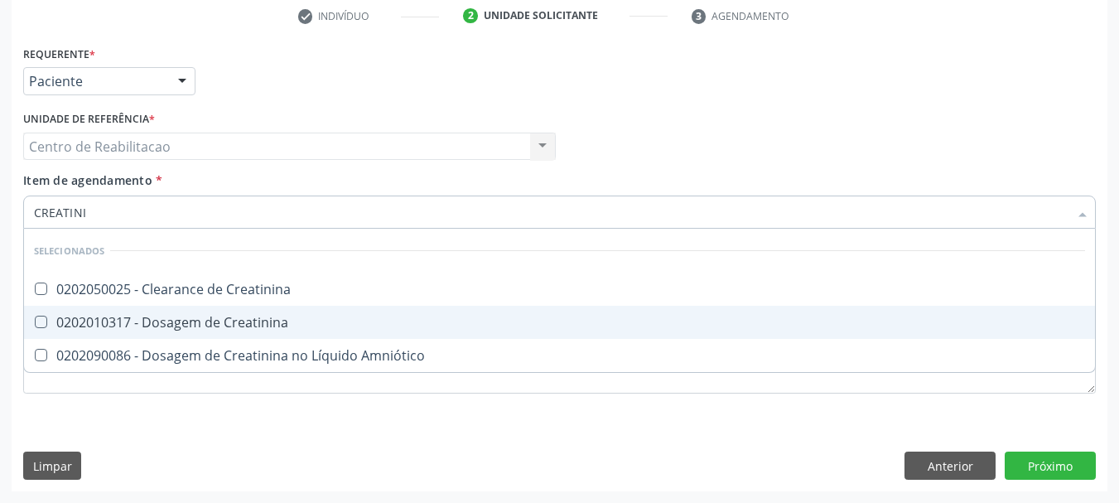
click at [258, 316] on div "0202010317 - Dosagem de Creatinina" at bounding box center [559, 322] width 1051 height 13
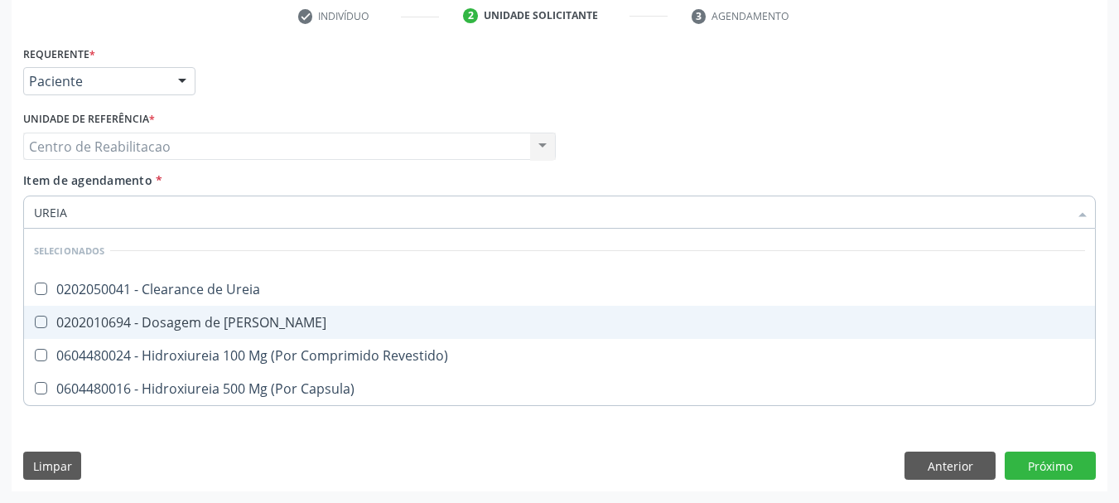
click at [258, 313] on span "0202010694 - Dosagem de [PERSON_NAME]" at bounding box center [559, 322] width 1071 height 33
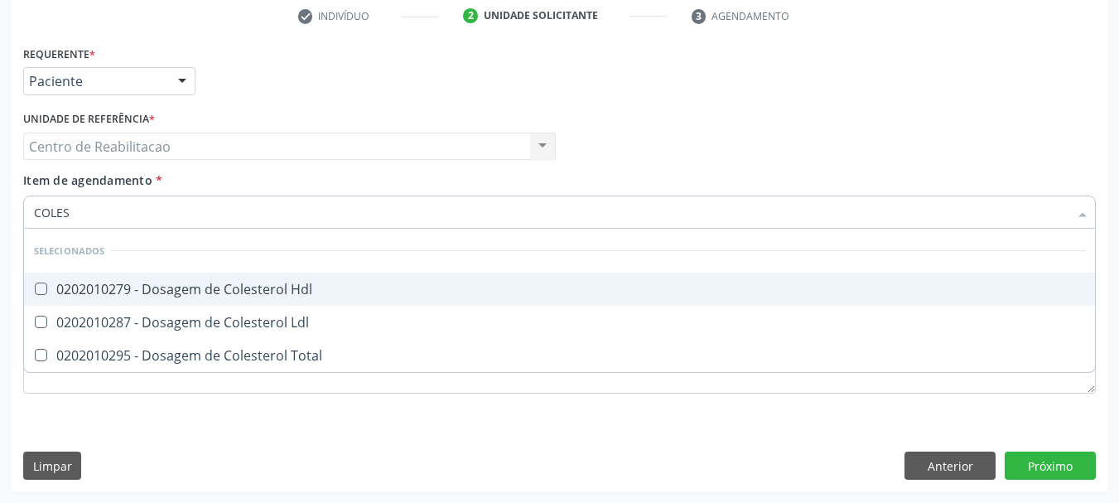
click at [272, 292] on div "0202010279 - Dosagem de Colesterol Hdl" at bounding box center [559, 288] width 1051 height 13
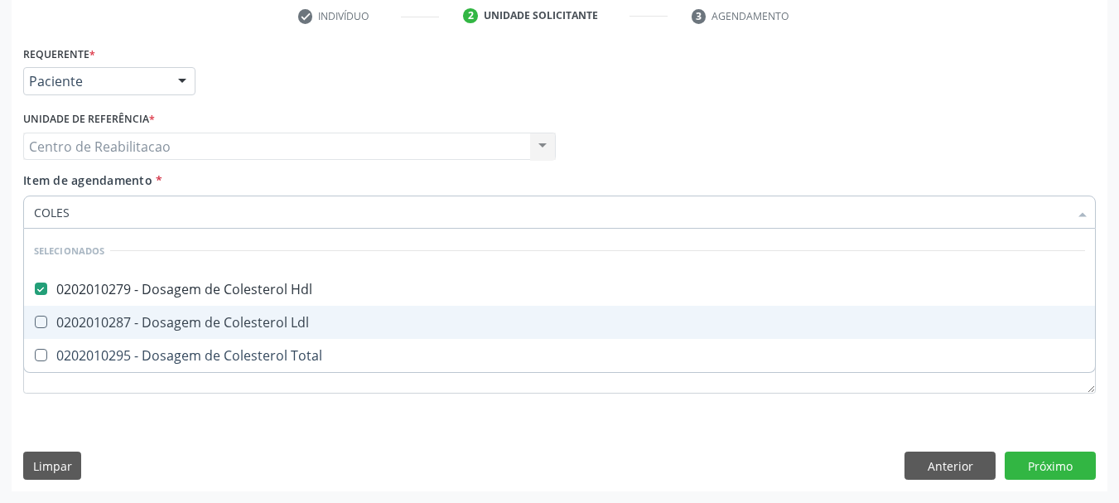
click at [278, 320] on div "0202010287 - Dosagem de Colesterol Ldl" at bounding box center [559, 322] width 1051 height 13
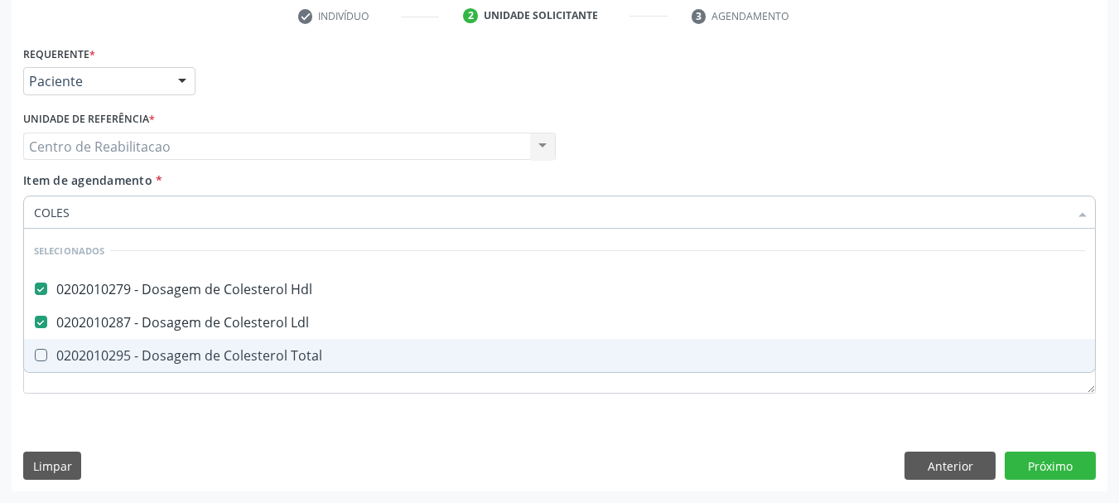
click at [277, 349] on div "0202010295 - Dosagem de Colesterol Total" at bounding box center [559, 355] width 1051 height 13
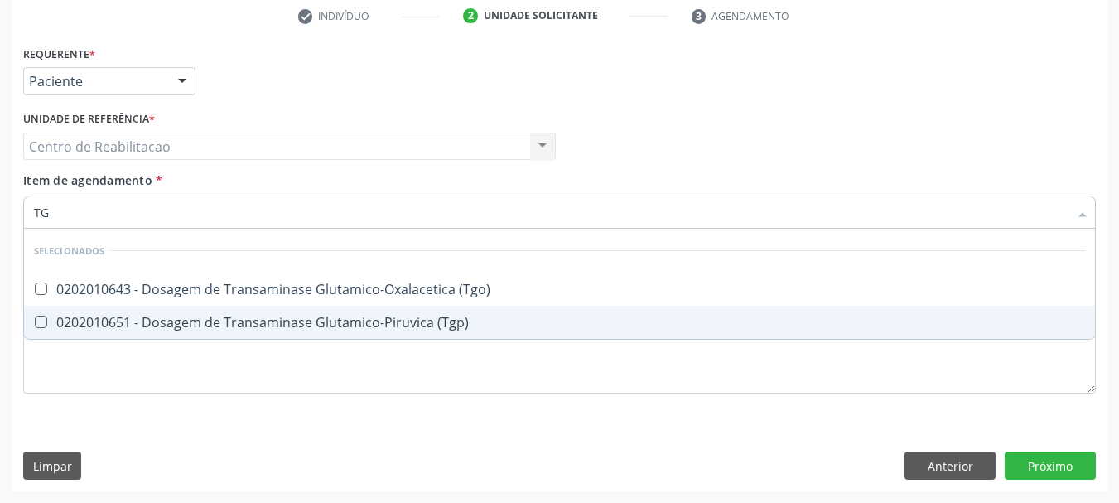
click at [287, 325] on div "0202010651 - Dosagem de Transaminase Glutamico-Piruvica (Tgp)" at bounding box center [559, 322] width 1051 height 13
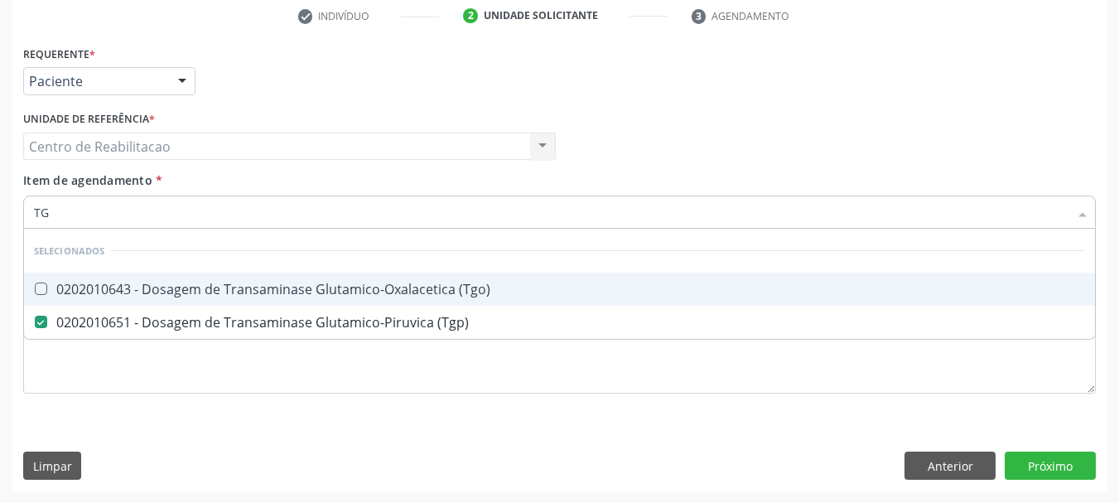
click at [313, 294] on div "0202010643 - Dosagem de Transaminase Glutamico-Oxalacetica (Tgo)" at bounding box center [559, 288] width 1051 height 13
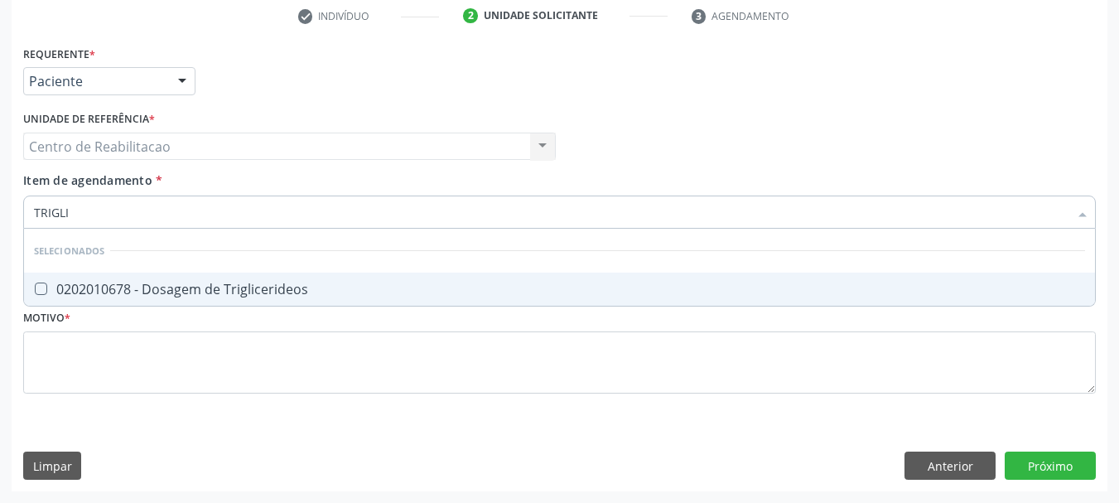
click at [313, 294] on div "0202010678 - Dosagem de Triglicerideos" at bounding box center [559, 288] width 1051 height 13
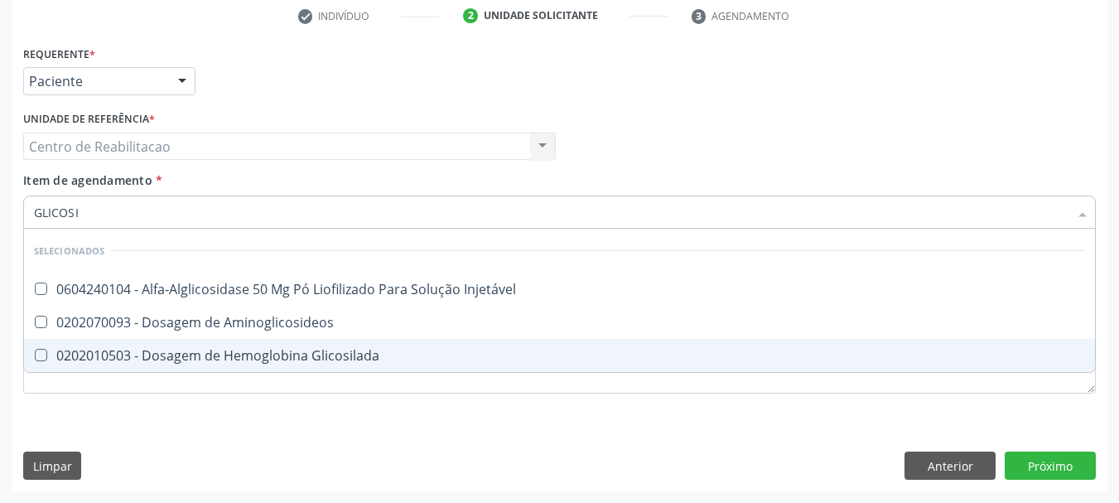
click at [300, 349] on div "0202010503 - Dosagem de Hemoglobina Glicosilada" at bounding box center [559, 355] width 1051 height 13
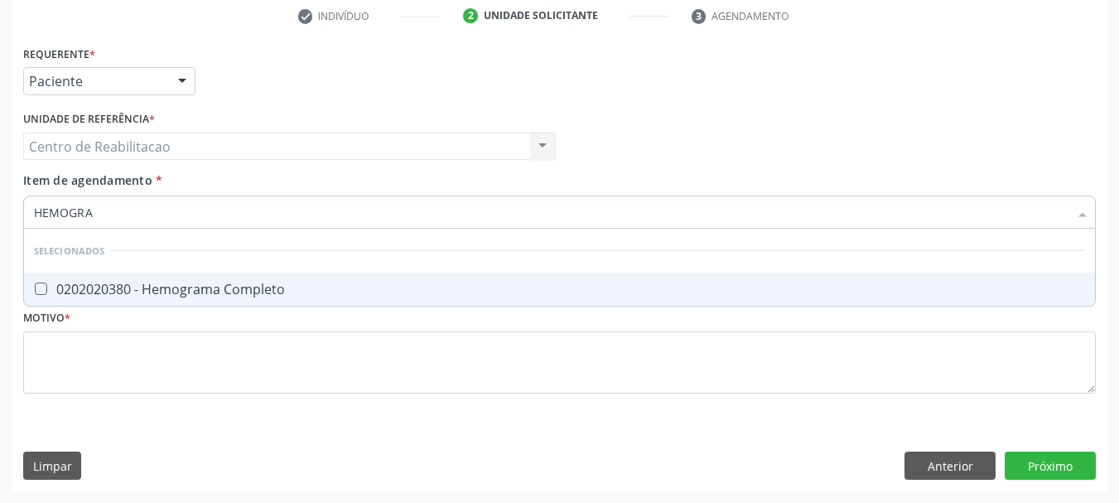
click at [292, 282] on div "0202020380 - Hemograma Completo" at bounding box center [559, 288] width 1051 height 13
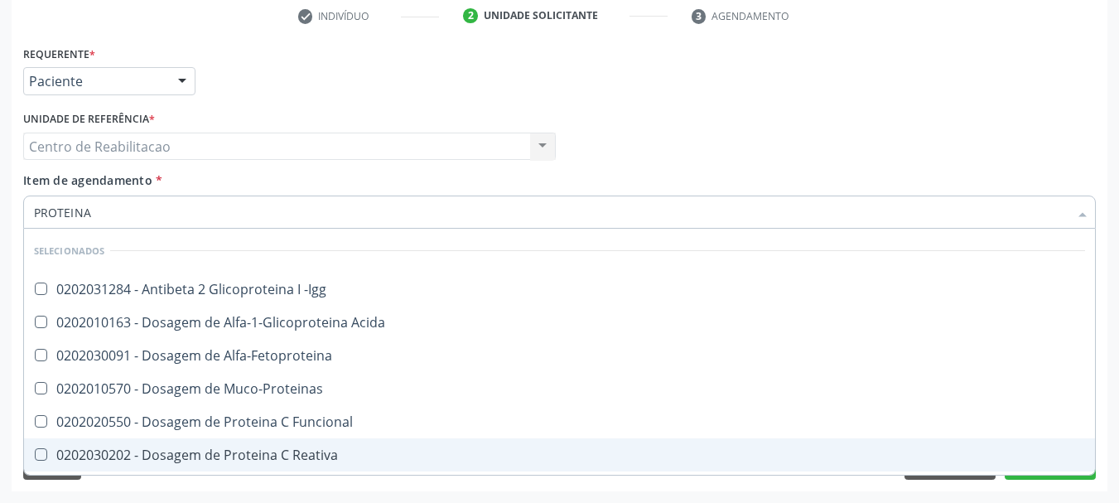
click at [335, 455] on div "0202030202 - Dosagem de Proteina C Reativa" at bounding box center [559, 454] width 1051 height 13
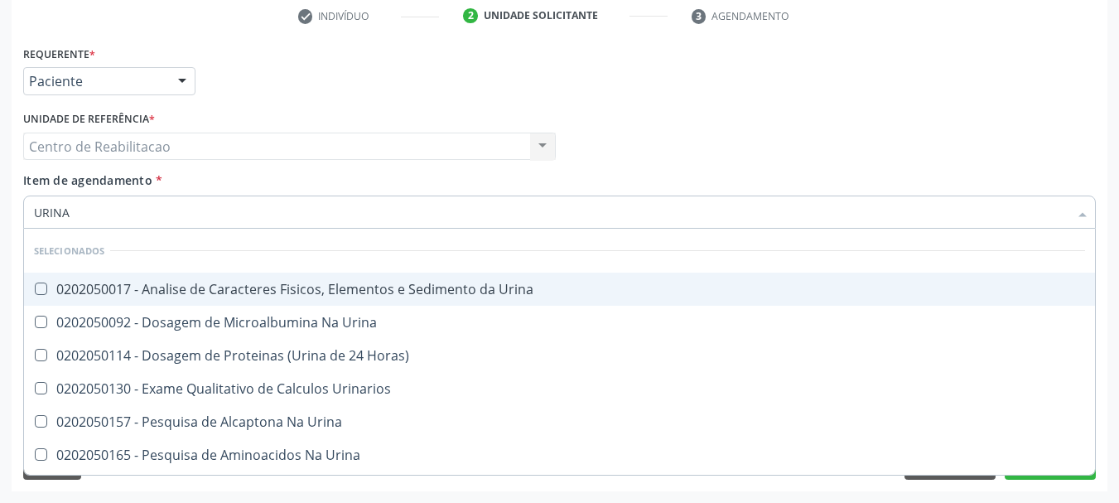
click at [463, 282] on div "0202050017 - Analise de Caracteres Fisicos, Elementos e Sedimento da Urina" at bounding box center [559, 288] width 1051 height 13
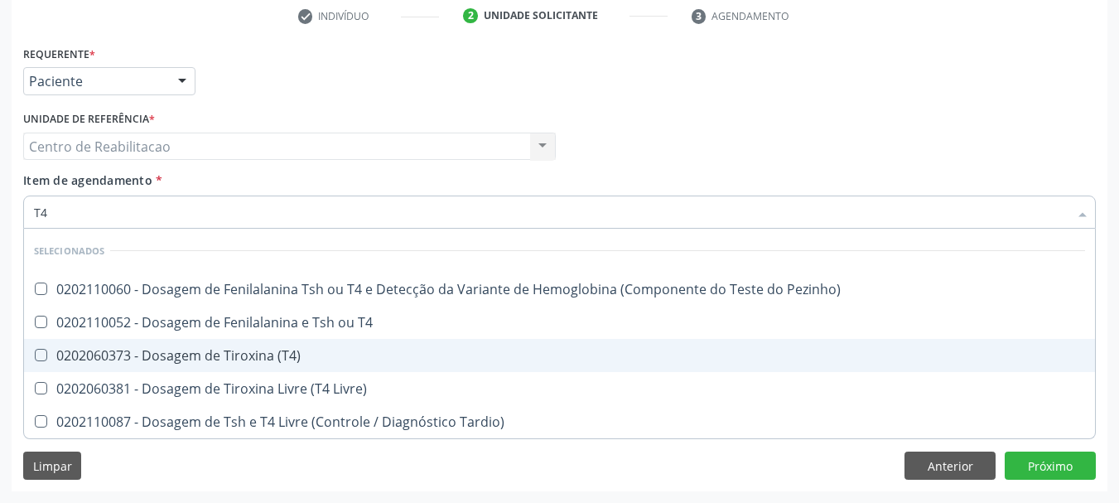
click at [316, 357] on div "0202060373 - Dosagem de Tiroxina (T4)" at bounding box center [559, 355] width 1051 height 13
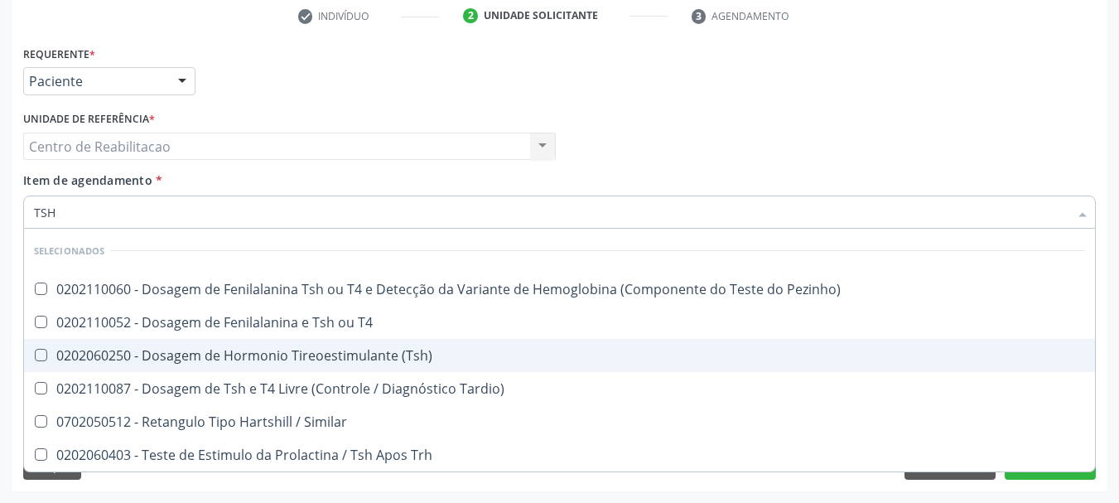
click at [316, 357] on div "0202060250 - Dosagem de Hormonio Tireoestimulante (Tsh)" at bounding box center [559, 355] width 1051 height 13
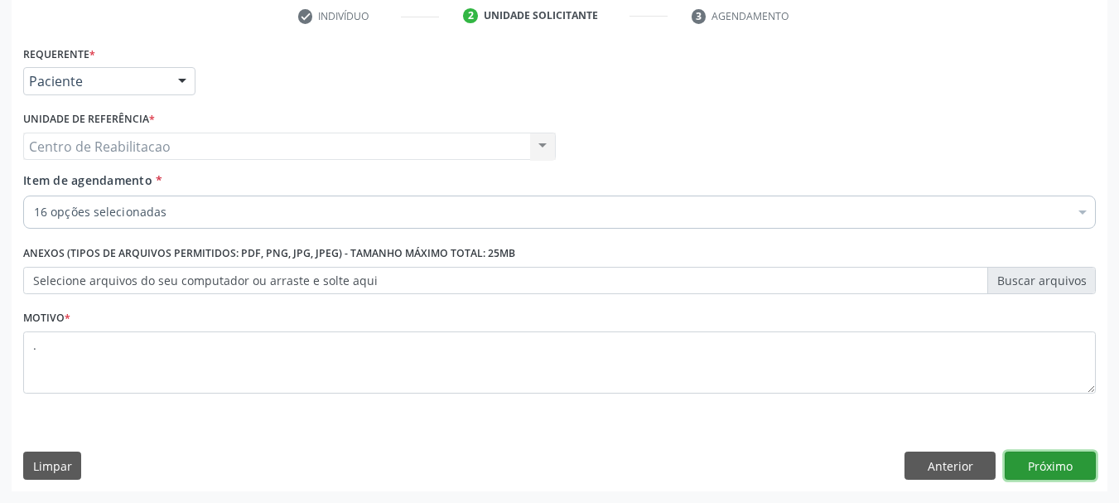
click button "Próximo" at bounding box center [1050, 465] width 91 height 28
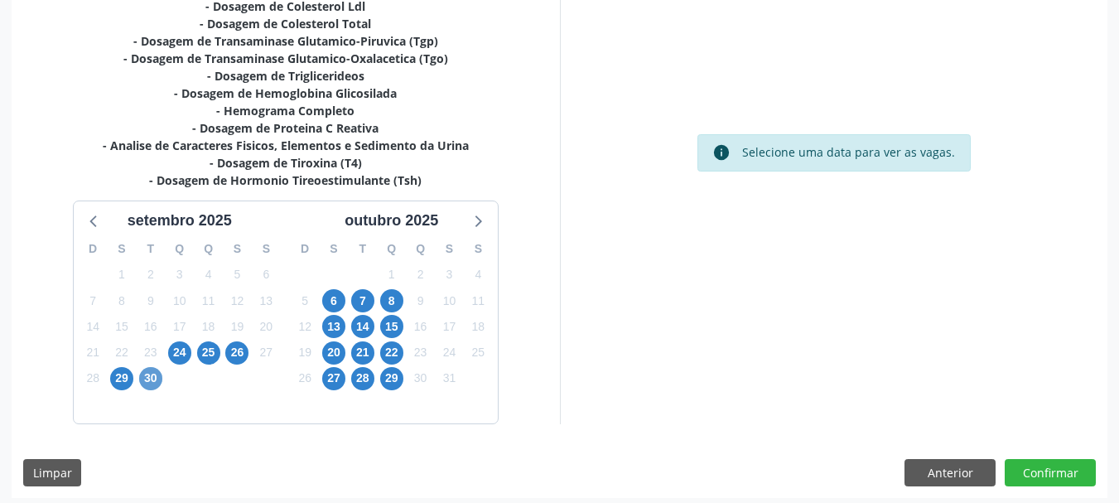
scroll to position [479, 0]
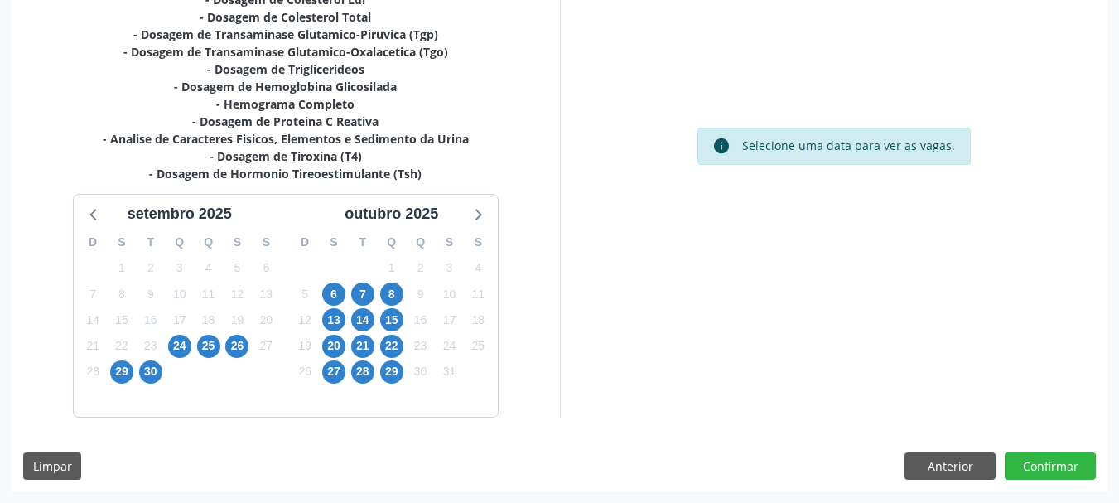
click at [108, 369] on div "29" at bounding box center [122, 372] width 29 height 26
click at [119, 374] on span "29" at bounding box center [121, 371] width 23 height 23
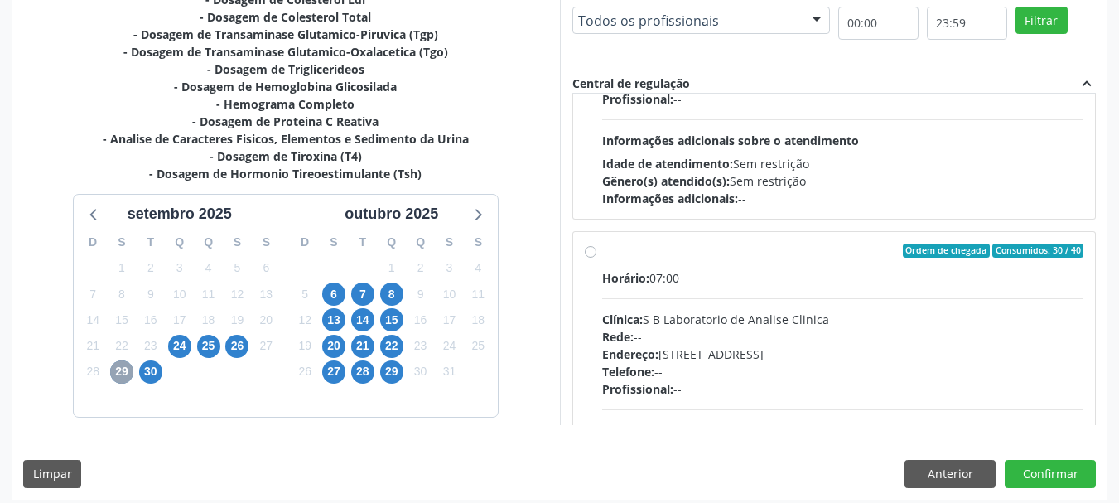
scroll to position [166, 0]
click at [730, 271] on div "Horário: 07:00" at bounding box center [843, 276] width 482 height 17
click at [596, 258] on input "Ordem de chegada Consumidos: 30 / 40 Horário: 07:00 Clínica: S B Laboratorio de…" at bounding box center [591, 250] width 12 height 15
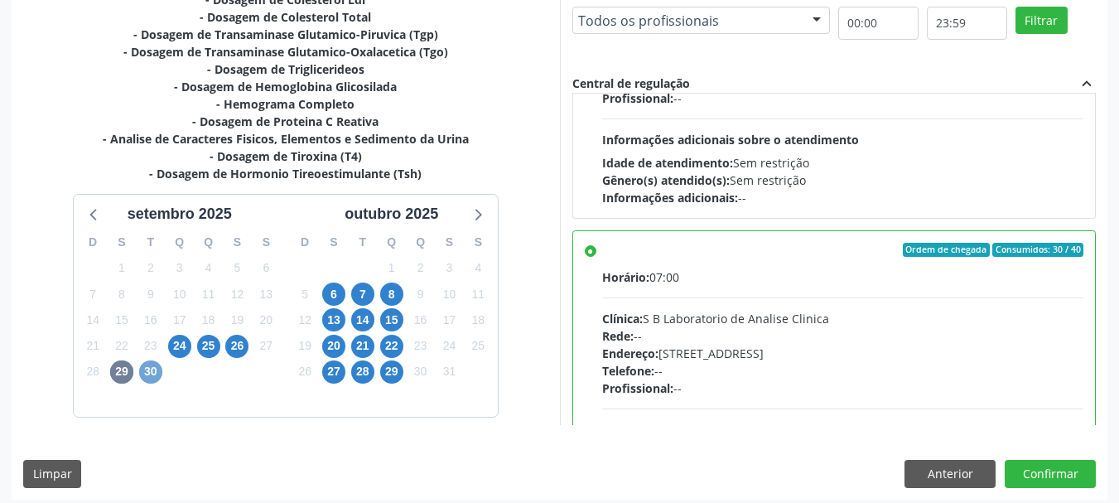
click at [157, 371] on span "30" at bounding box center [150, 371] width 23 height 23
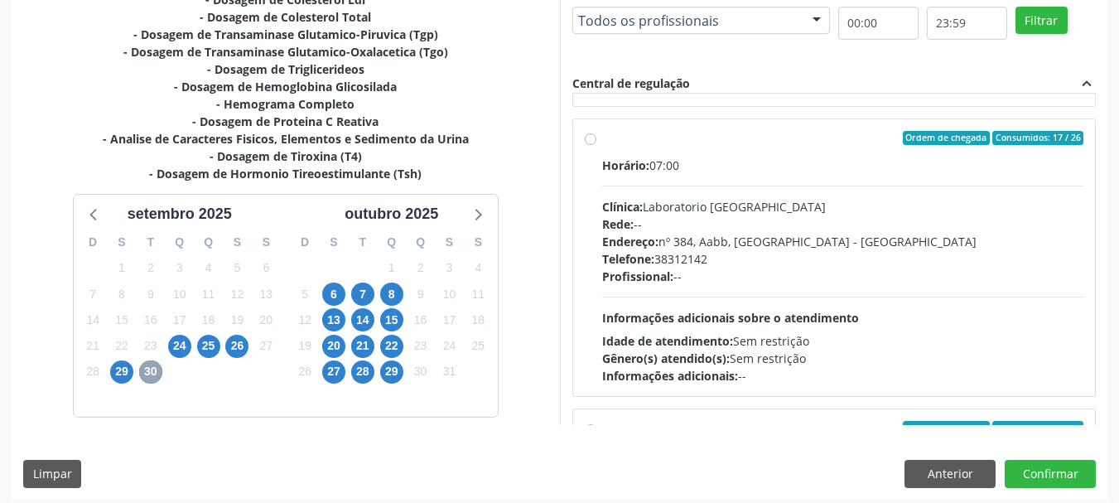
scroll to position [248, 0]
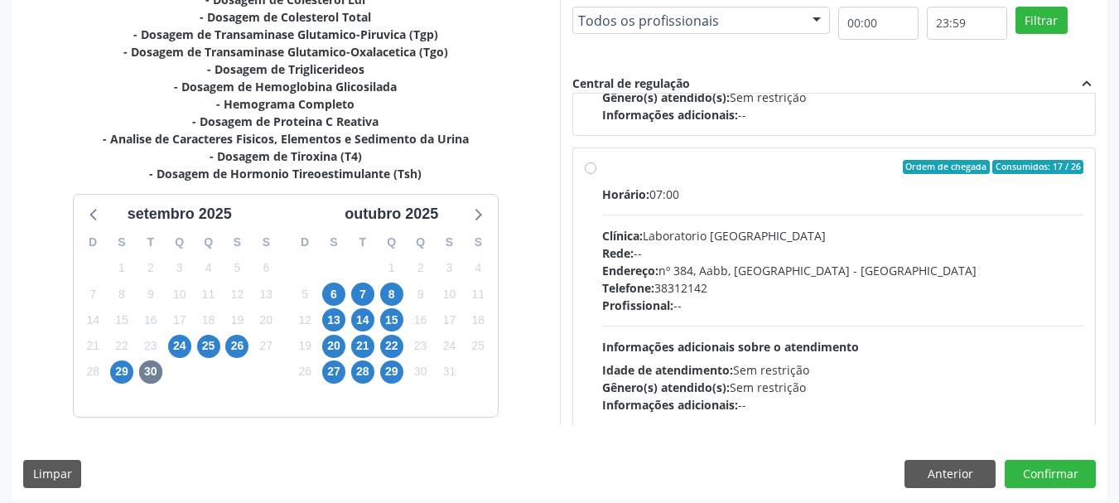
click at [623, 178] on label "Ordem de chegada Consumidos: 17 / 26 Horário: 07:00 Clínica: Laboratorio [GEOGR…" at bounding box center [843, 287] width 482 height 254
click at [596, 175] on input "Ordem de chegada Consumidos: 17 / 26 Horário: 07:00 Clínica: Laboratorio [GEOGR…" at bounding box center [591, 167] width 12 height 15
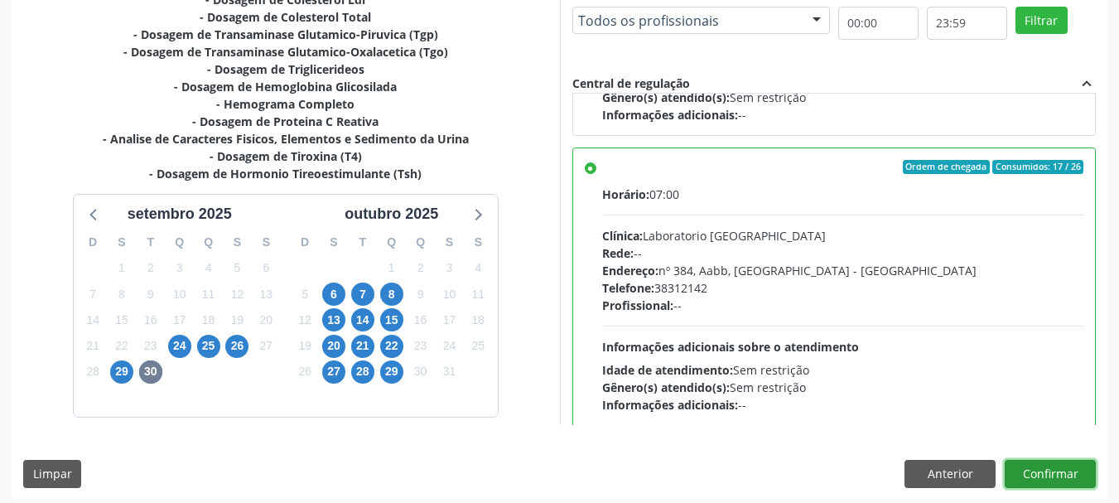
click at [1059, 465] on button "Confirmar" at bounding box center [1050, 474] width 91 height 28
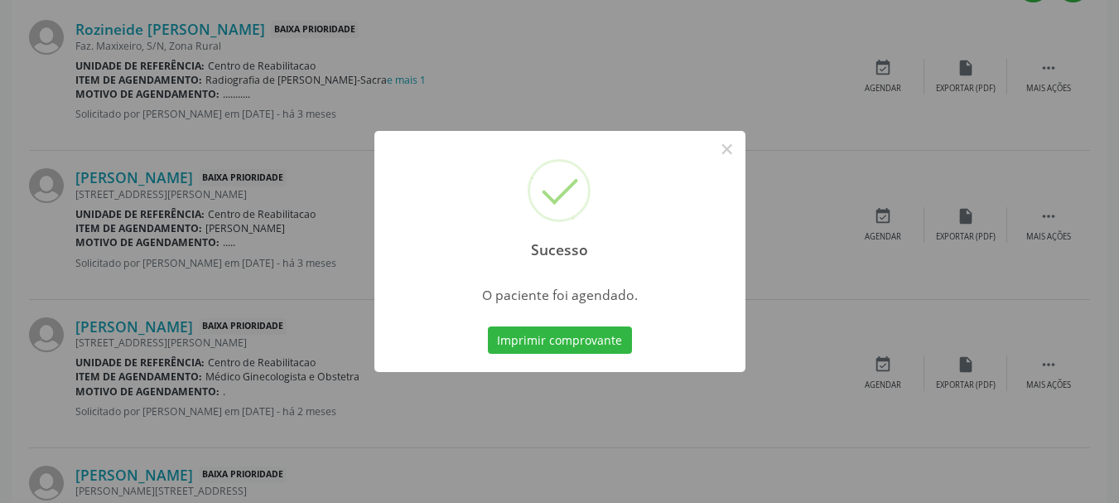
scroll to position [44, 0]
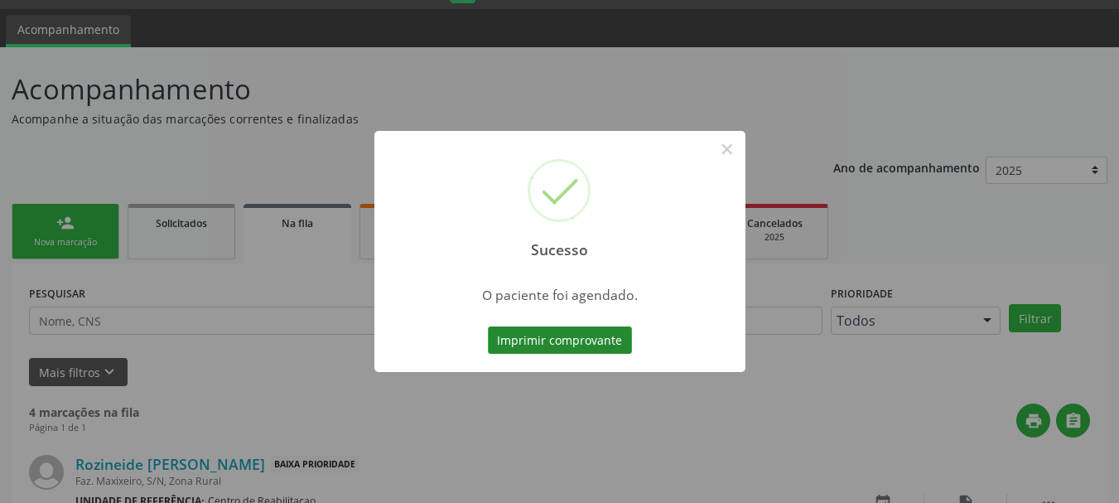
click at [568, 337] on button "Imprimir comprovante" at bounding box center [560, 340] width 144 height 28
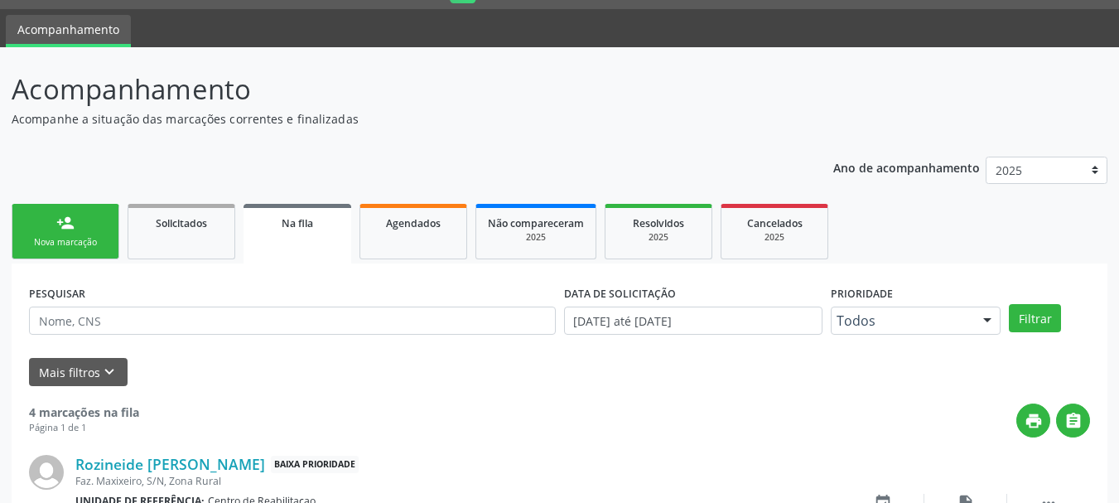
click at [66, 229] on div "person_add" at bounding box center [65, 223] width 18 height 18
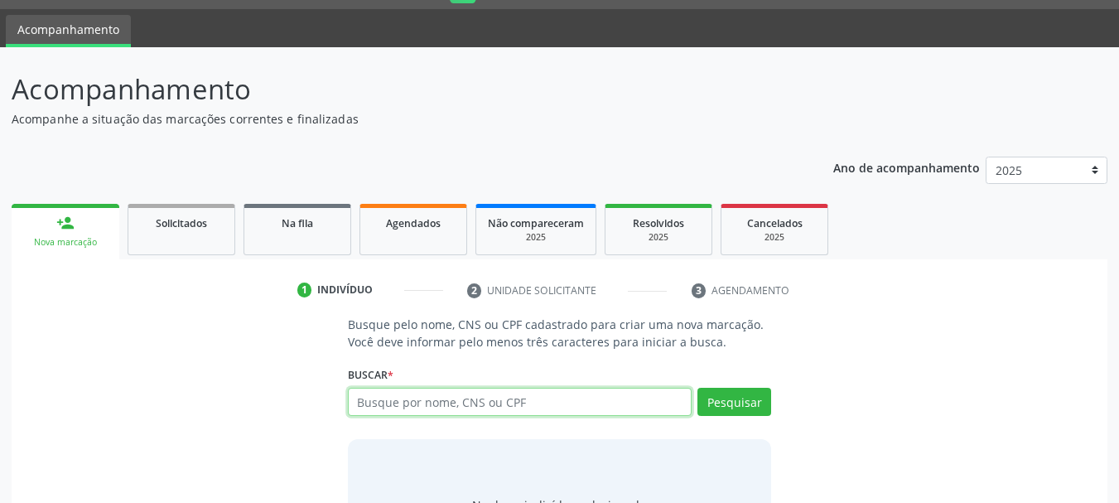
click at [574, 405] on input "text" at bounding box center [520, 402] width 345 height 28
paste input "898 0037 1620 7111"
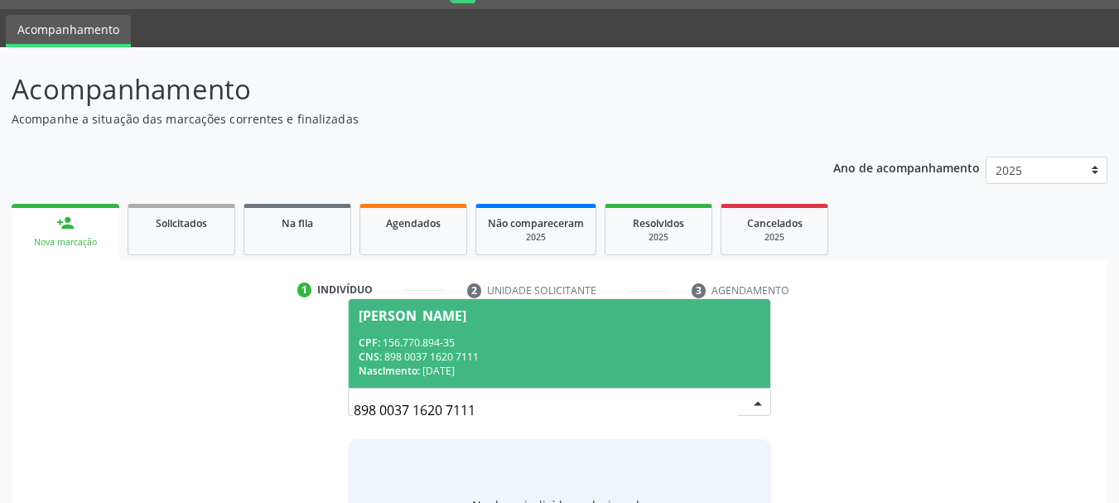
drag, startPoint x: 511, startPoint y: 377, endPoint x: 511, endPoint y: 360, distance: 16.6
click at [511, 374] on div "Nascimento: [DATE]" at bounding box center [560, 371] width 403 height 14
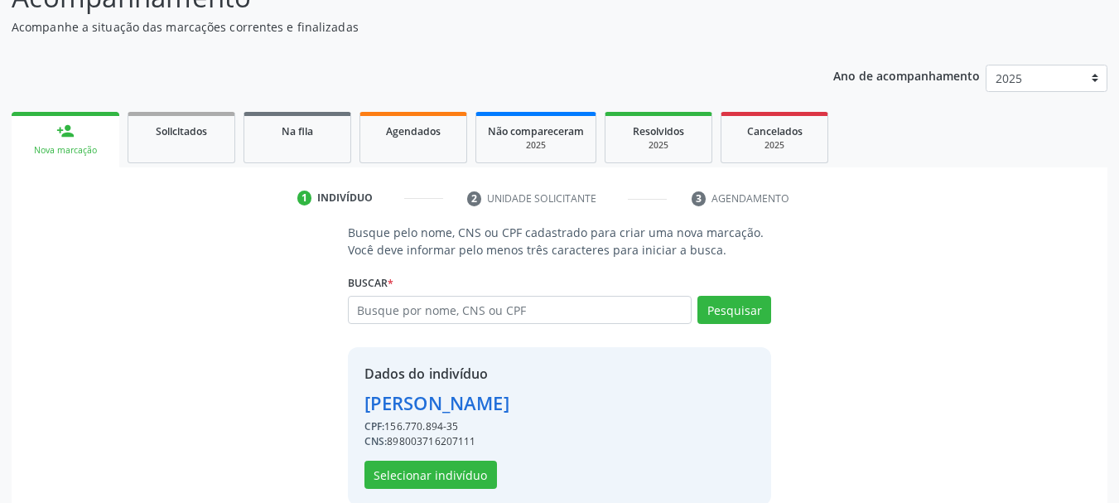
scroll to position [161, 0]
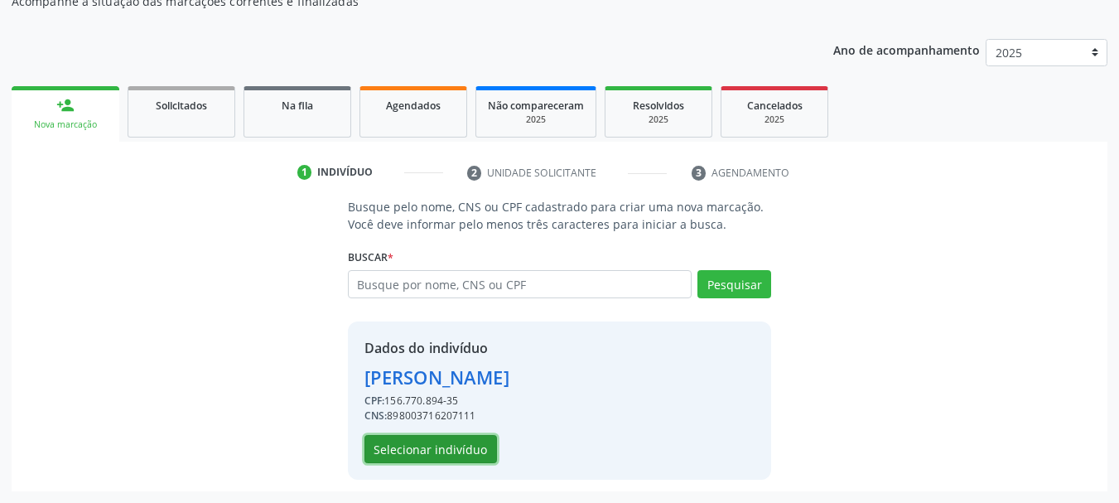
click at [465, 452] on button "Selecionar indivíduo" at bounding box center [430, 449] width 133 height 28
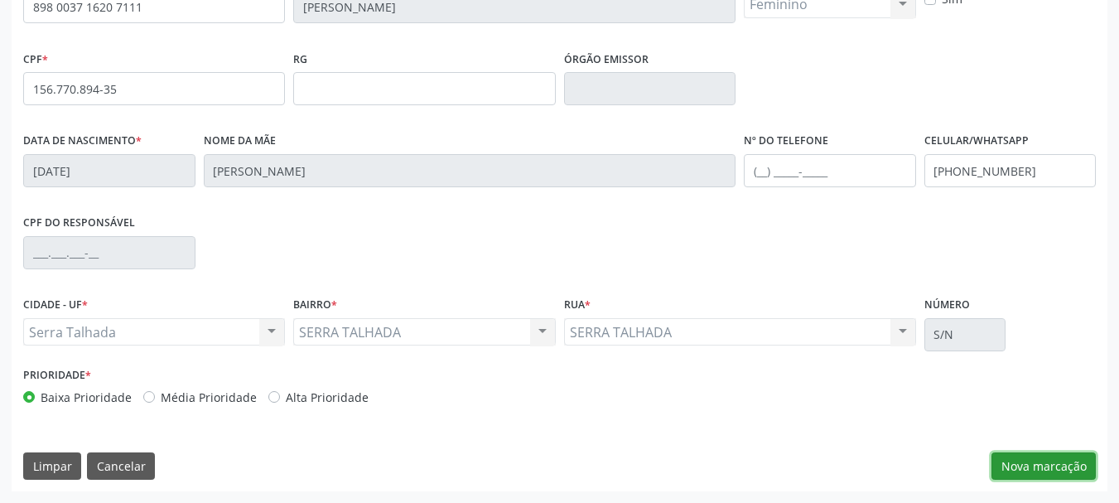
click at [1040, 466] on button "Nova marcação" at bounding box center [1043, 466] width 104 height 28
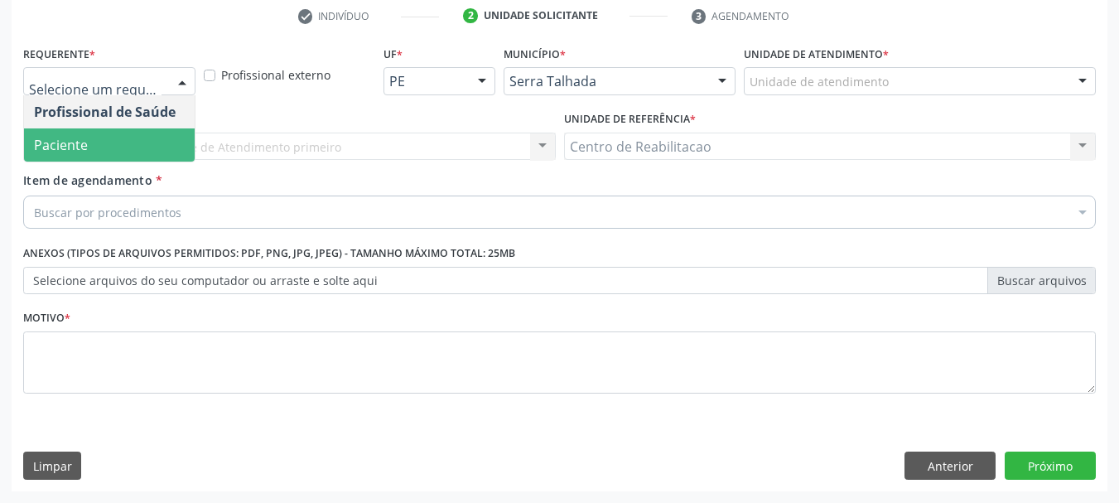
click at [76, 142] on span "Paciente" at bounding box center [61, 145] width 54 height 18
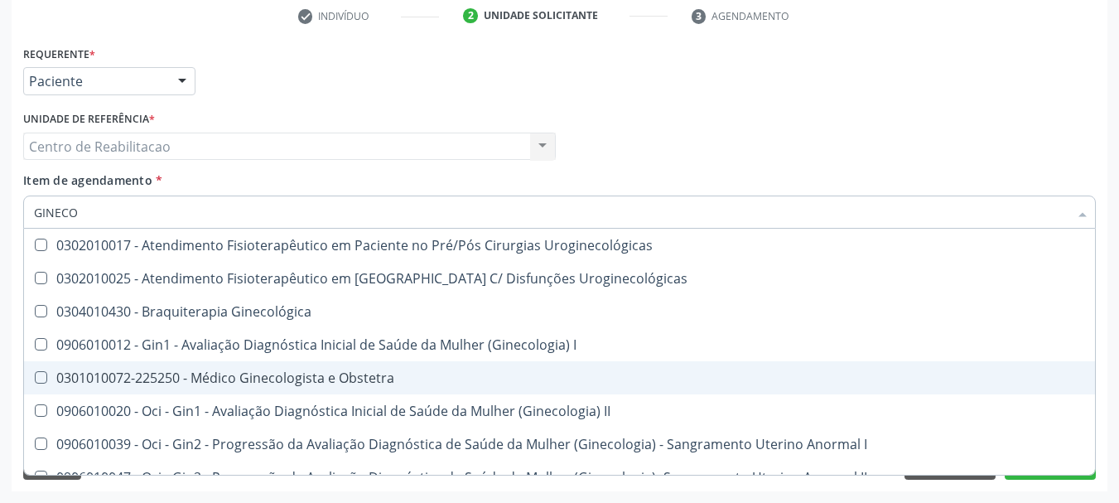
click at [345, 378] on div "0301010072-225250 - Médico Ginecologista e Obstetra" at bounding box center [562, 377] width 1057 height 13
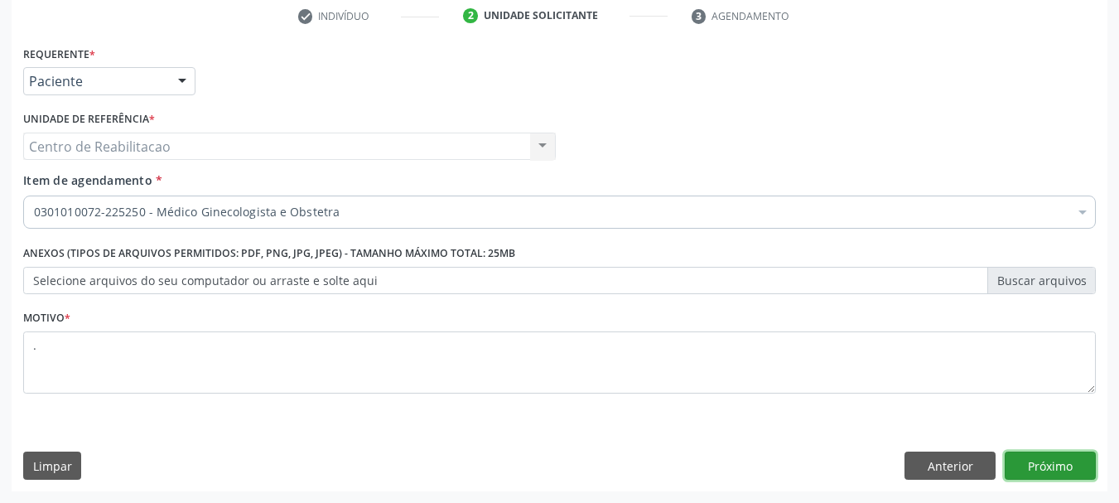
click button "Próximo" at bounding box center [1050, 465] width 91 height 28
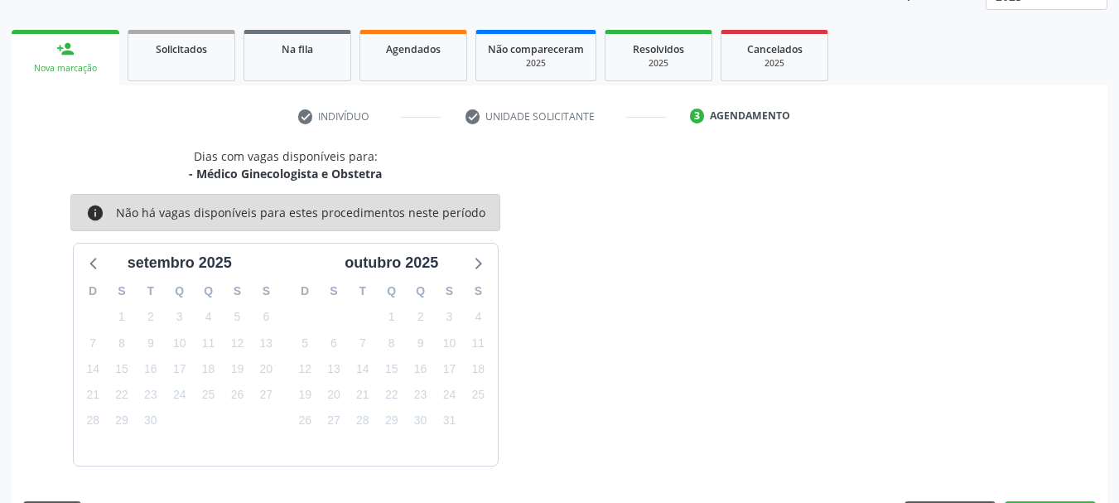
scroll to position [267, 0]
